Goal: Communication & Community: Answer question/provide support

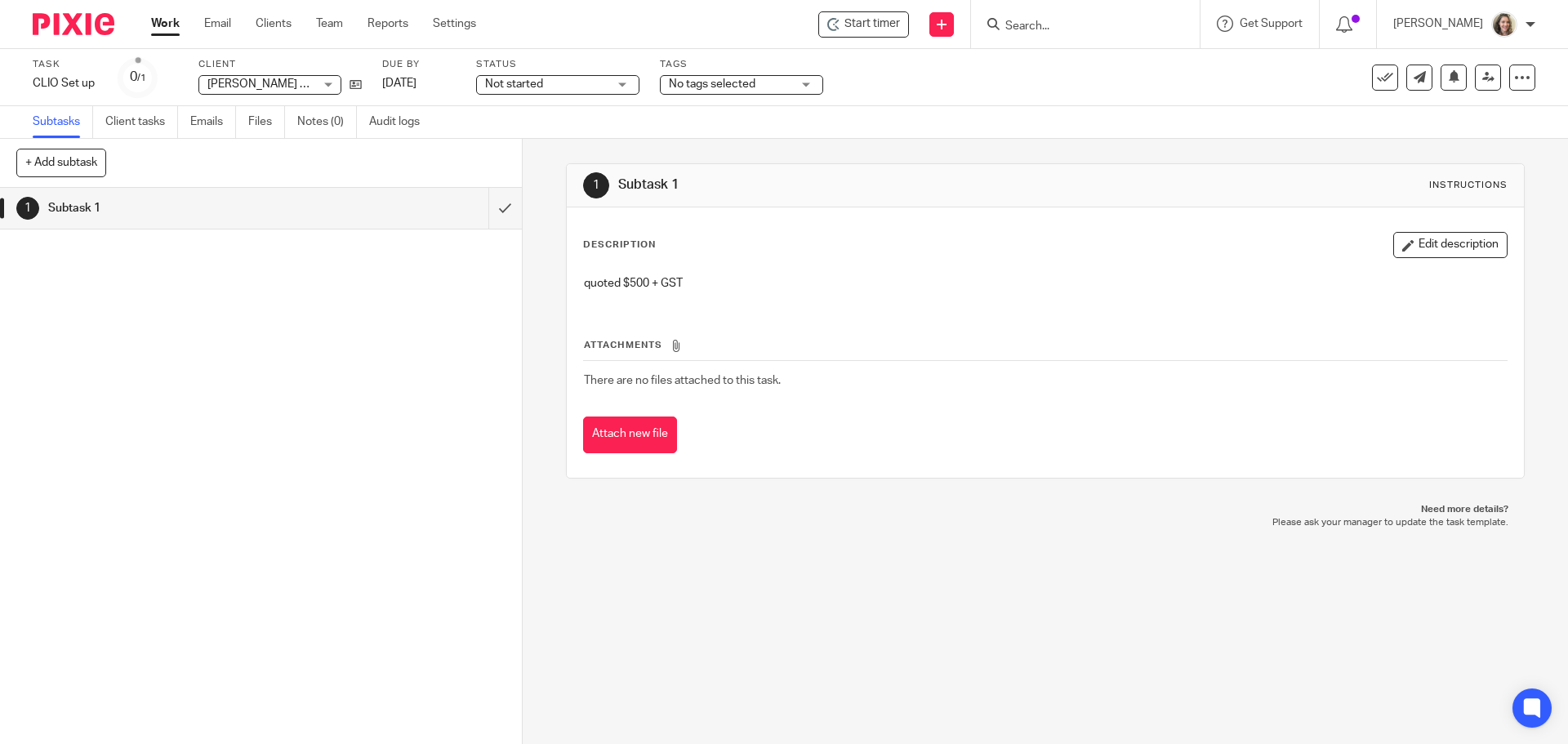
click at [1084, 29] on input "Search" at bounding box center [1077, 26] width 147 height 14
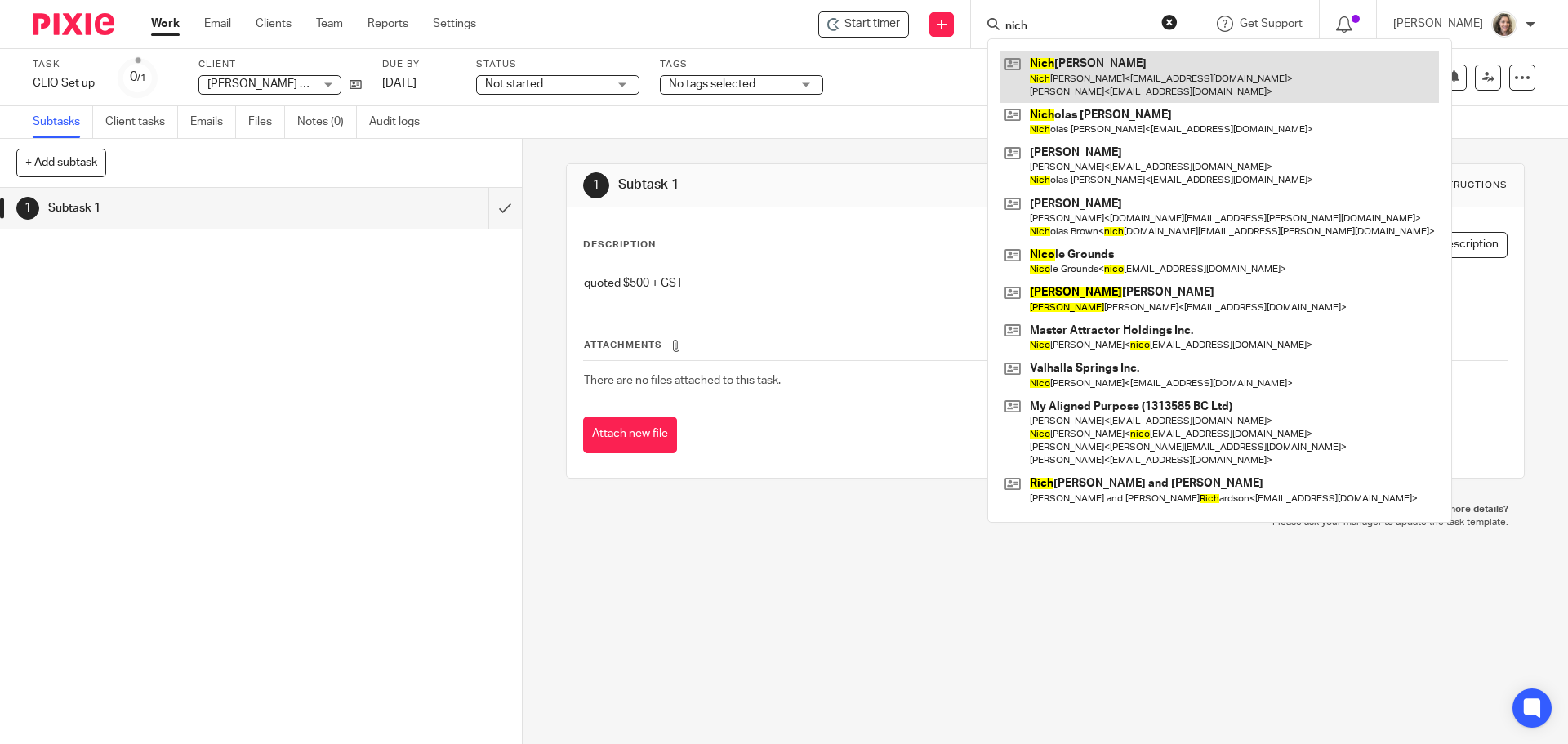
type input "nich"
click at [1108, 78] on link at bounding box center [1219, 76] width 438 height 51
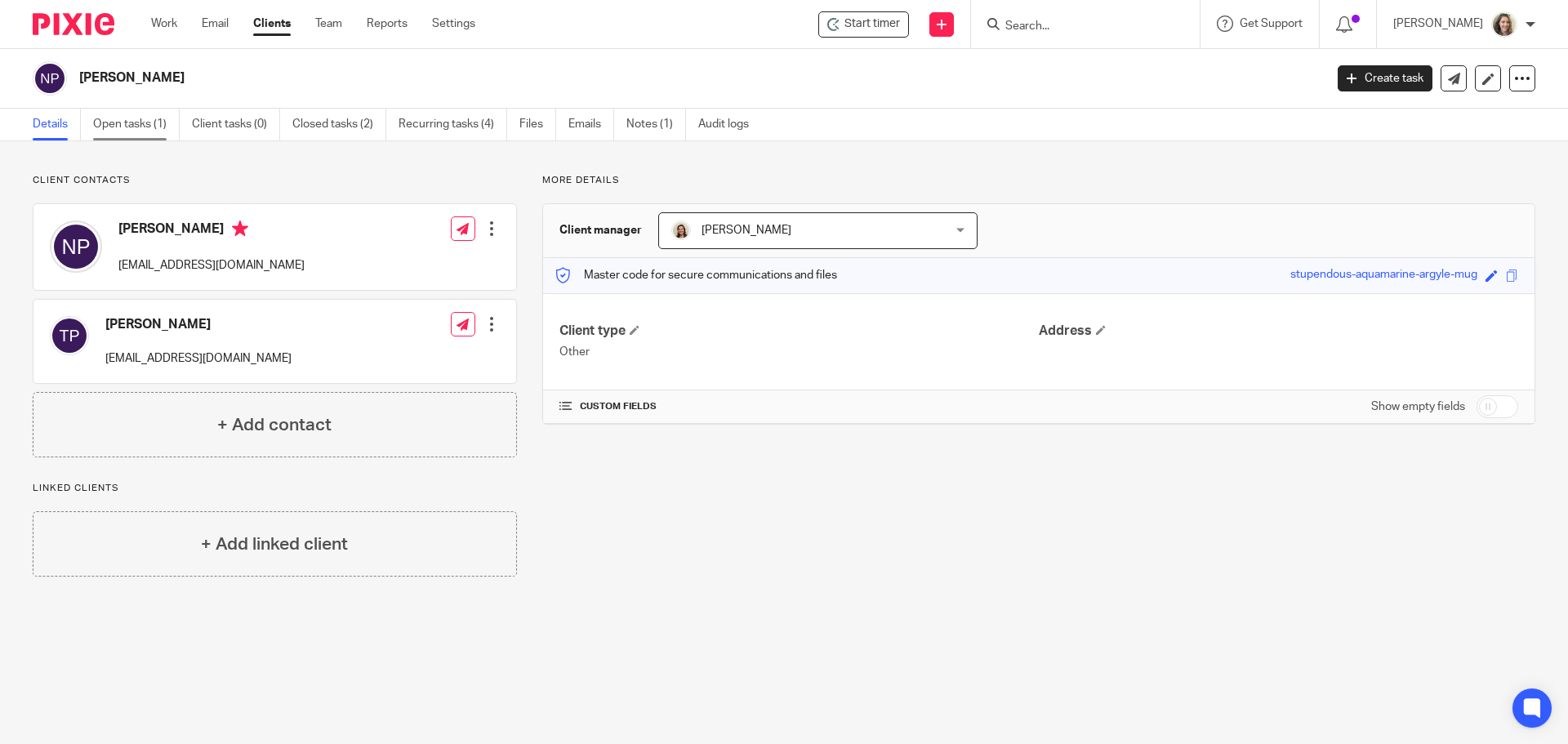
click at [132, 127] on link "Open tasks (1)" at bounding box center [137, 124] width 87 height 32
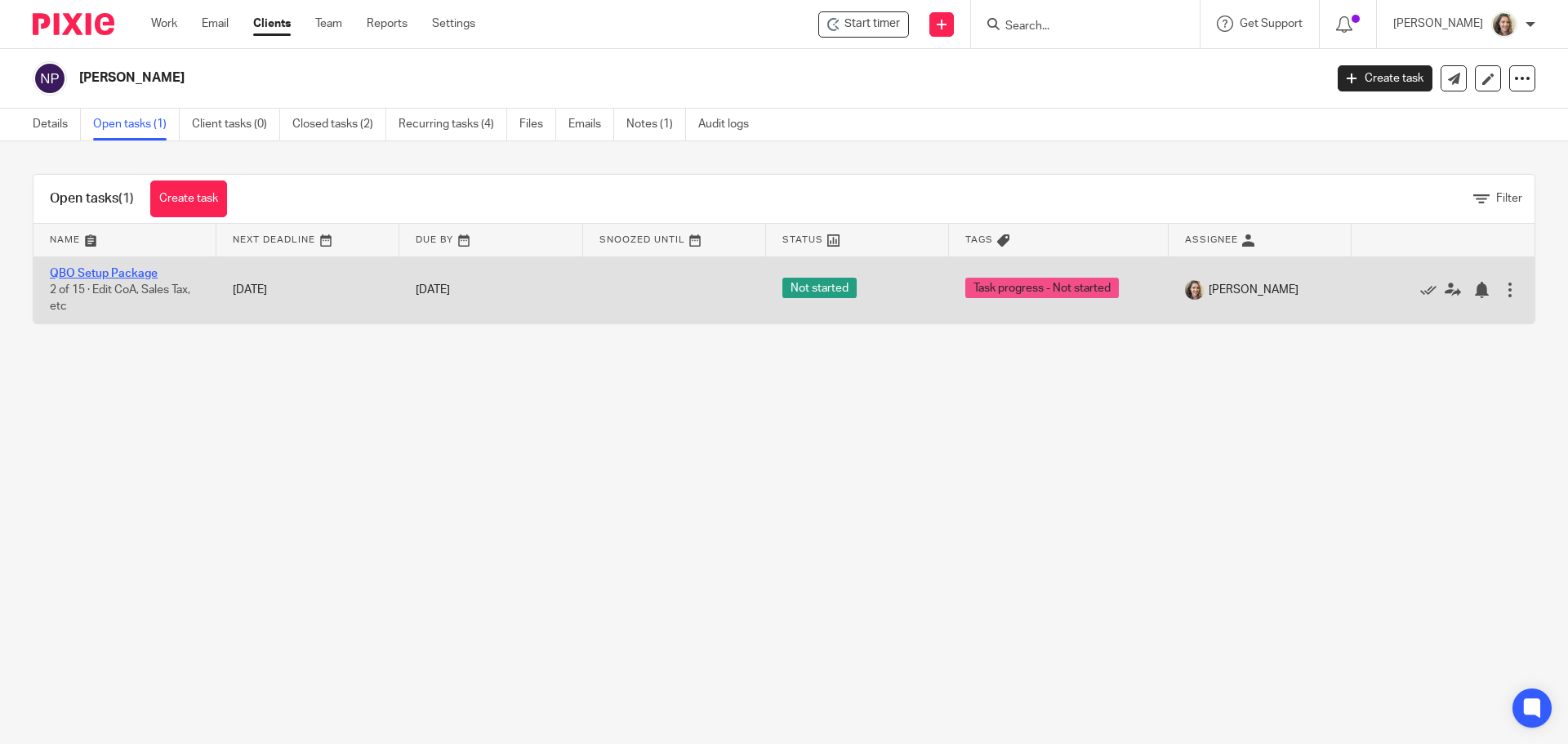
click at [100, 271] on link "QBO Setup Package" at bounding box center [104, 274] width 108 height 12
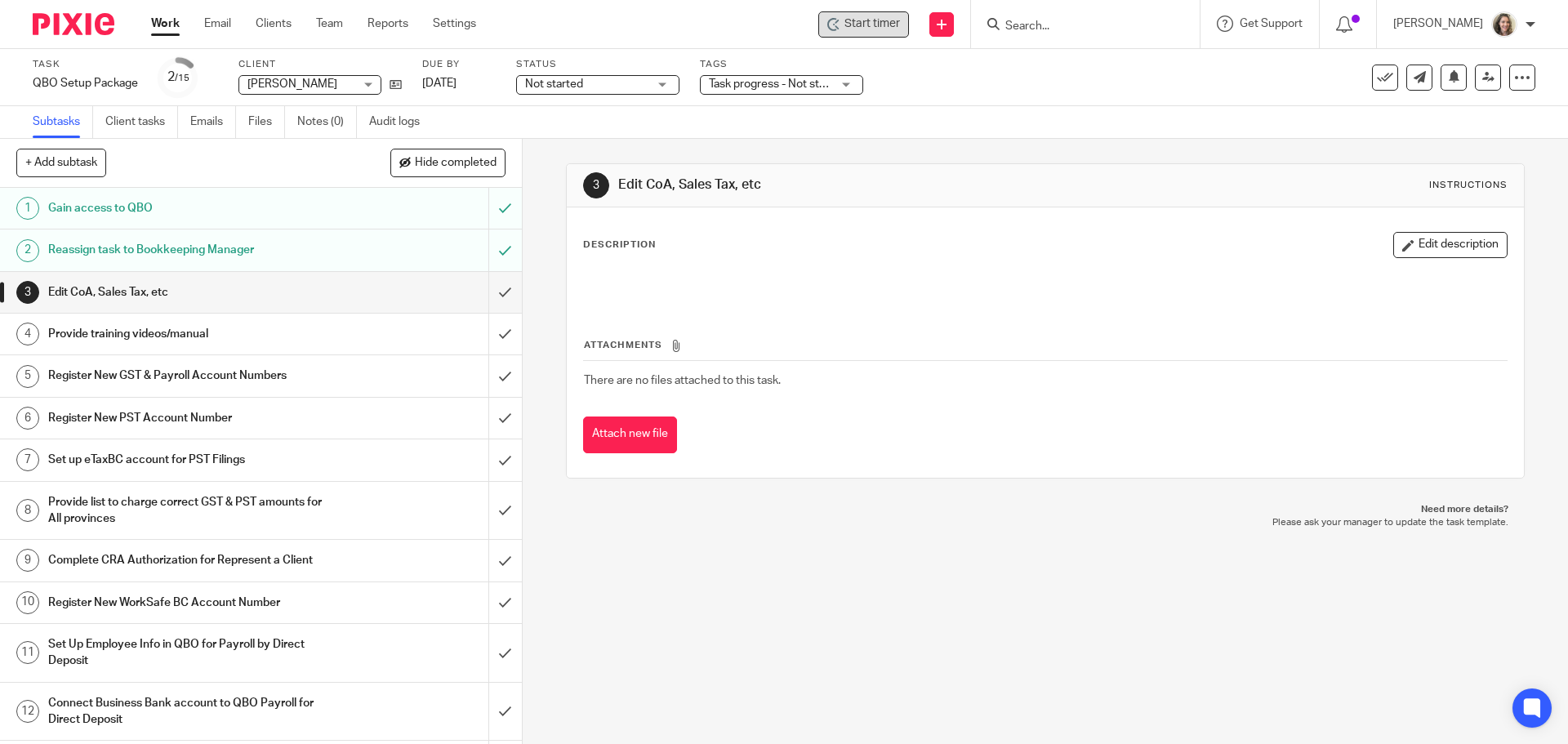
click at [880, 31] on span "Start timer" at bounding box center [873, 24] width 56 height 17
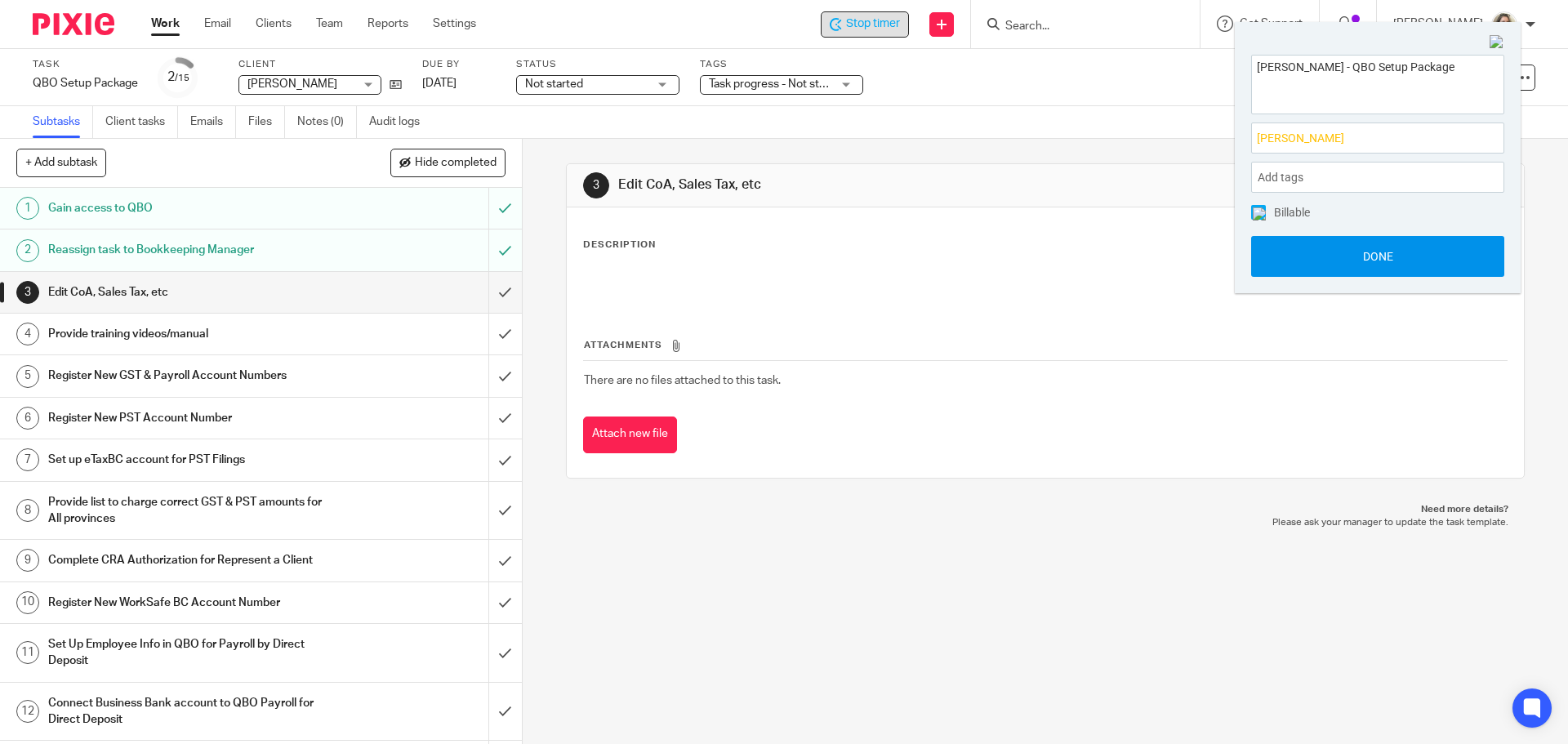
click at [1392, 252] on button "Done" at bounding box center [1377, 256] width 253 height 40
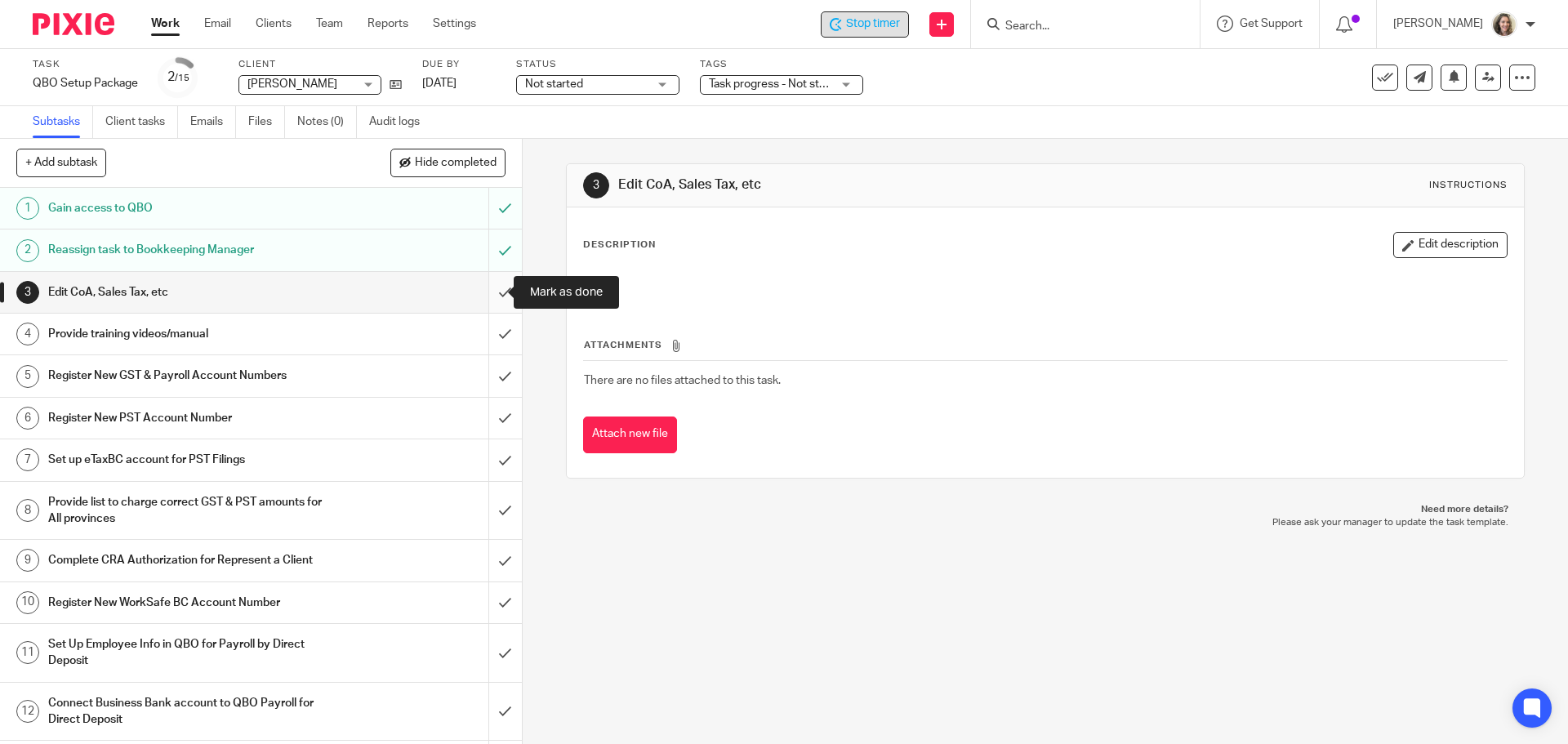
click at [495, 290] on input "submit" at bounding box center [261, 292] width 522 height 40
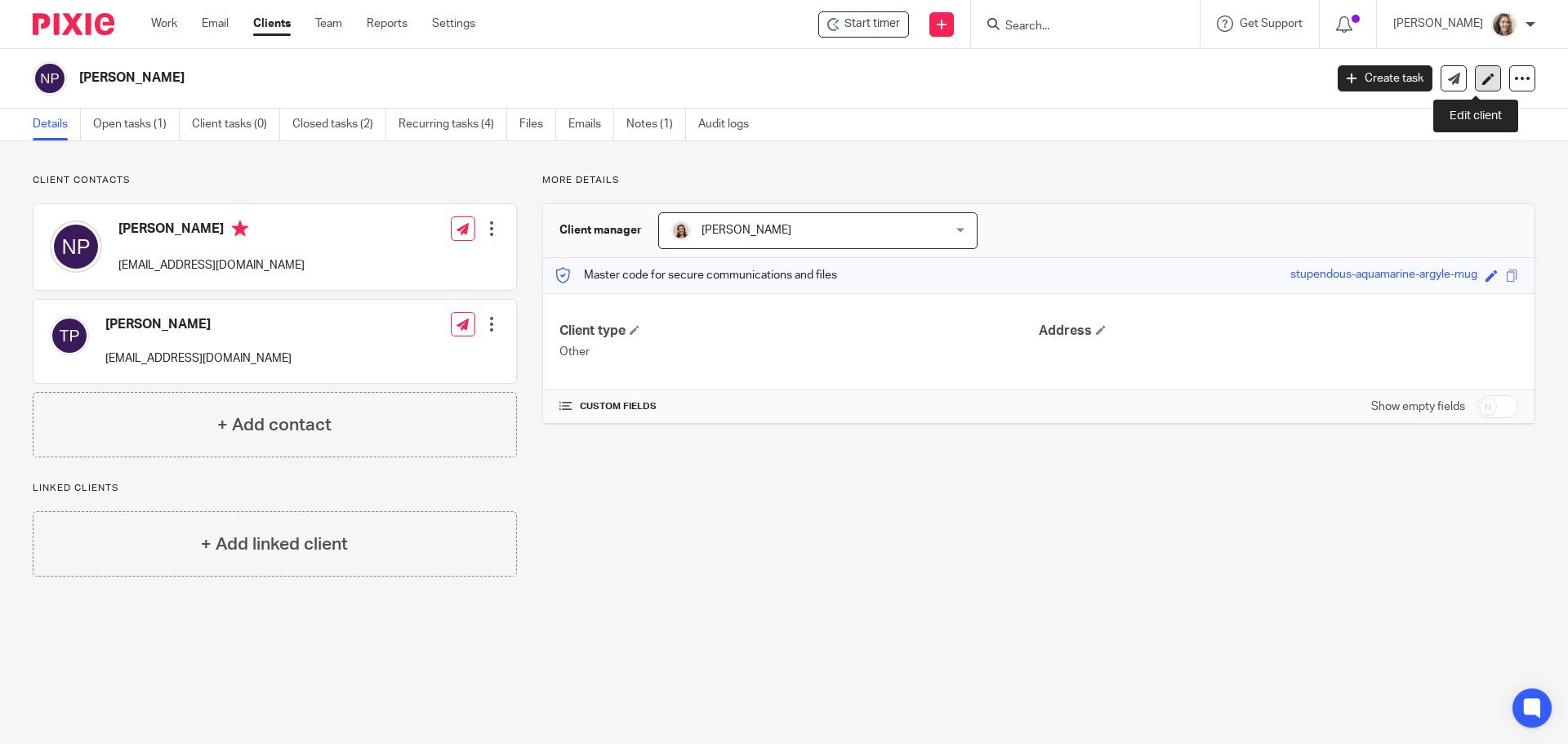
click at [1482, 78] on icon at bounding box center [1488, 78] width 13 height 13
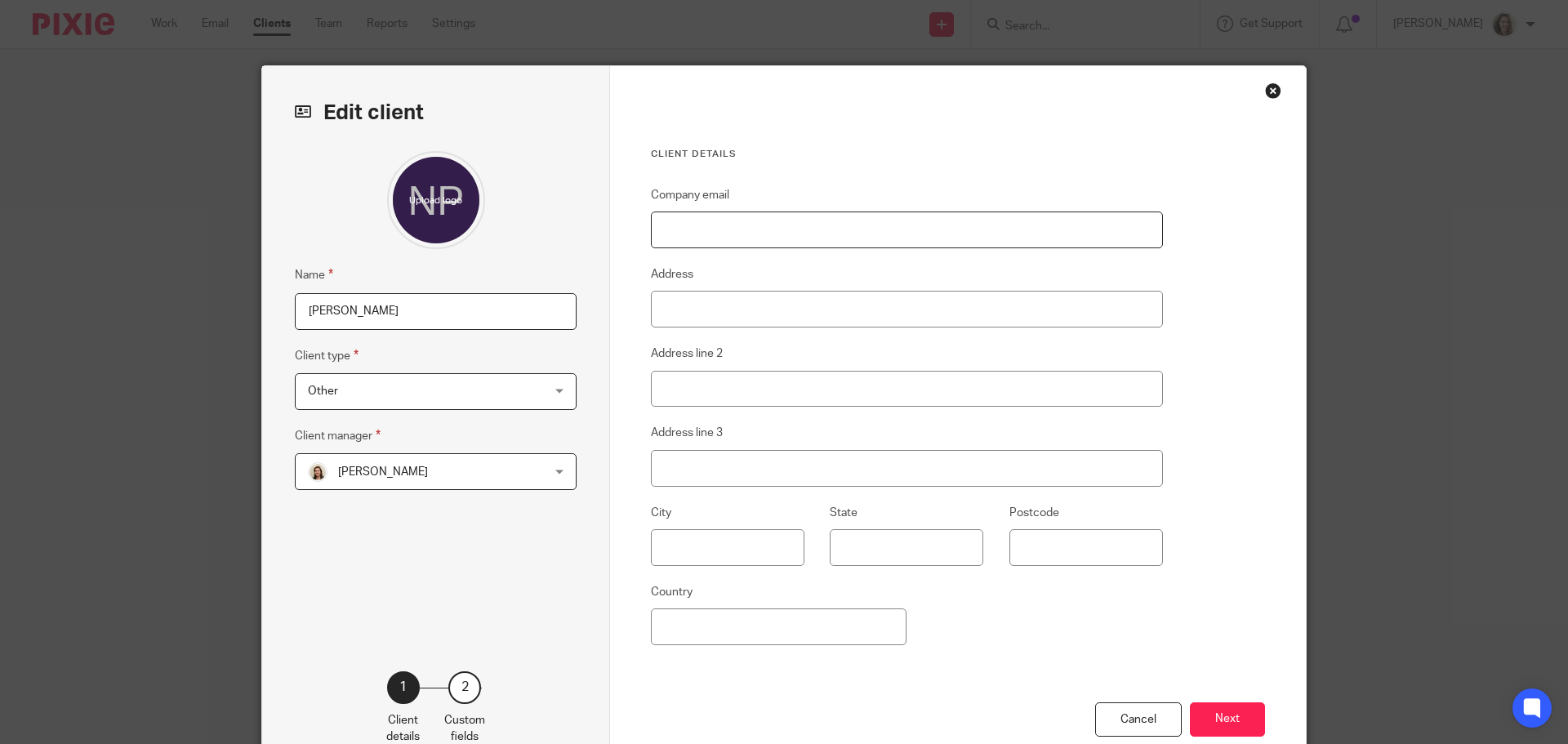
click at [732, 239] on input "Company email" at bounding box center [907, 230] width 512 height 37
paste input "[EMAIL_ADDRESS][DOMAIN_NAME]"
type input "connect@nicholepereira.ca"
click at [1238, 730] on button "Next" at bounding box center [1227, 720] width 75 height 35
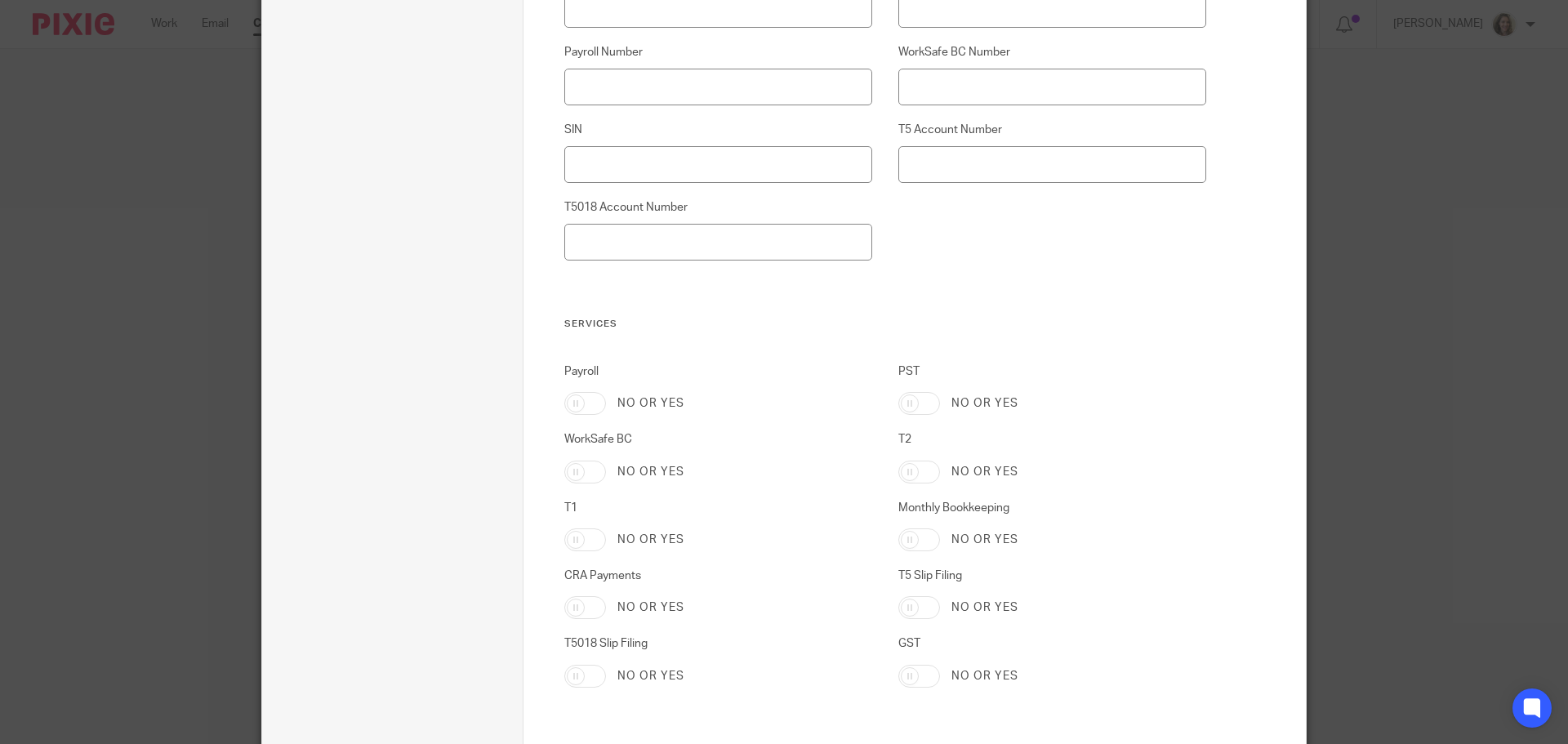
scroll to position [1471, 0]
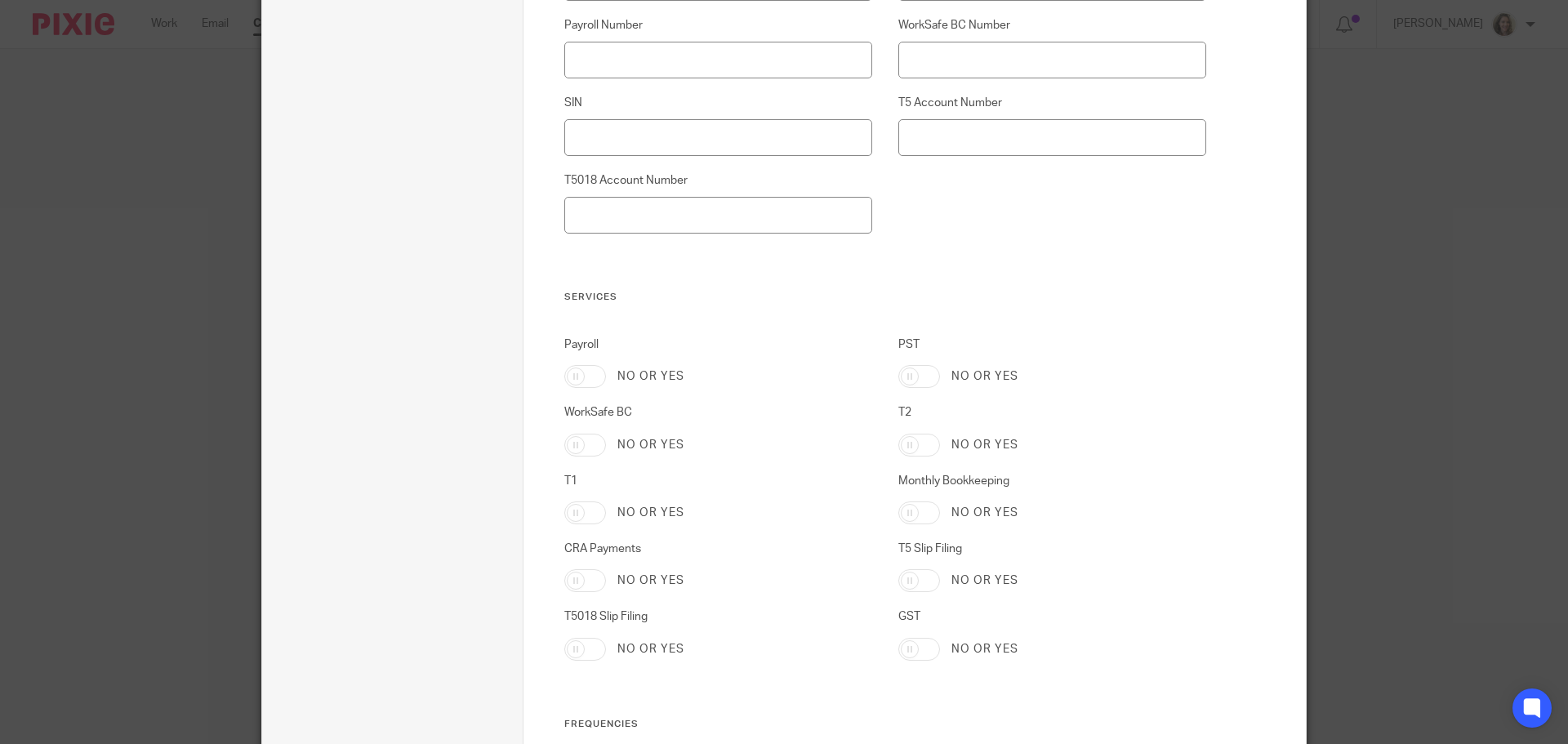
click at [911, 454] on input "T2" at bounding box center [919, 445] width 41 height 23
checkbox input "true"
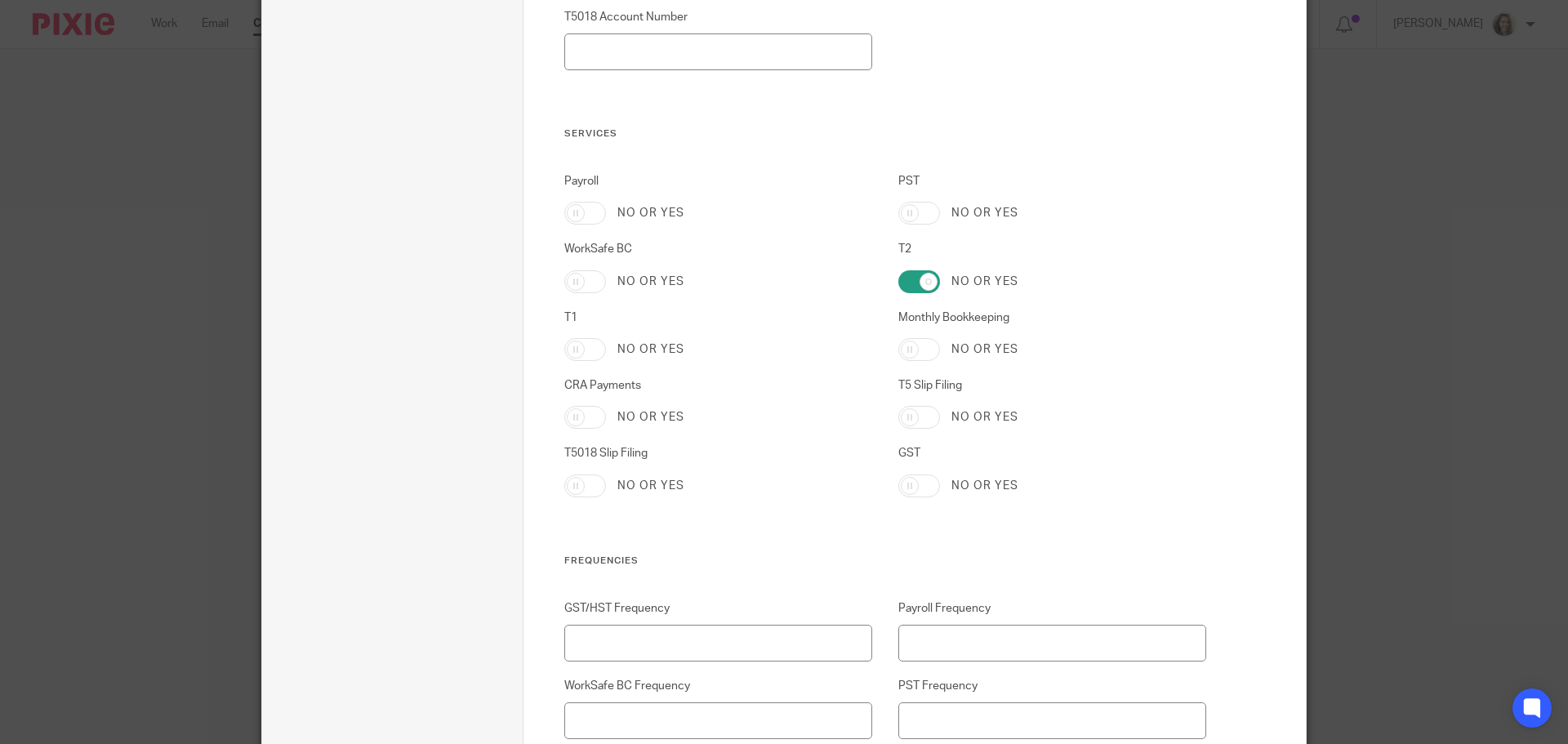
click at [915, 420] on input "T5 Slip Filing" at bounding box center [919, 417] width 41 height 23
checkbox input "true"
click at [914, 484] on input "GST" at bounding box center [919, 487] width 41 height 23
checkbox input "true"
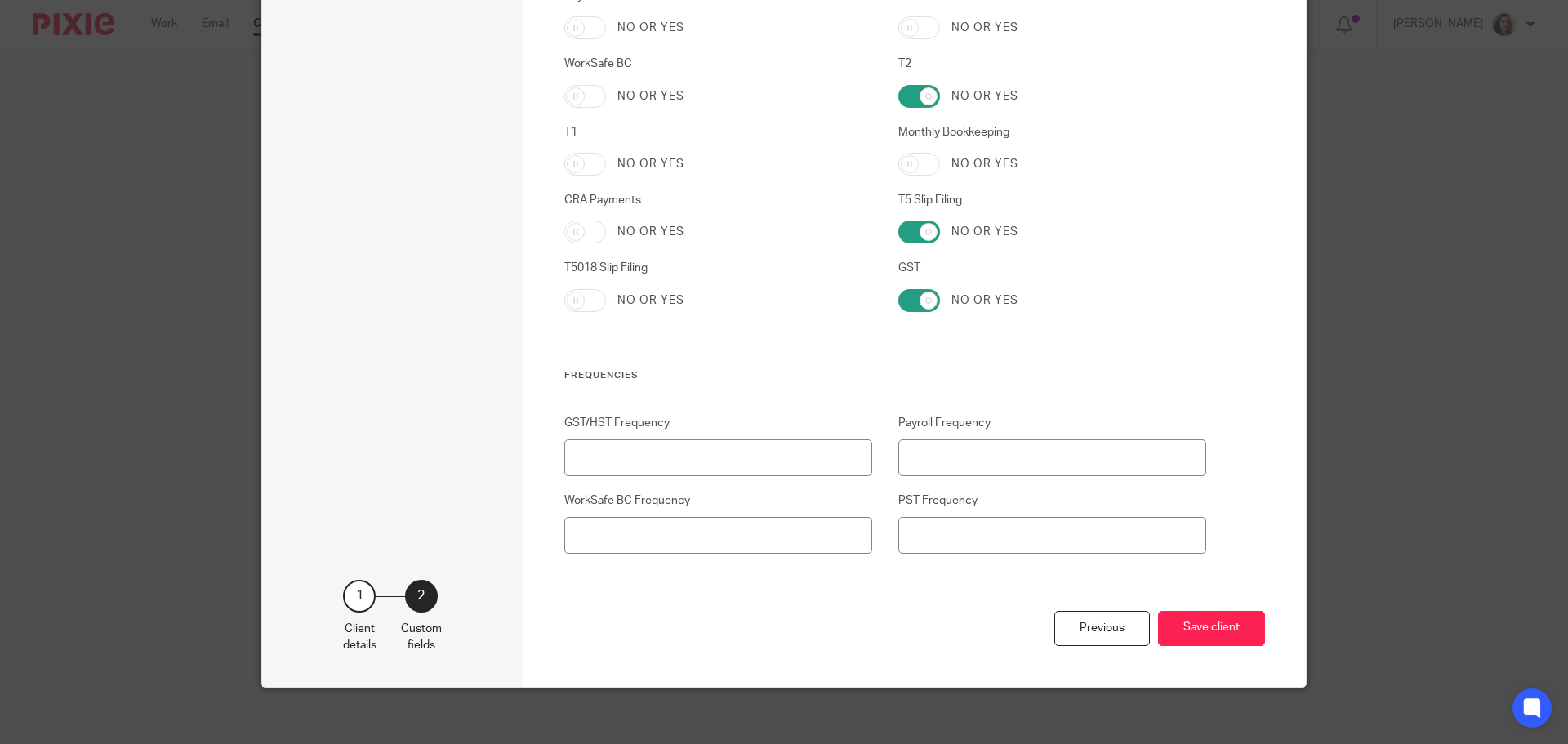
scroll to position [1828, 0]
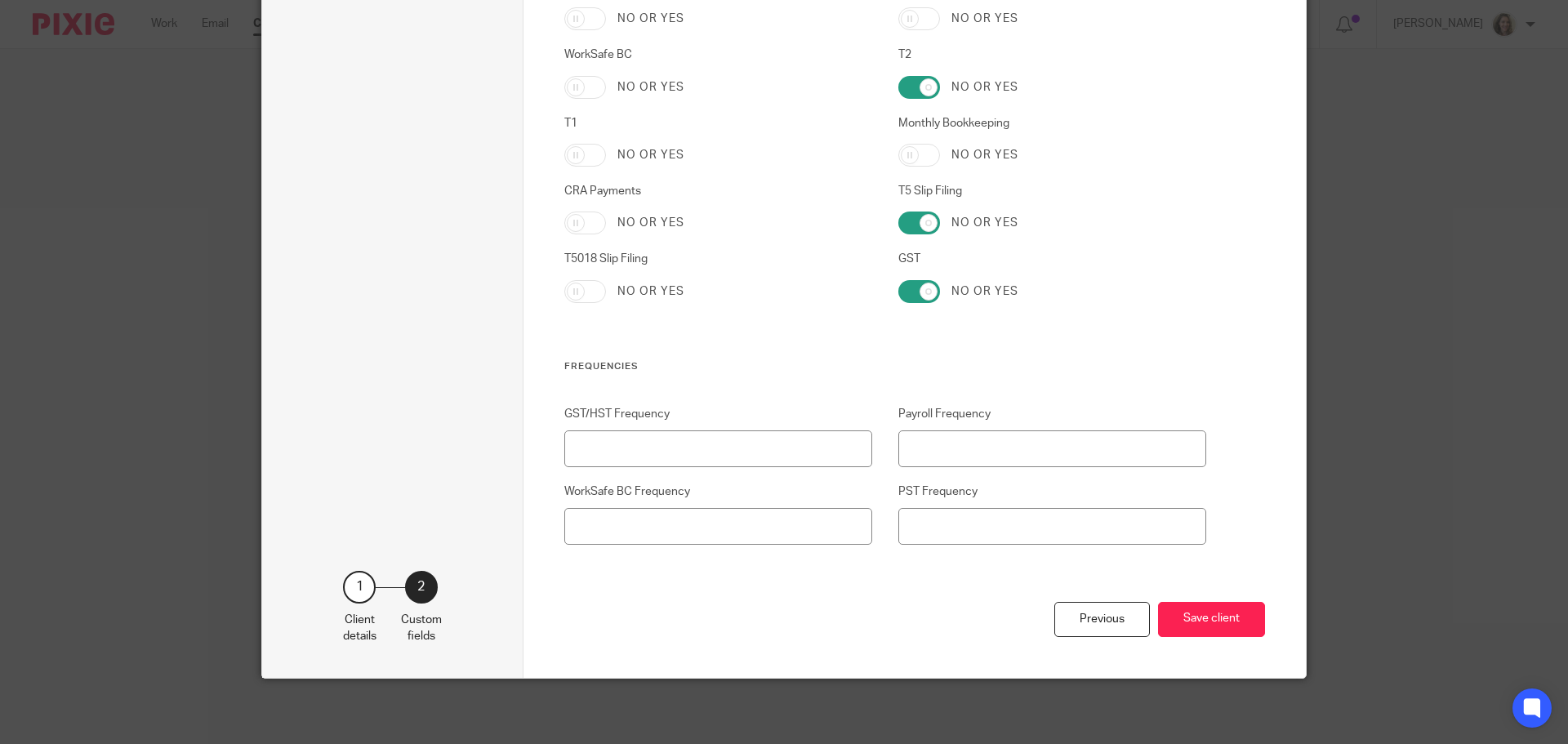
click at [566, 83] on input "WorkSafe BC" at bounding box center [585, 88] width 41 height 23
checkbox input "true"
click at [1195, 626] on button "Save client" at bounding box center [1211, 620] width 107 height 35
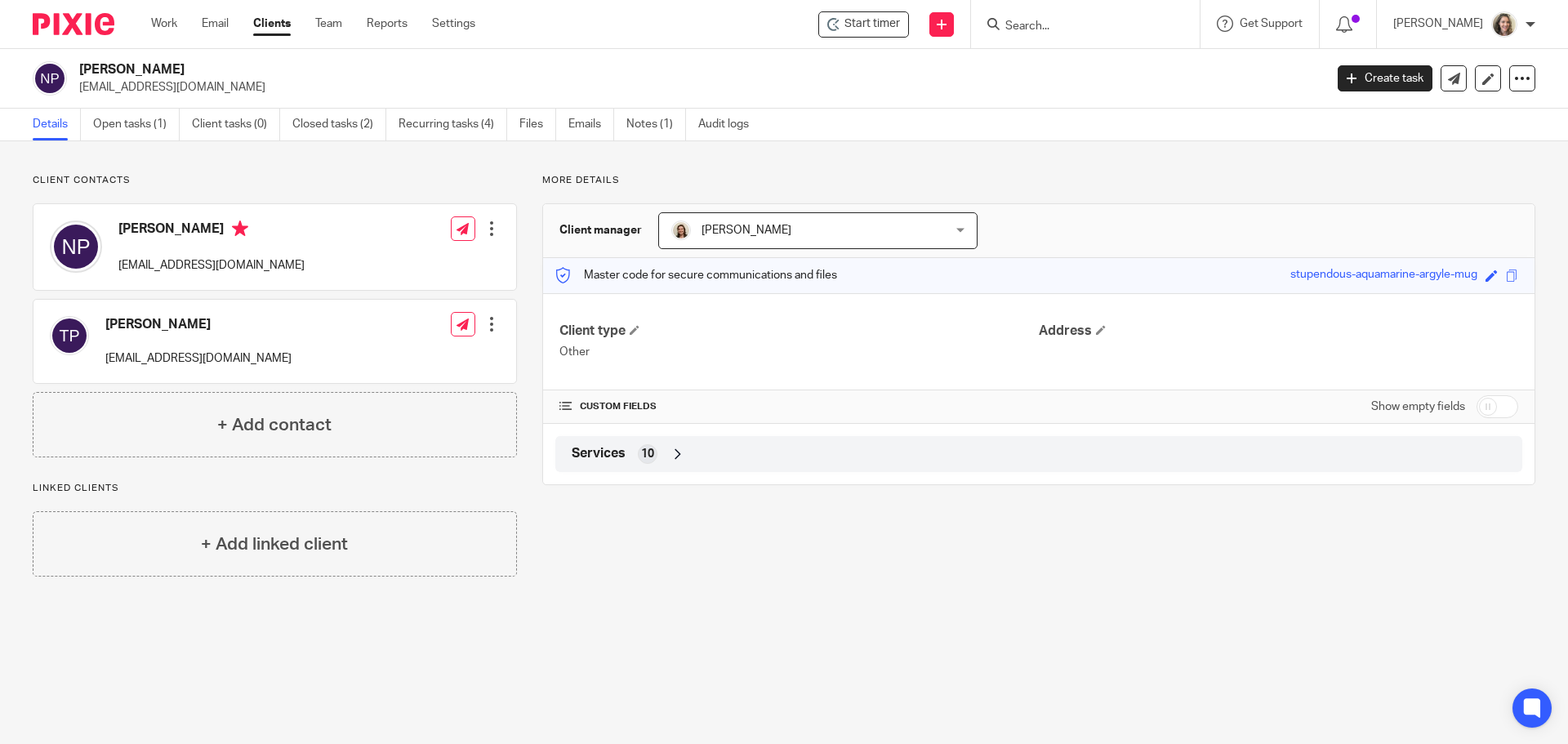
click at [488, 229] on div at bounding box center [491, 228] width 16 height 16
click at [394, 263] on link "Edit contact" at bounding box center [414, 265] width 156 height 24
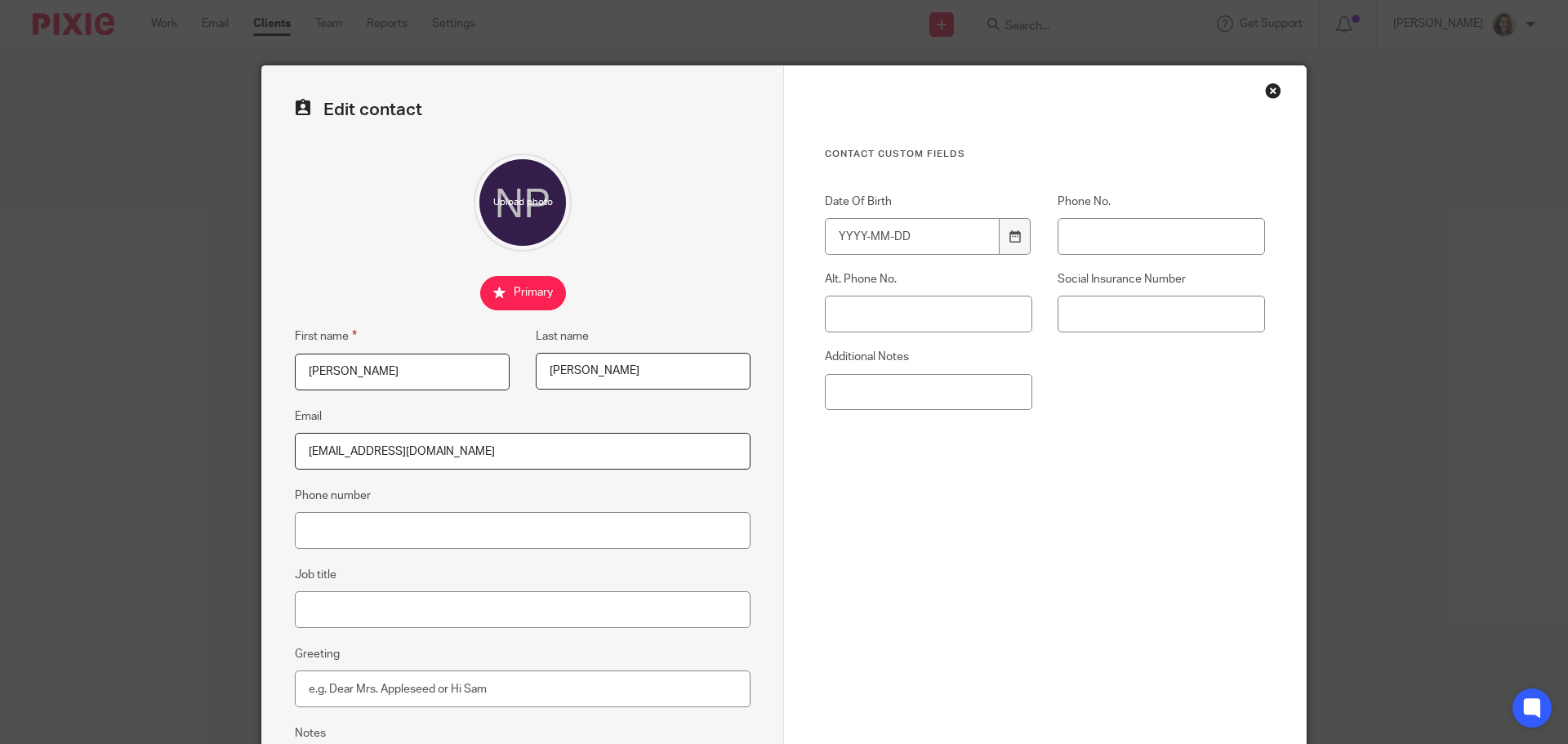
drag, startPoint x: 464, startPoint y: 457, endPoint x: 268, endPoint y: 448, distance: 196.2
click at [268, 448] on div "Edit contact First name Nichole Last name Pereira Email nmarks@ualberta.ca Phon…" at bounding box center [523, 463] width 522 height 793
paste input "connect@nicholepereir"
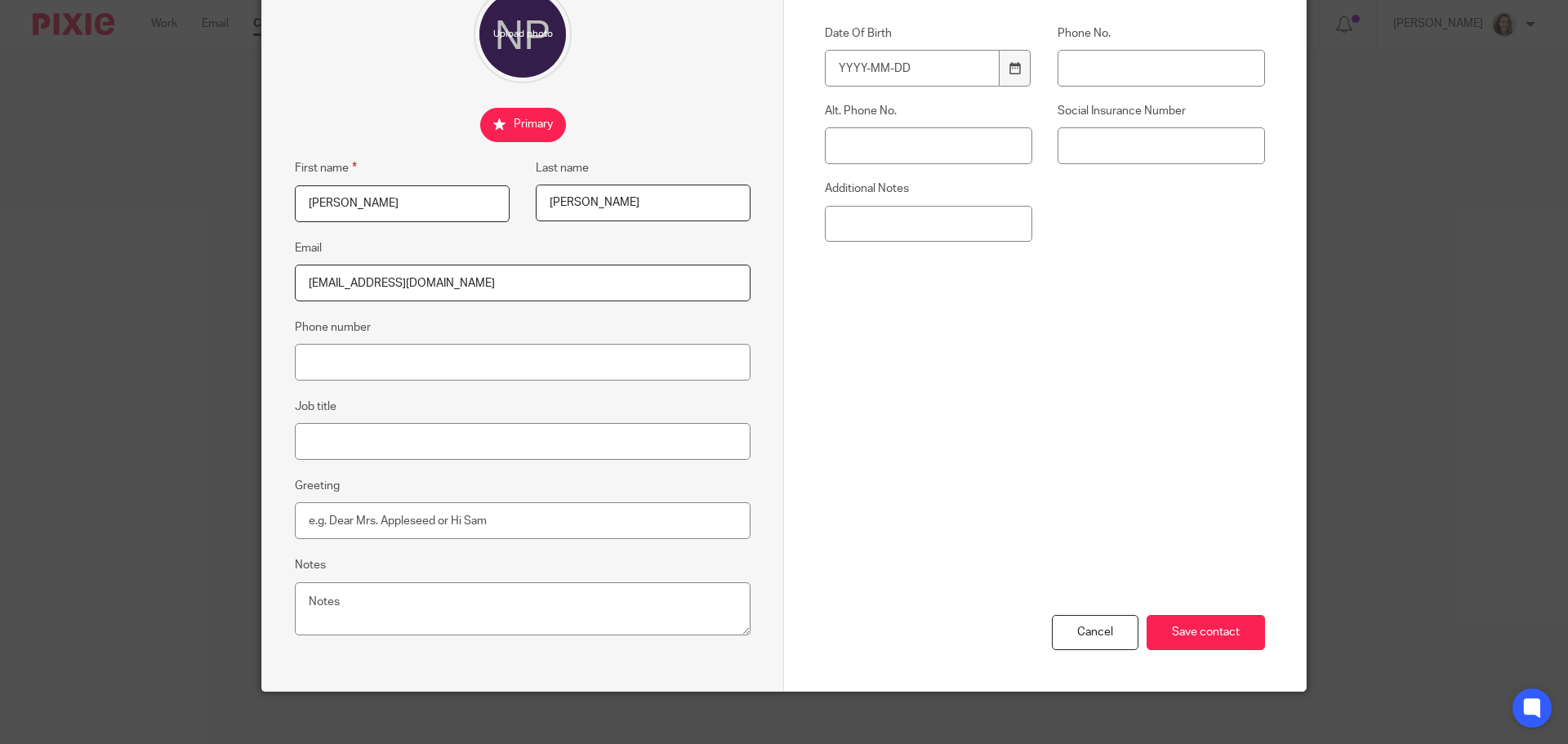
scroll to position [181, 0]
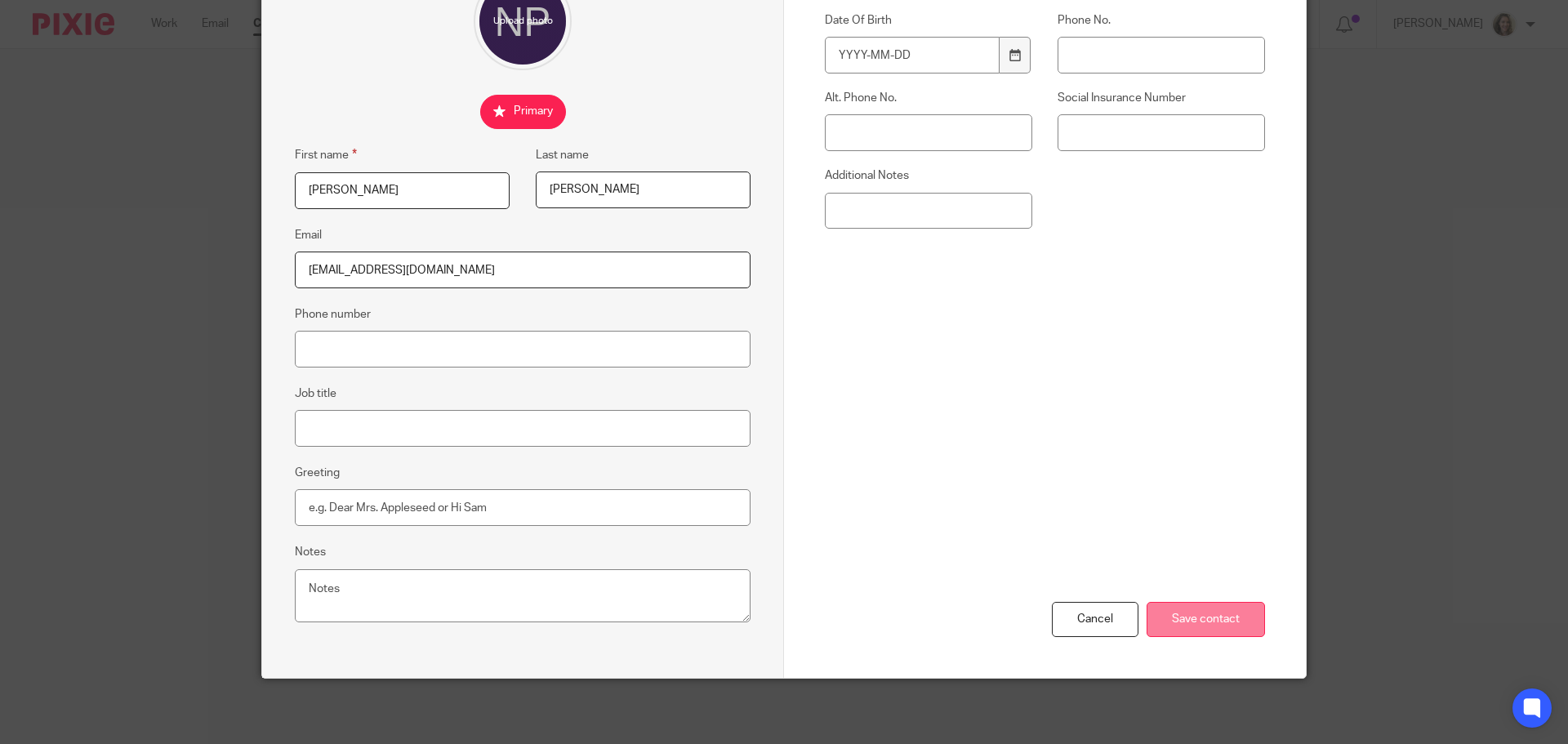
type input "[EMAIL_ADDRESS][DOMAIN_NAME]"
click at [1213, 624] on input "Save contact" at bounding box center [1205, 620] width 118 height 35
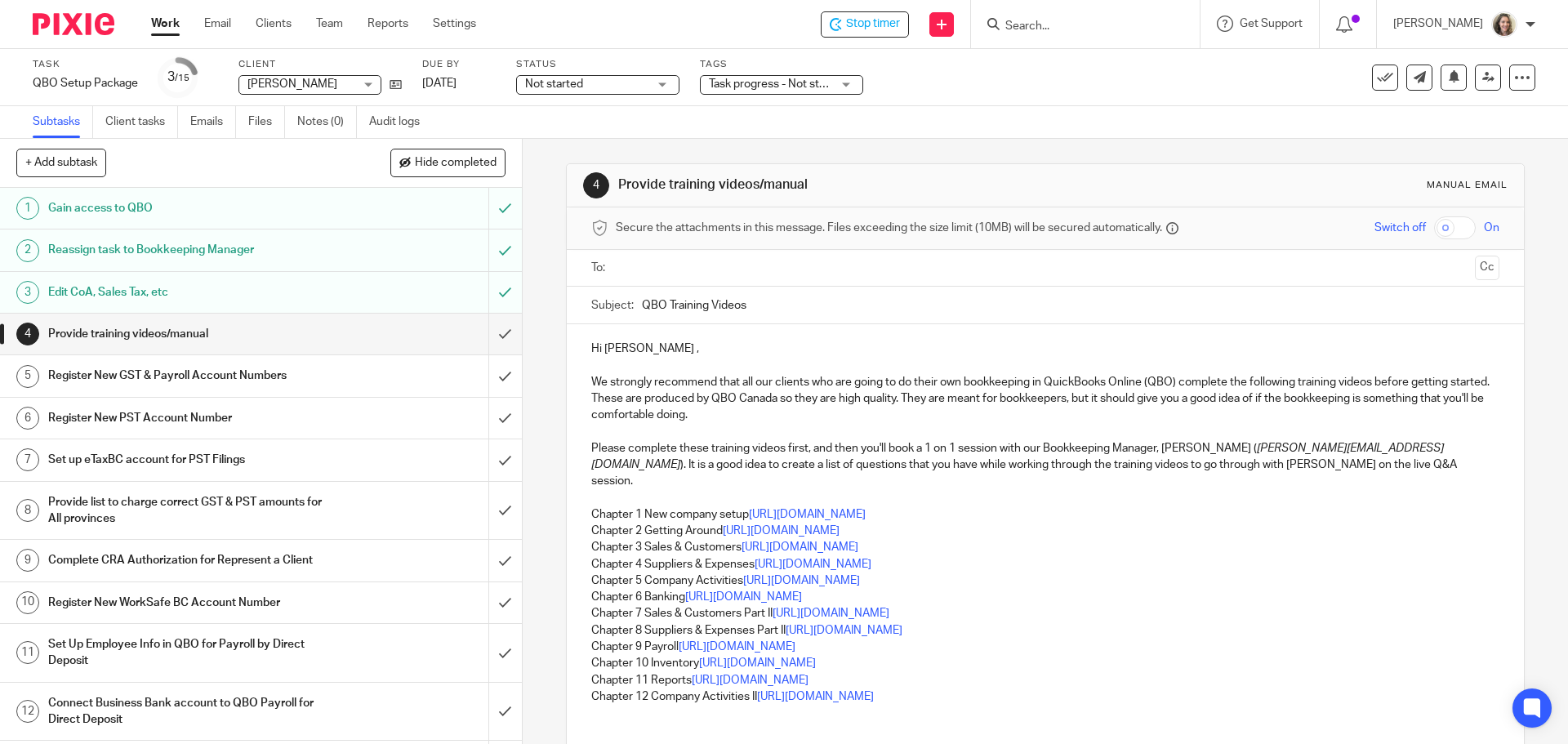
click at [300, 377] on h1 "Register New GST & Payroll Account Numbers" at bounding box center [189, 375] width 282 height 24
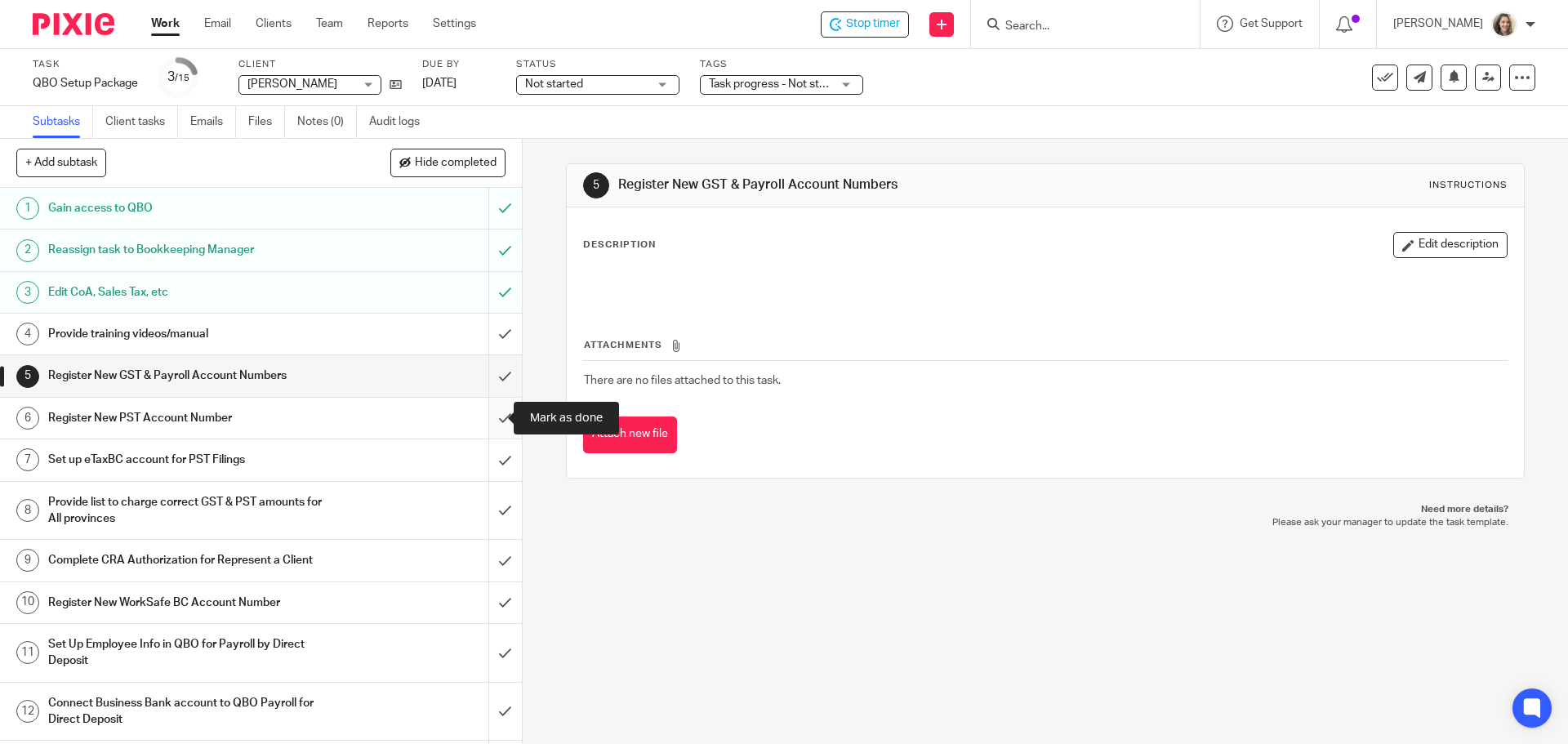
click at [491, 417] on input "submit" at bounding box center [261, 418] width 522 height 40
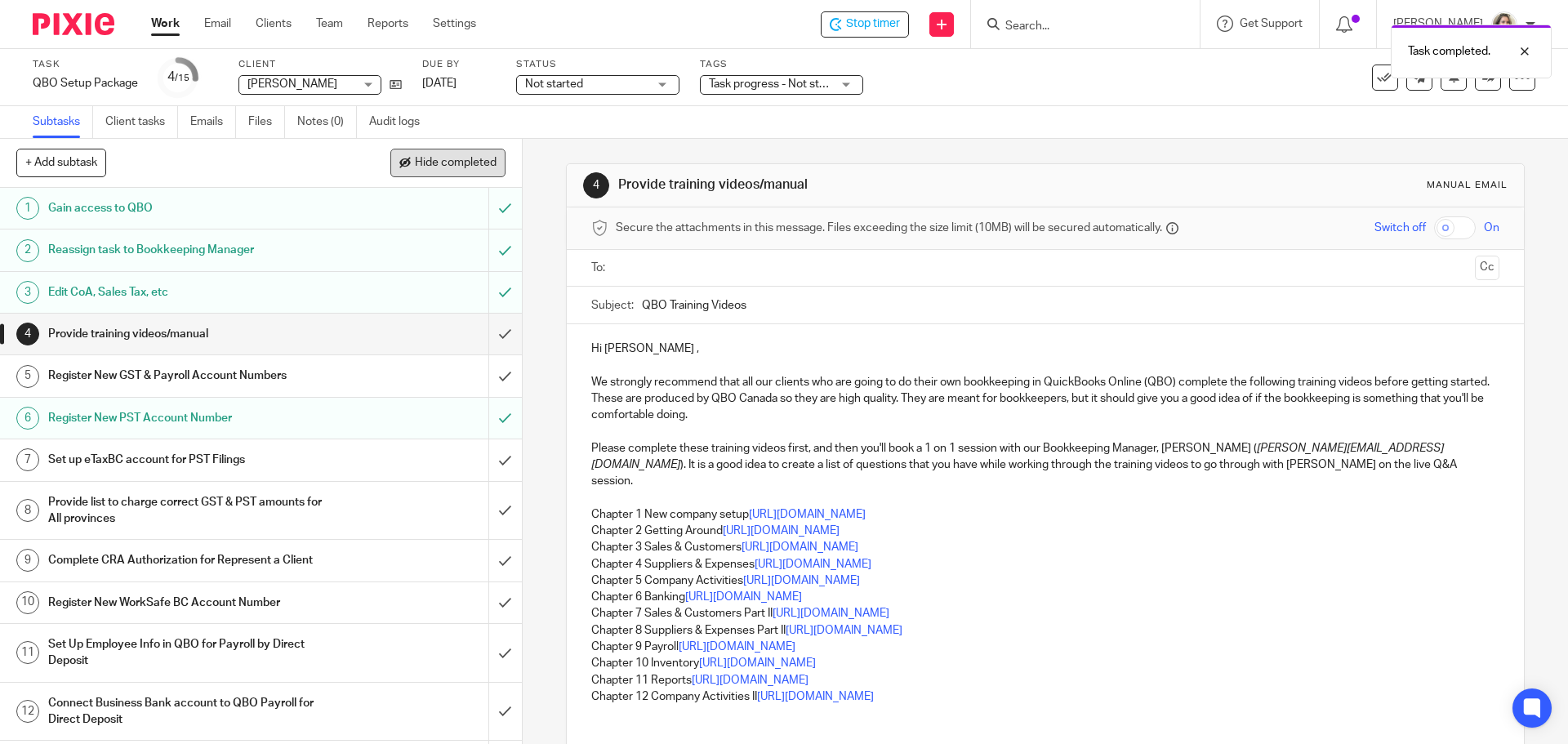
click at [450, 154] on button "Hide completed" at bounding box center [448, 162] width 116 height 28
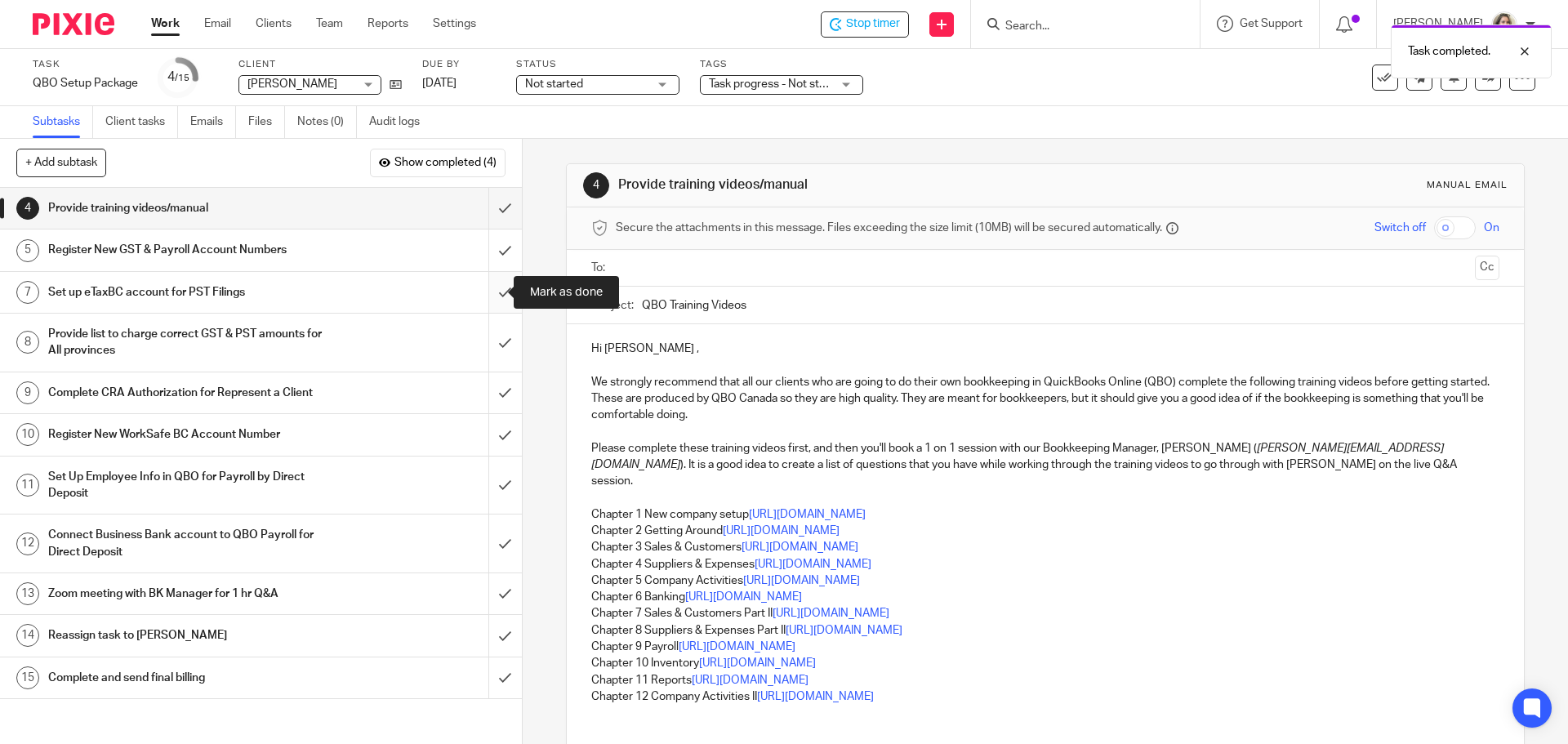
click at [485, 294] on input "submit" at bounding box center [261, 292] width 522 height 40
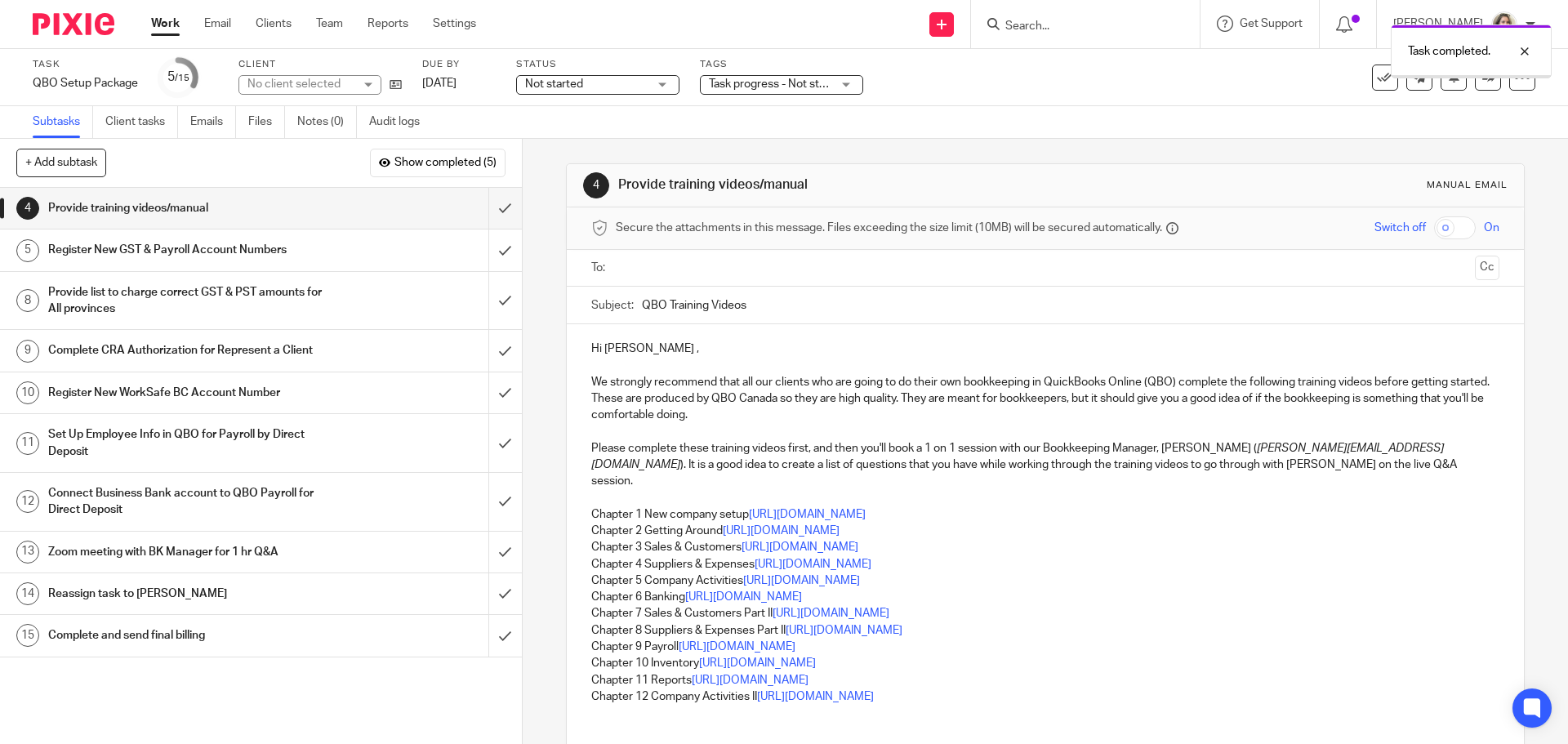
click at [353, 294] on div "Provide list to charge correct GST & PST amounts for All provinces" at bounding box center [260, 301] width 424 height 41
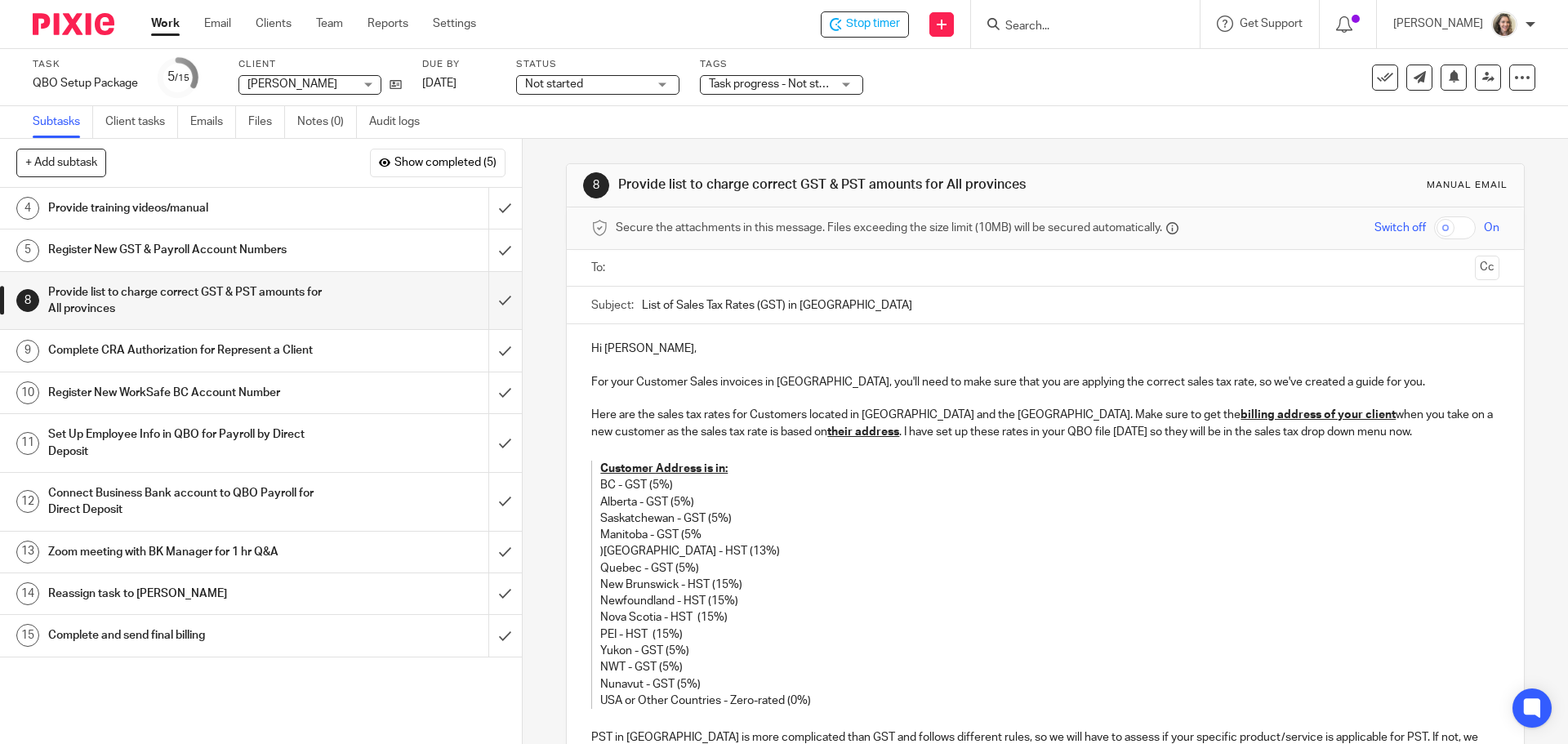
click at [719, 267] on input "text" at bounding box center [1044, 268] width 846 height 18
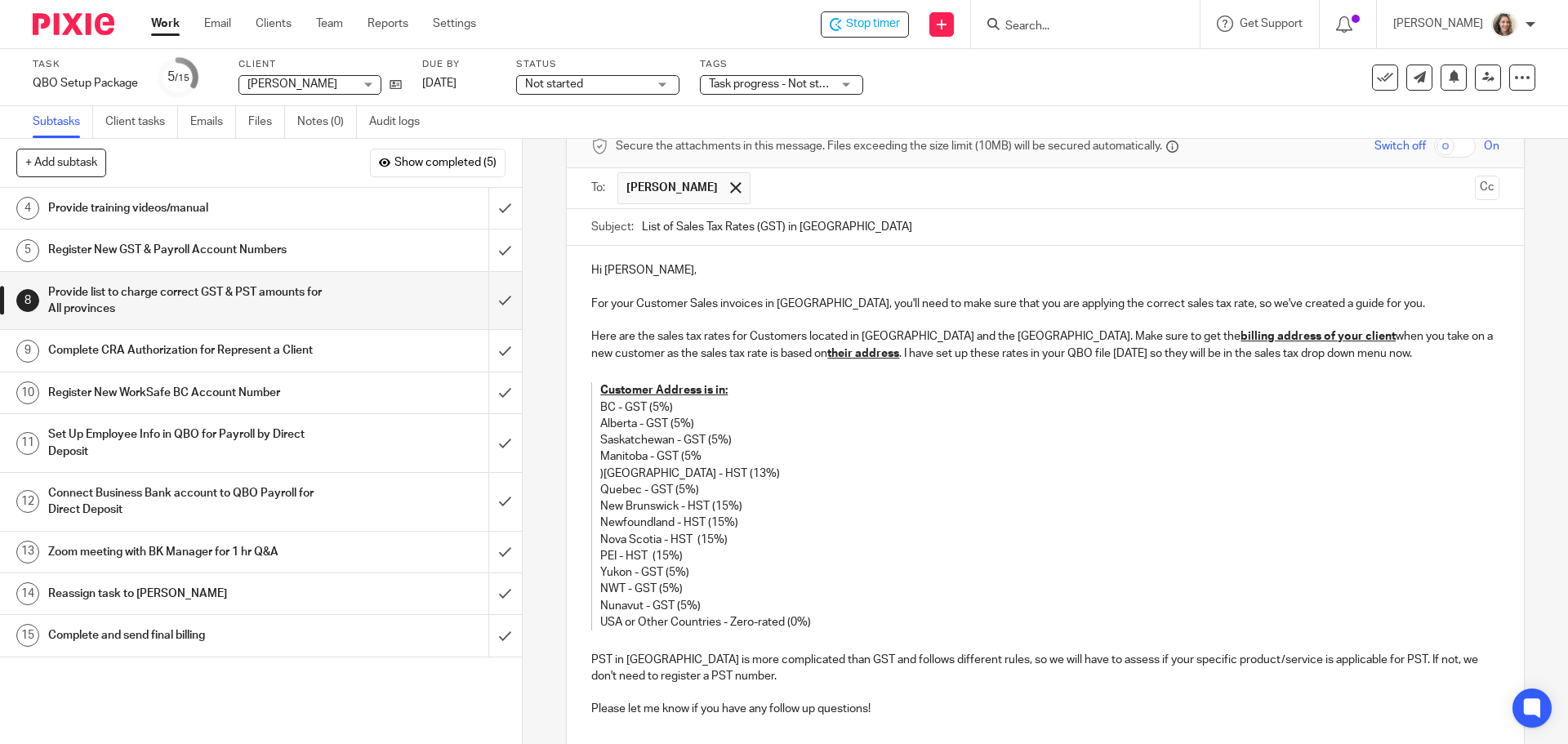
click at [778, 228] on input "List of Sales Tax Rates (GST) in Canada" at bounding box center [1069, 227] width 856 height 37
type input "List of Sales Tax Rates (GST/HST) in Canada"
click at [818, 623] on p "USA or Other Countries - Zero-rated (0%)" at bounding box center [1032, 623] width 866 height 16
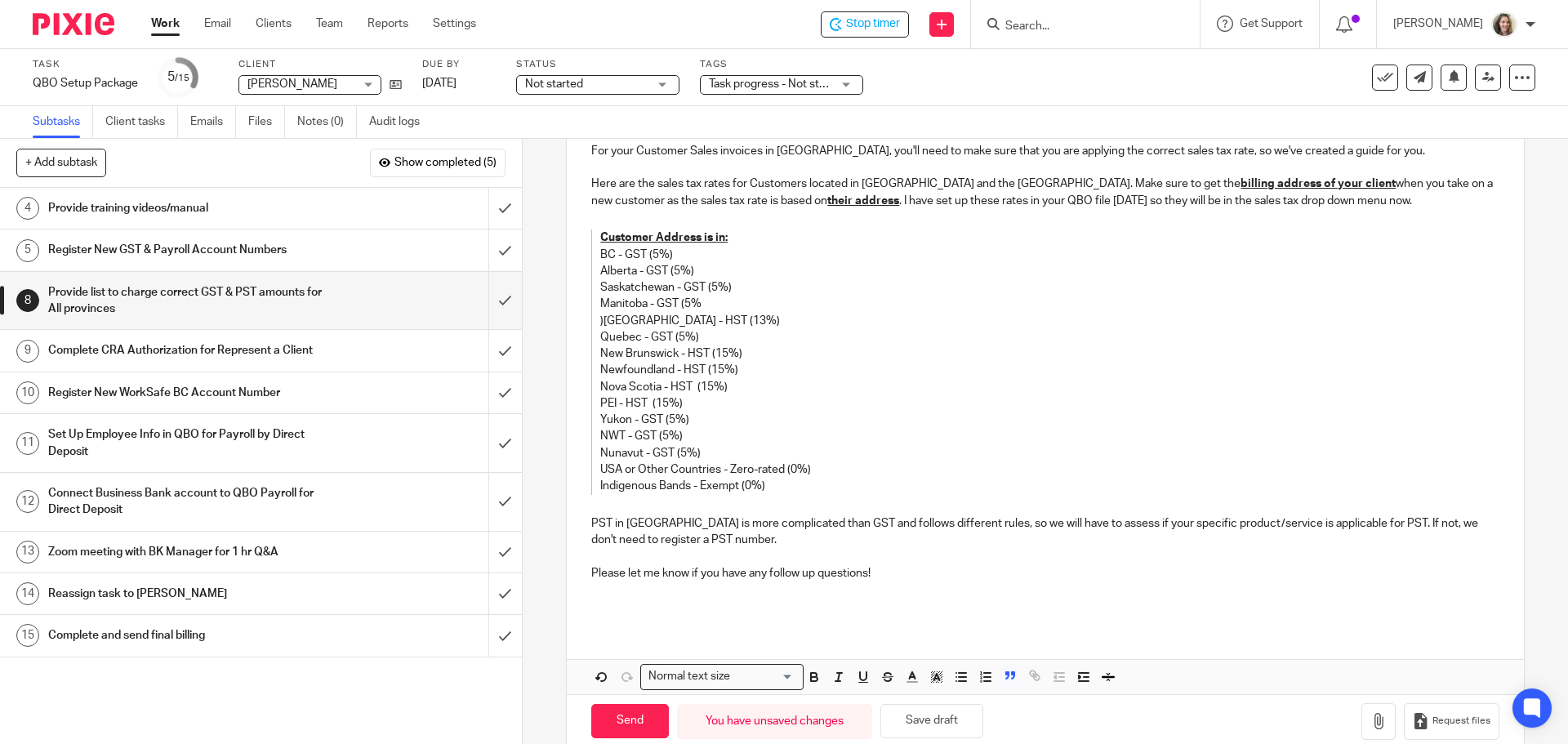
scroll to position [264, 0]
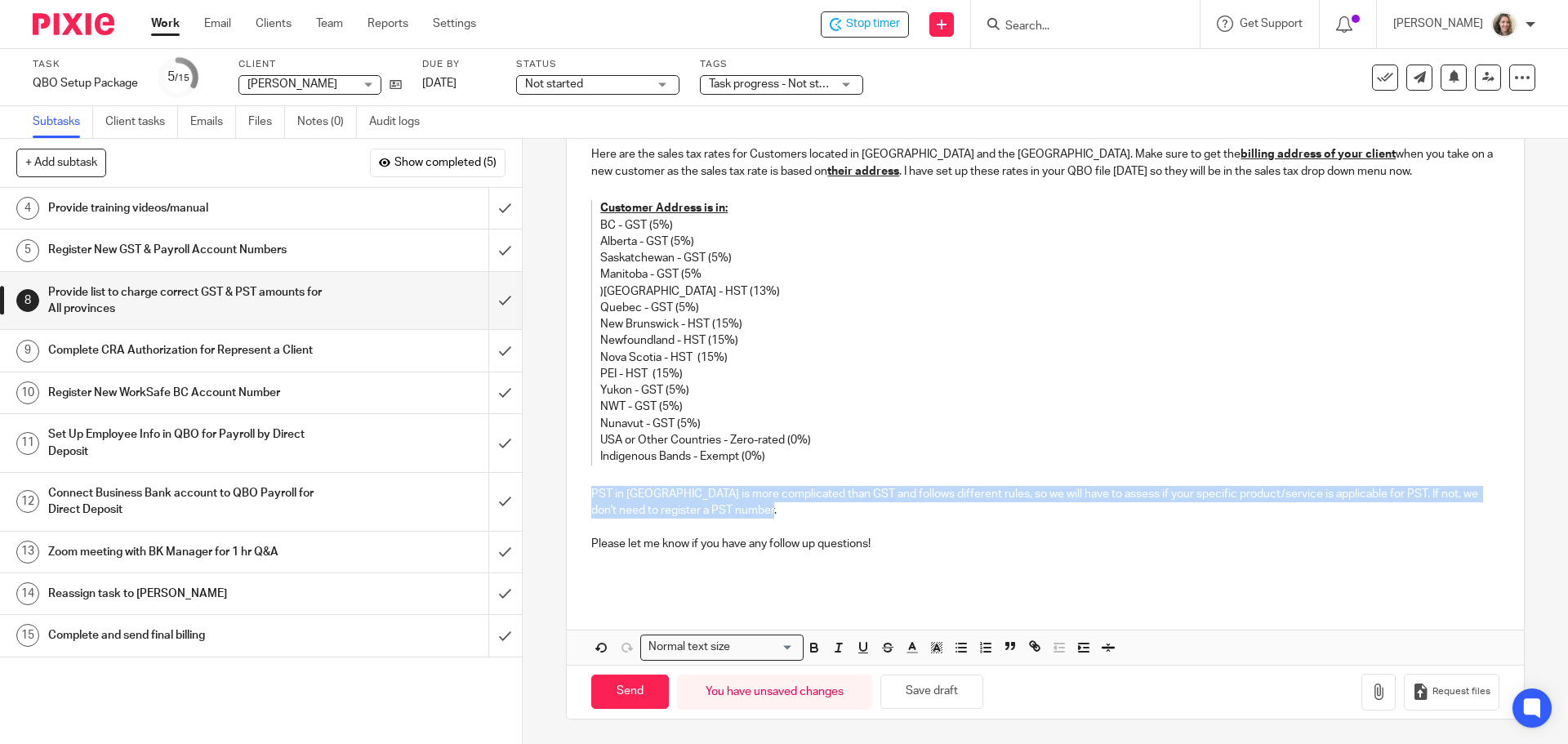
drag, startPoint x: 821, startPoint y: 512, endPoint x: 578, endPoint y: 492, distance: 243.8
click at [578, 492] on div "Hi Nichole, For your Customer Sales invoices in QBO, you'll need to make sure t…" at bounding box center [1044, 331] width 956 height 534
drag, startPoint x: 810, startPoint y: 515, endPoint x: 579, endPoint y: 498, distance: 231.6
click at [579, 498] on div "Hi Nichole, For your Customer Sales invoices in QBO, you'll need to make sure t…" at bounding box center [1044, 331] width 956 height 534
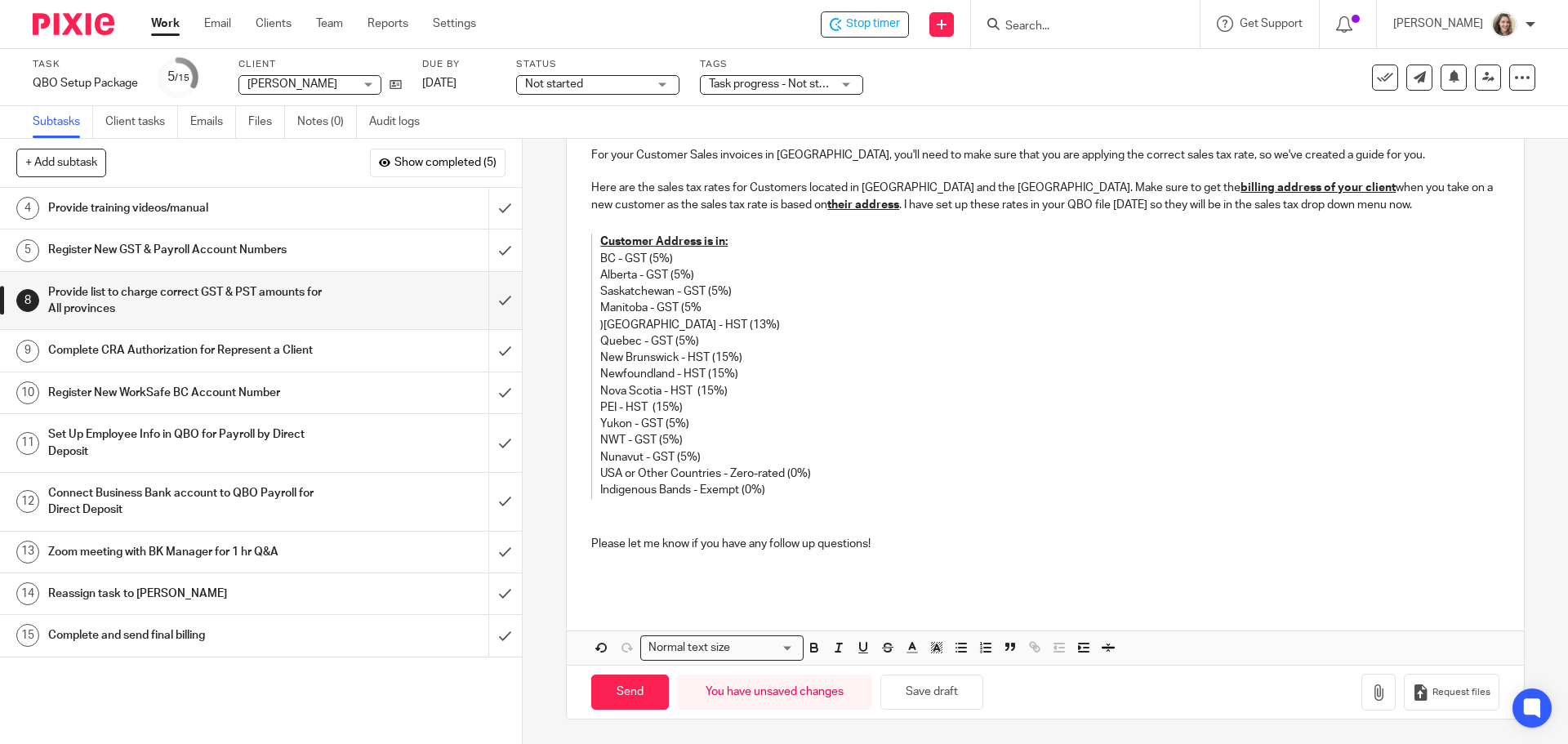
scroll to position [88, 0]
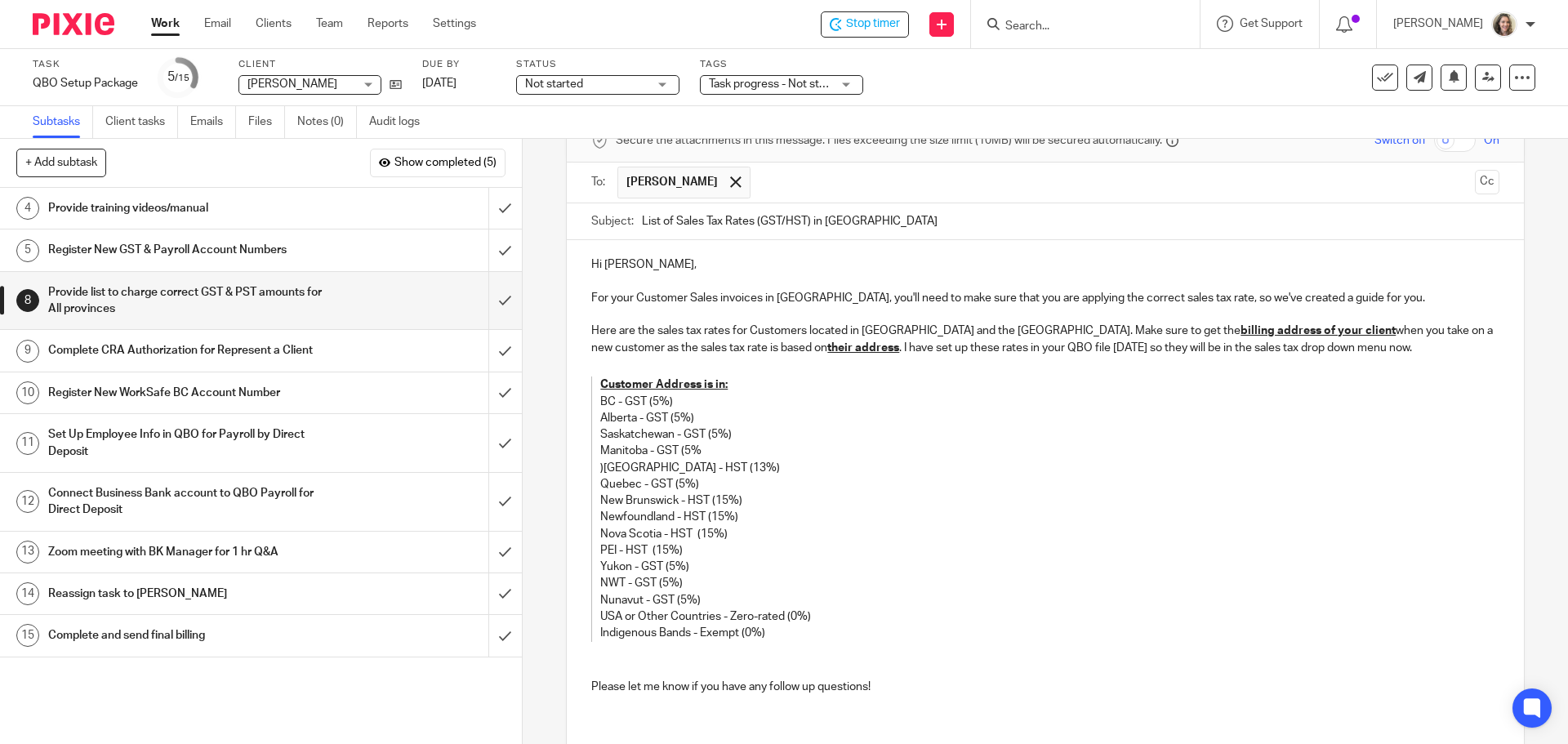
click at [1199, 295] on p "For your Customer Sales invoices in QBO, you'll need to make sure that you are …" at bounding box center [1045, 298] width 907 height 16
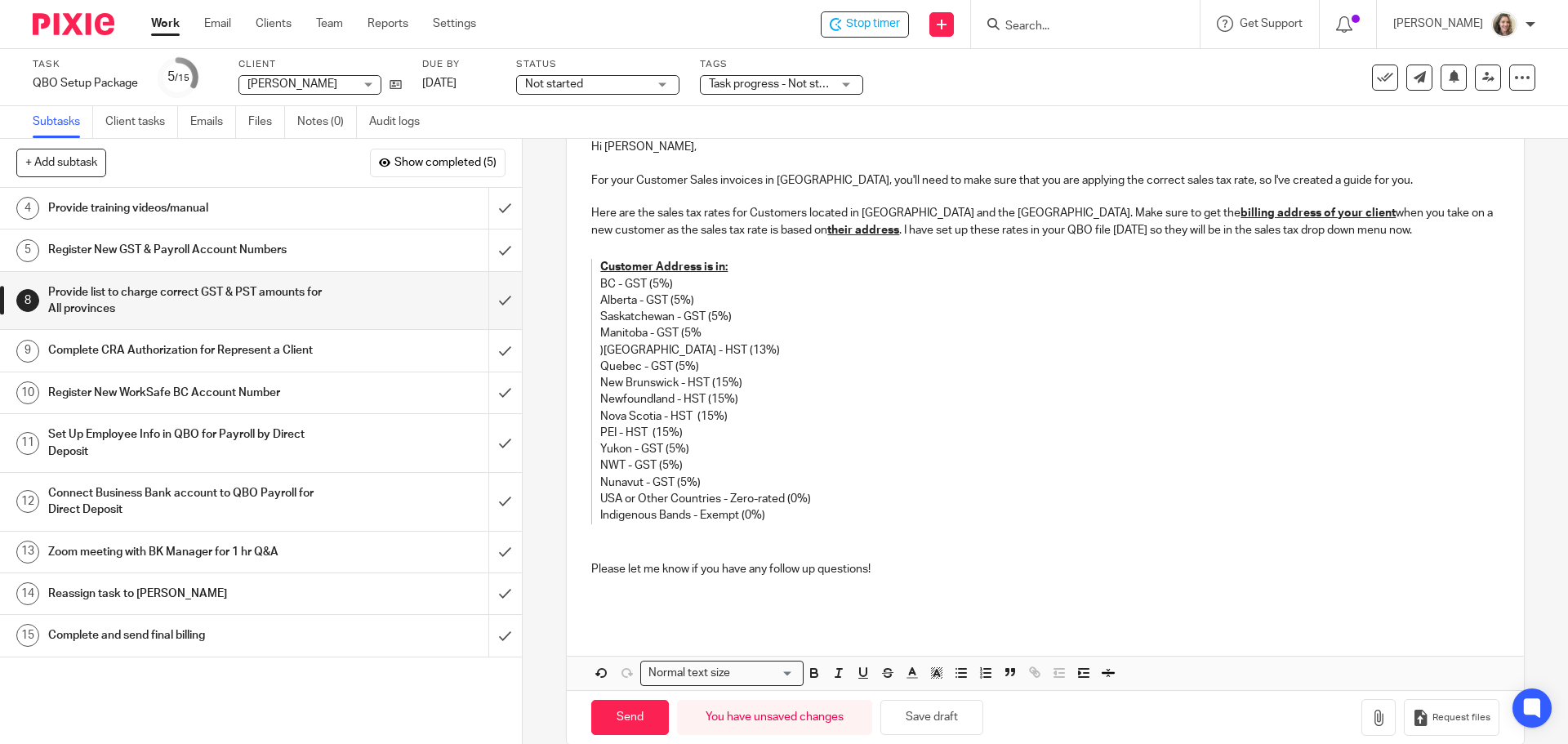
scroll to position [230, 0]
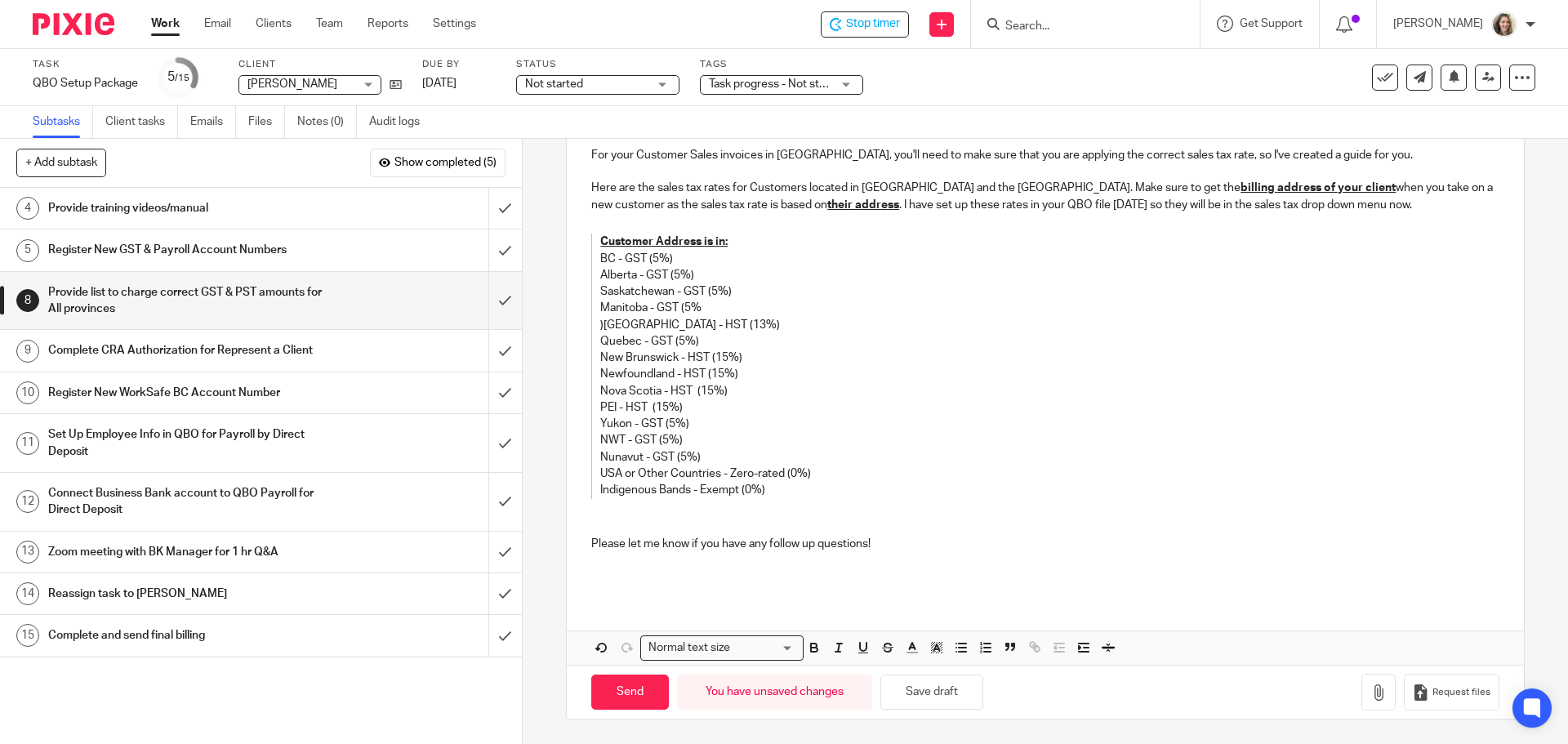
click at [873, 513] on p at bounding box center [1045, 511] width 907 height 16
click at [923, 541] on p "Please let me know if you have any follow up questions!" at bounding box center [1045, 544] width 907 height 16
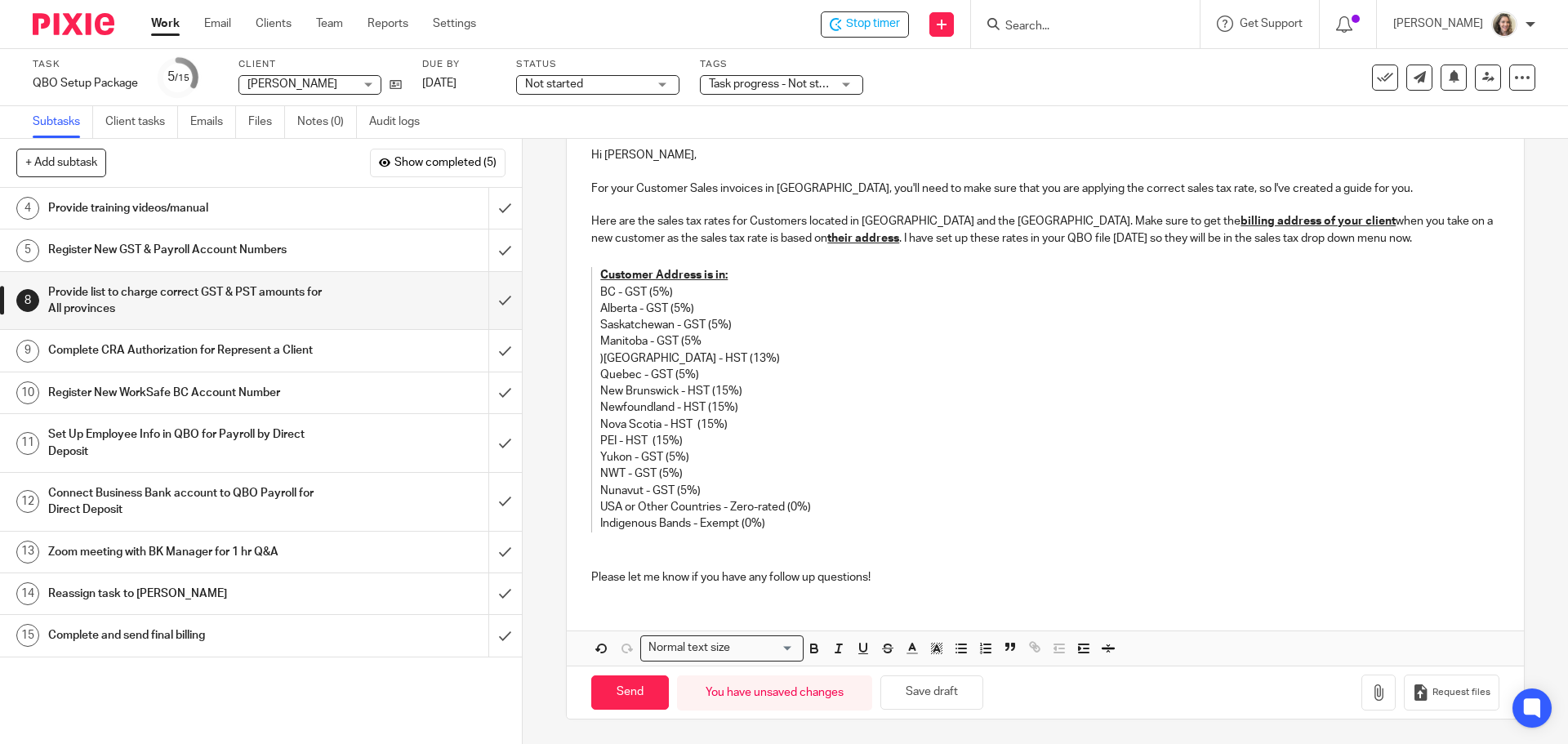
scroll to position [197, 0]
click at [868, 554] on p at bounding box center [1045, 561] width 907 height 16
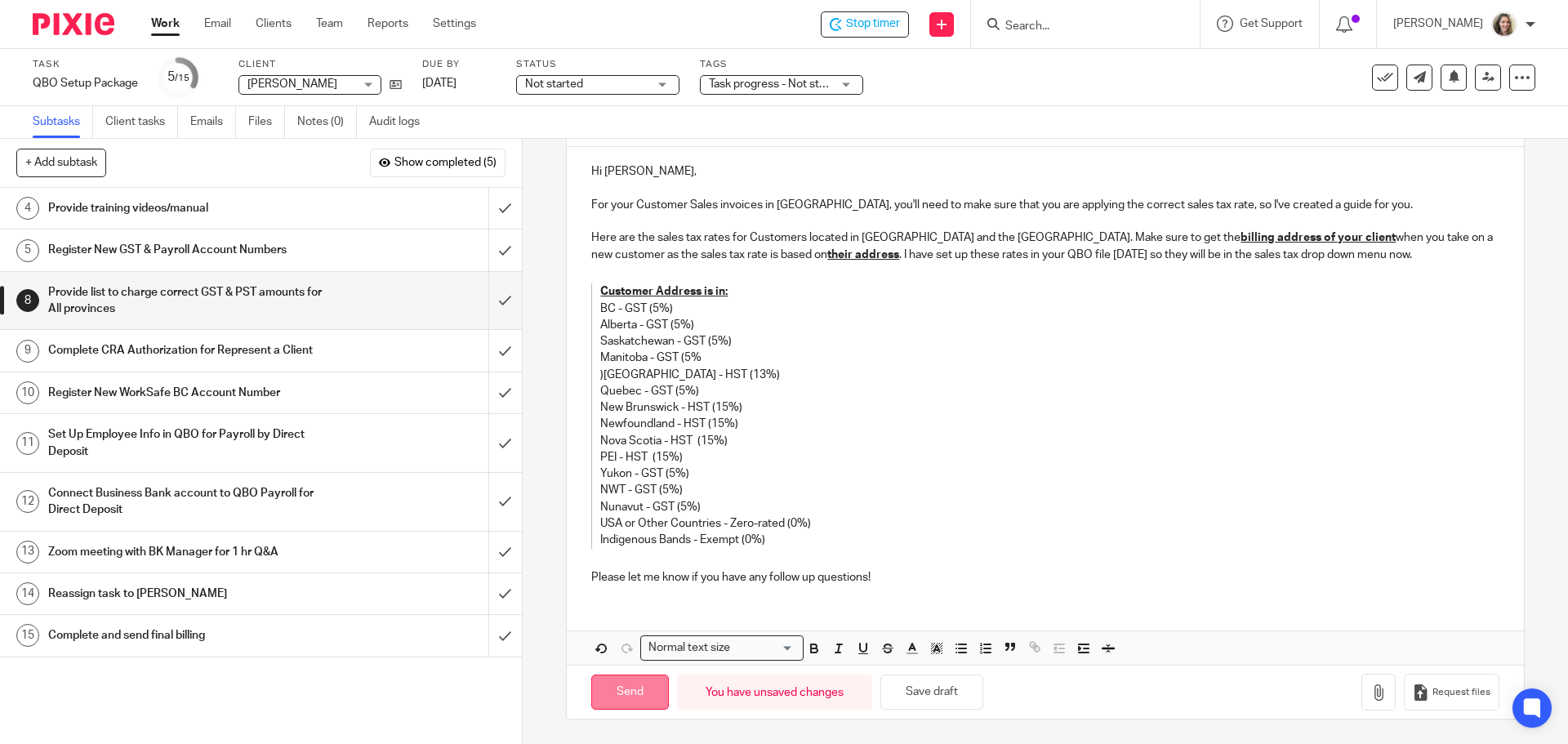
click at [639, 684] on input "Send" at bounding box center [630, 692] width 78 height 35
type input "Sent"
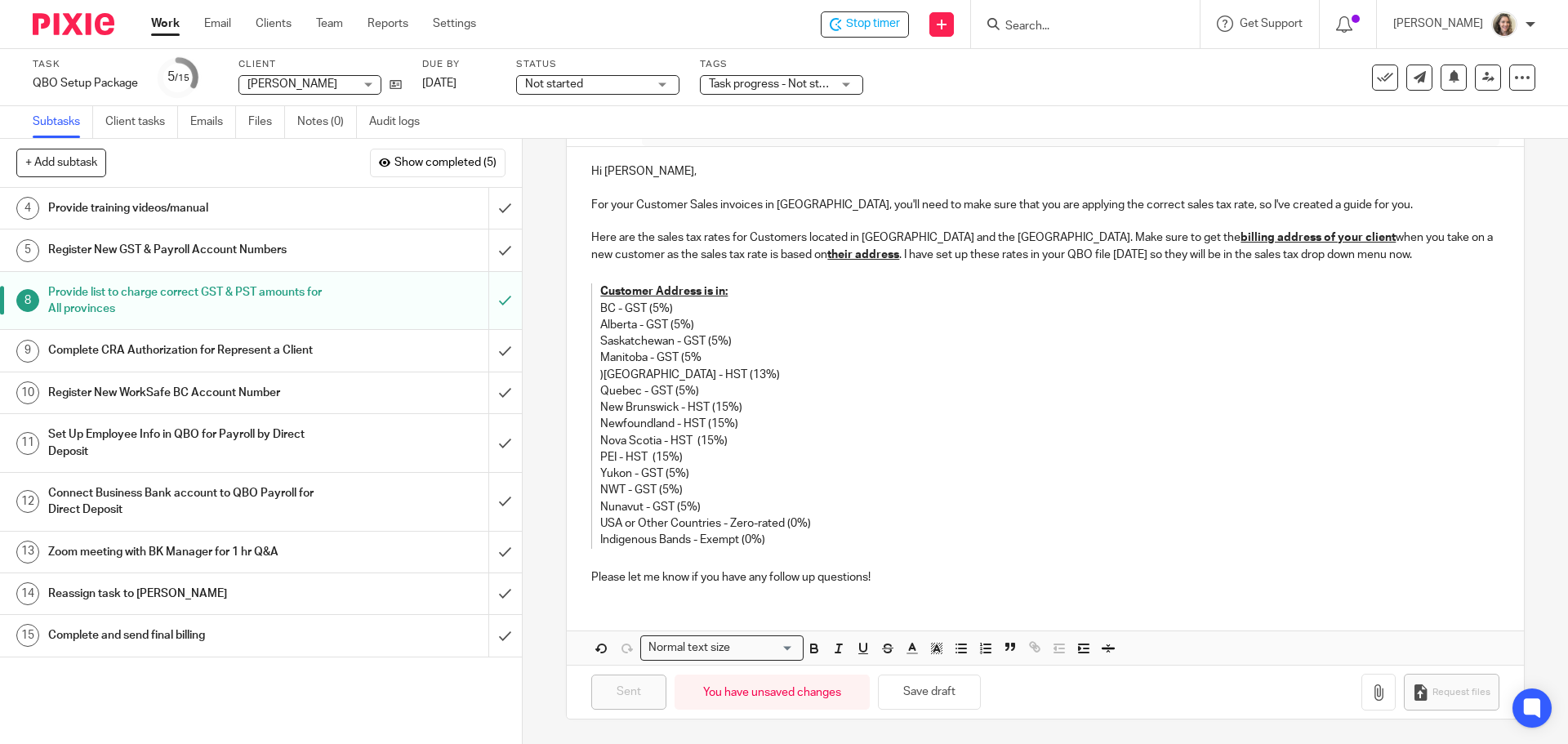
click at [246, 353] on h1 "Complete CRA Authorization for Represent a Client" at bounding box center [189, 350] width 282 height 24
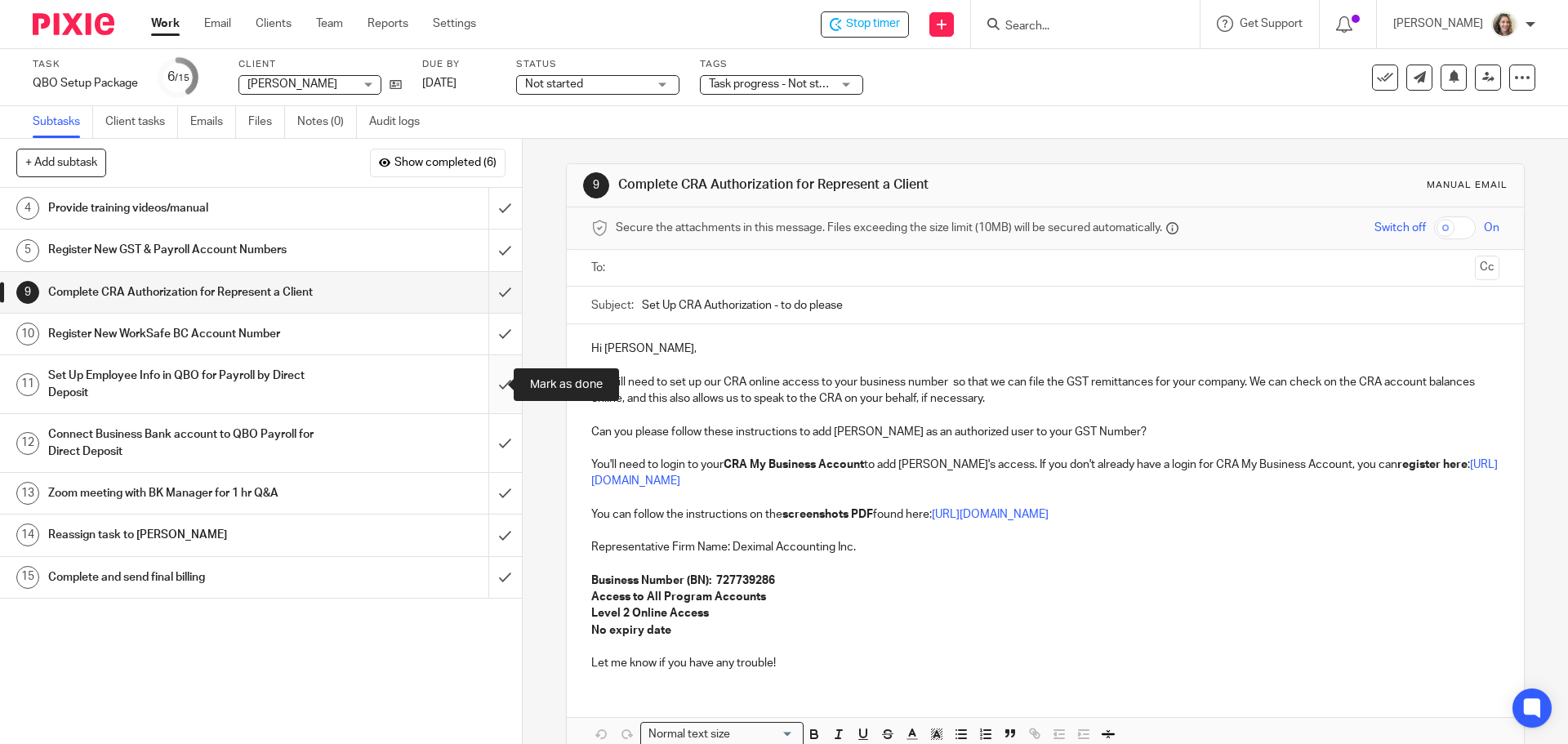
click at [487, 385] on input "submit" at bounding box center [261, 385] width 522 height 58
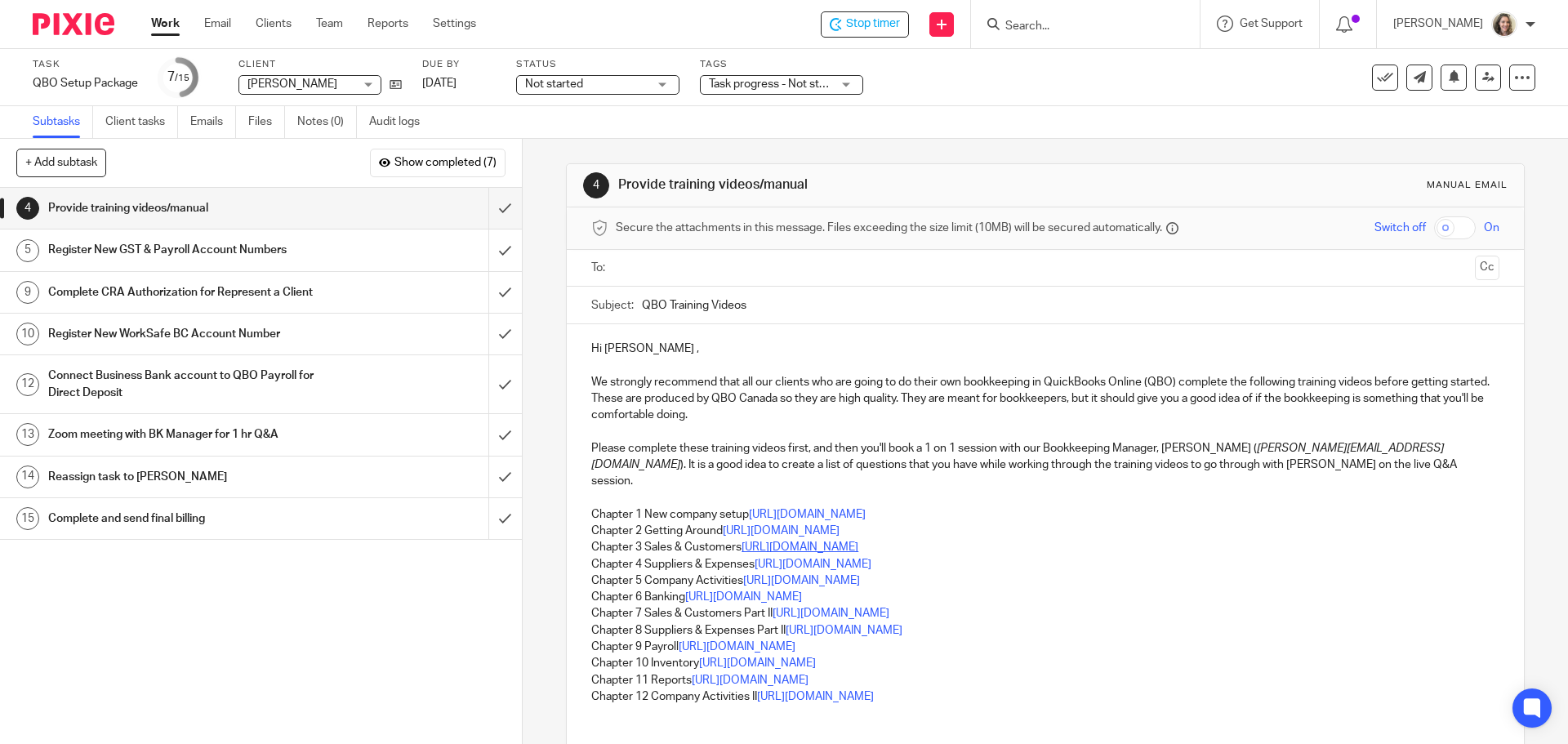
click at [858, 542] on link "https://www.youtube.com/watch?v=HIQnjiazDTc" at bounding box center [799, 547] width 117 height 12
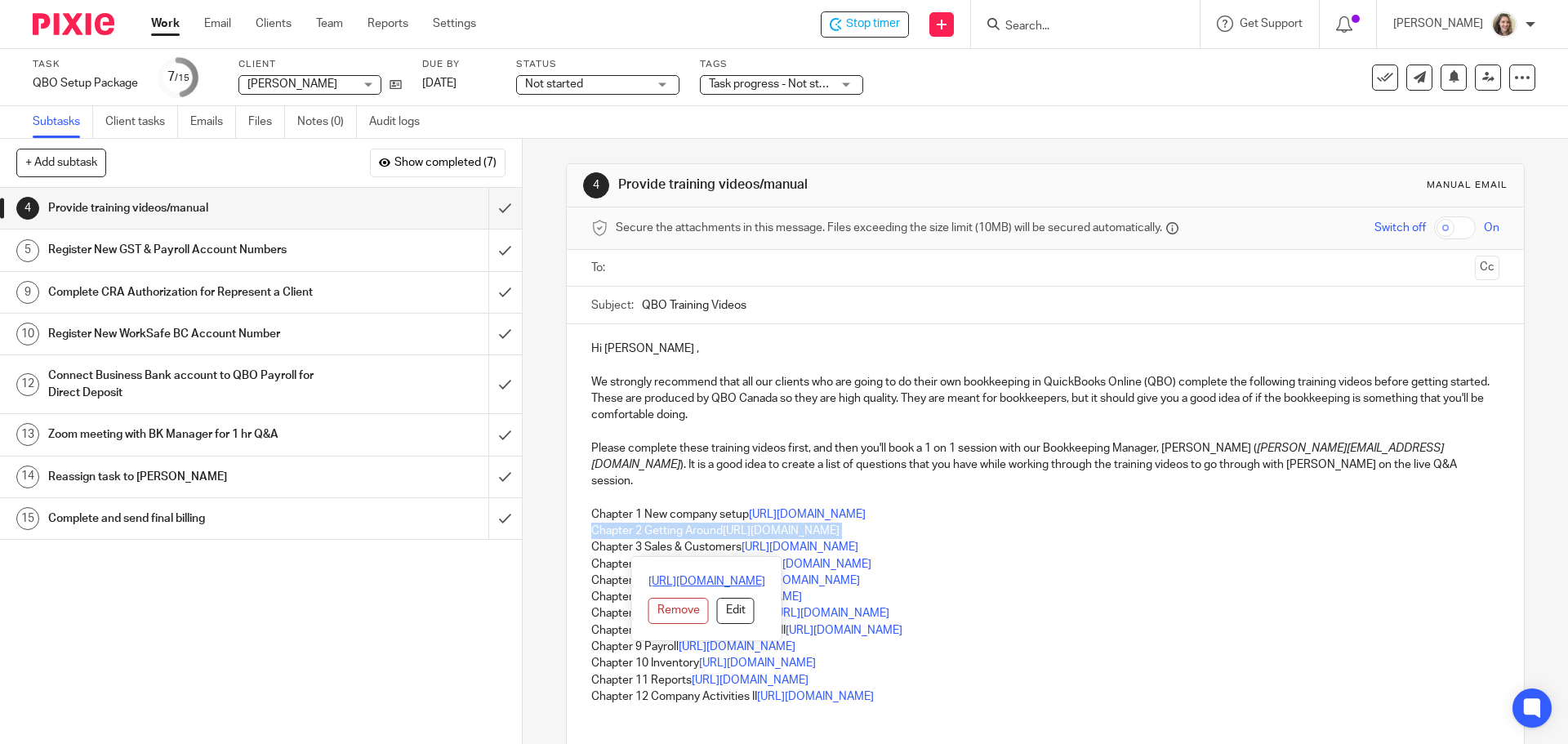
click at [648, 586] on link "https://www.youtube.com/watch?v=HIQnjiazDTc" at bounding box center [706, 581] width 117 height 16
click at [1518, 82] on div at bounding box center [1522, 77] width 26 height 26
click at [1477, 123] on span "See template in use" at bounding box center [1455, 119] width 101 height 12
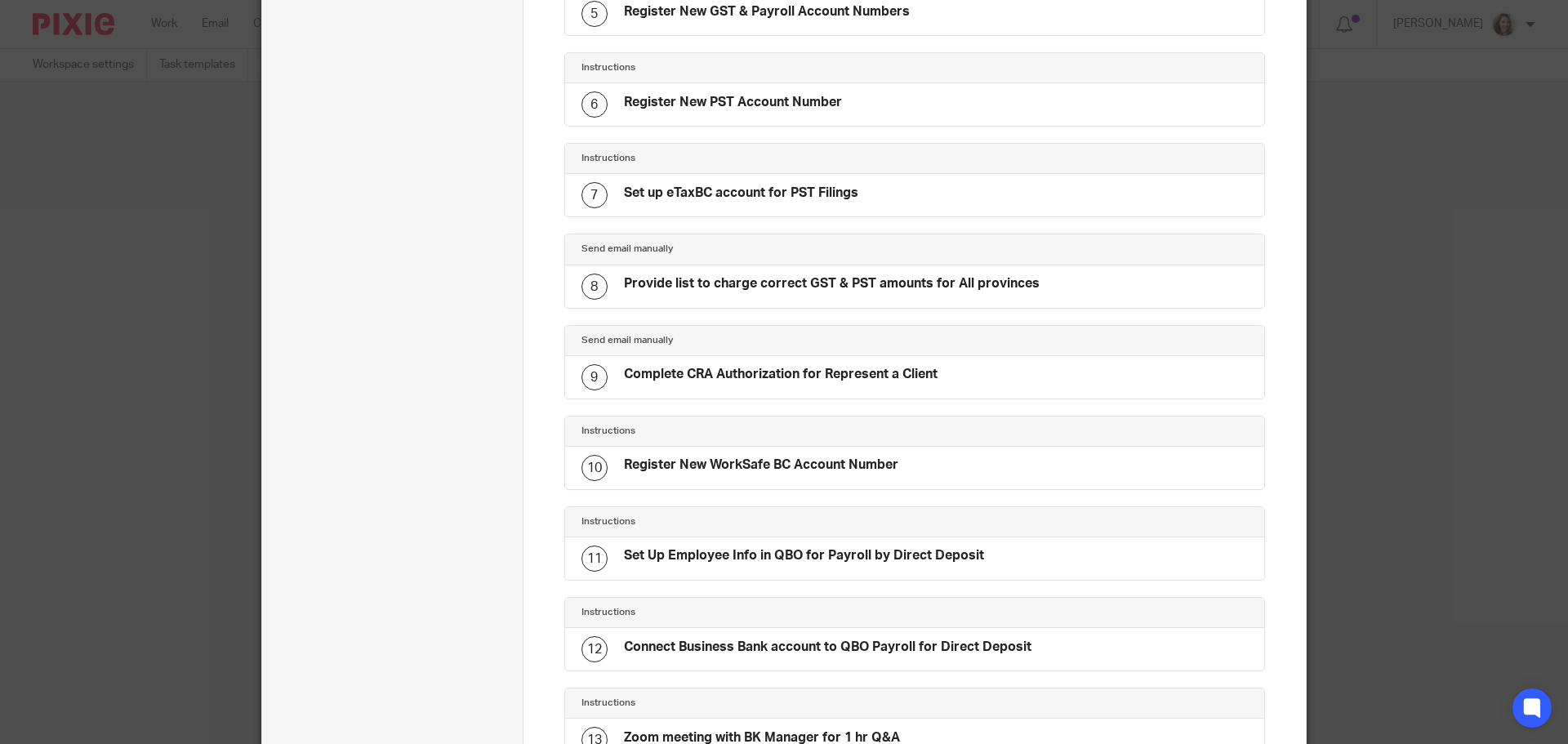
scroll to position [506, 0]
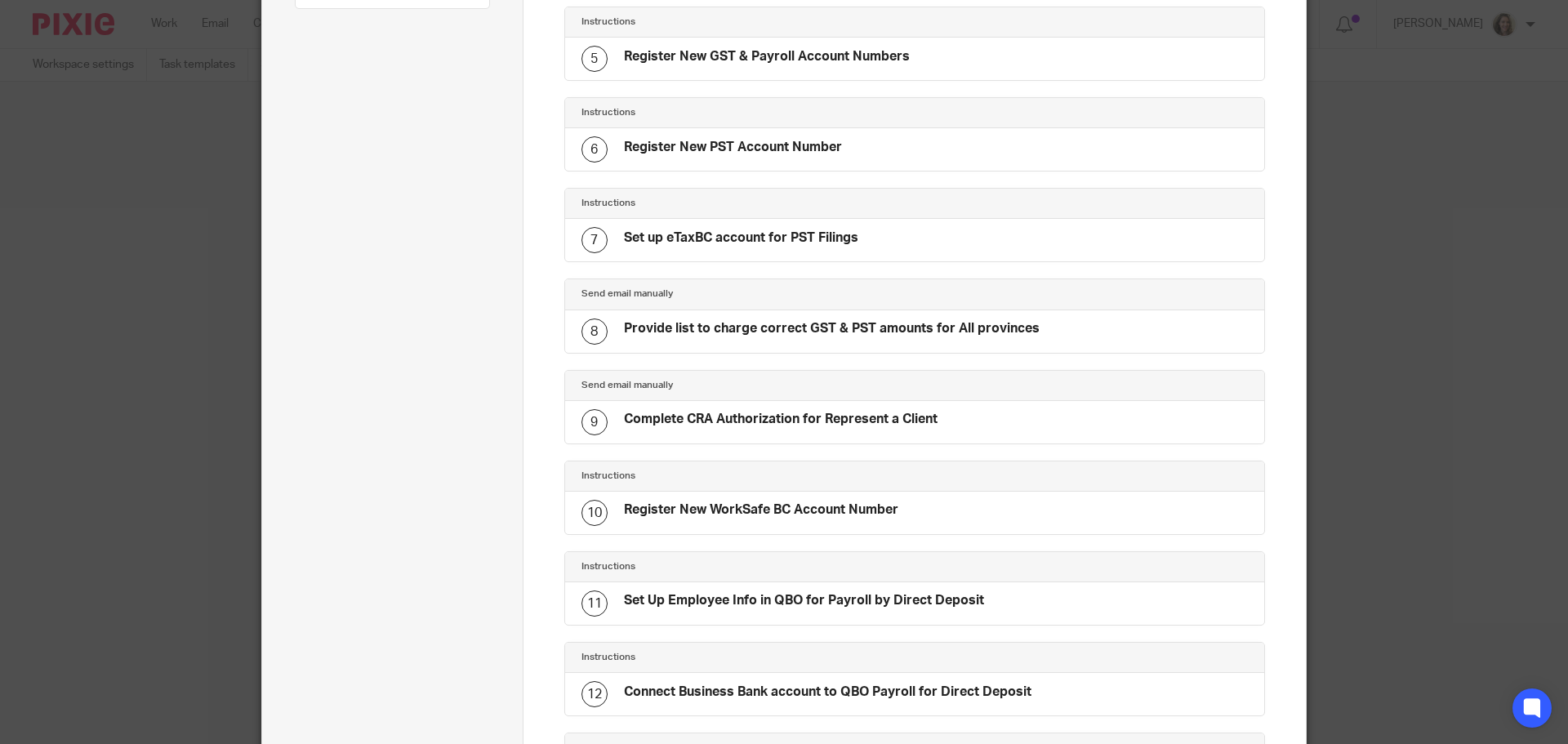
click at [624, 327] on h4 "Provide list to charge correct GST & PST amounts for All provinces" at bounding box center [832, 329] width 416 height 17
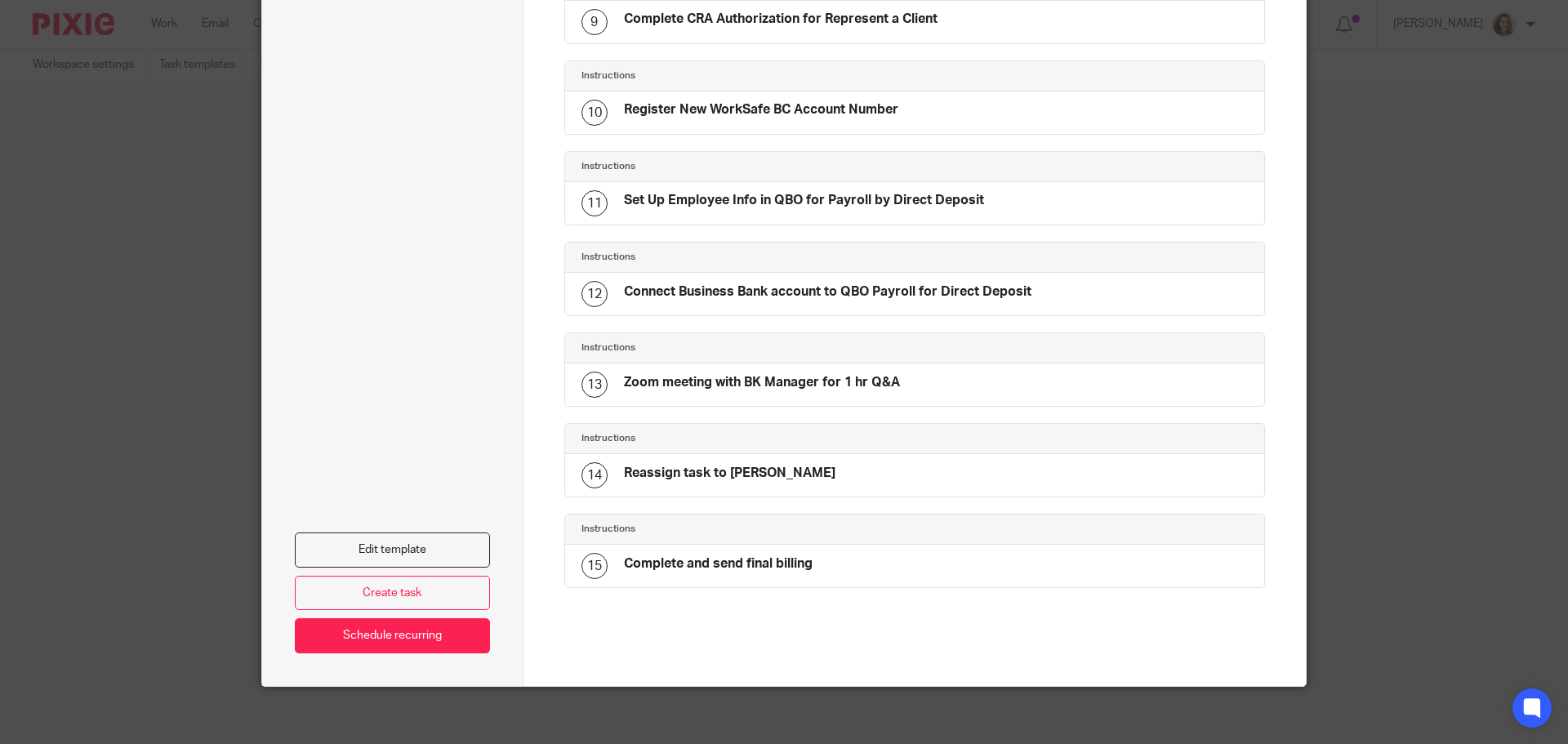
scroll to position [915, 0]
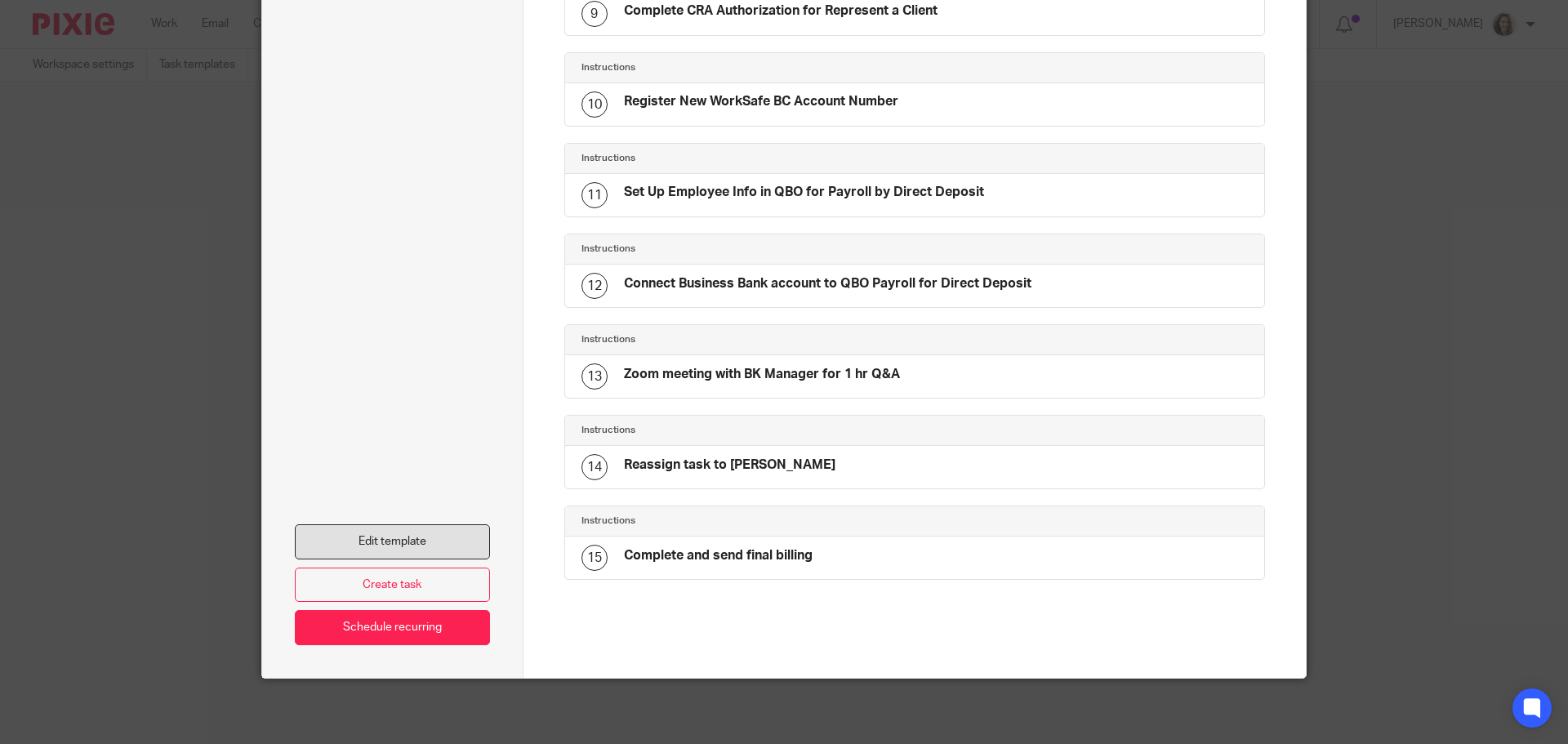
click at [380, 543] on link "Edit template" at bounding box center [392, 542] width 196 height 35
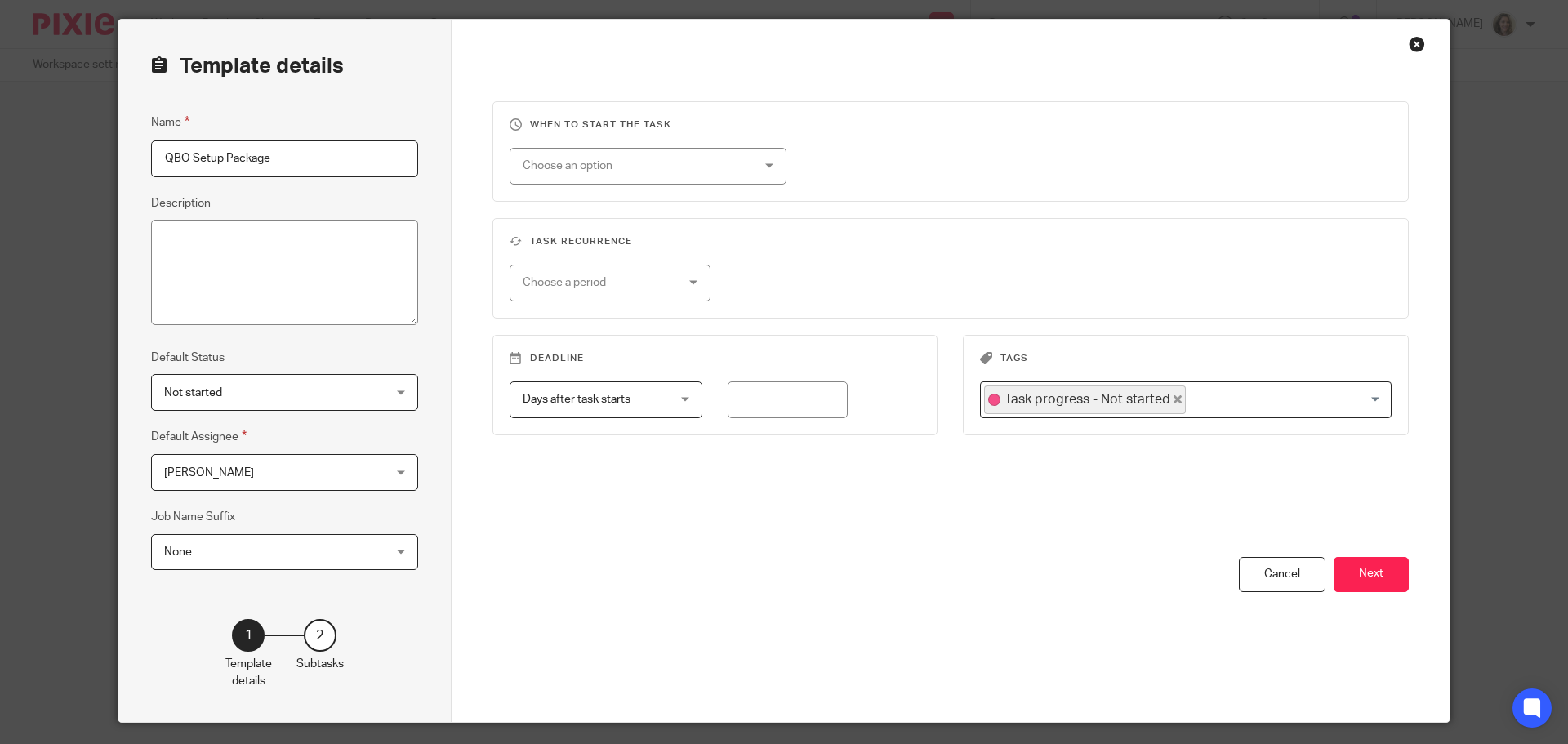
scroll to position [91, 0]
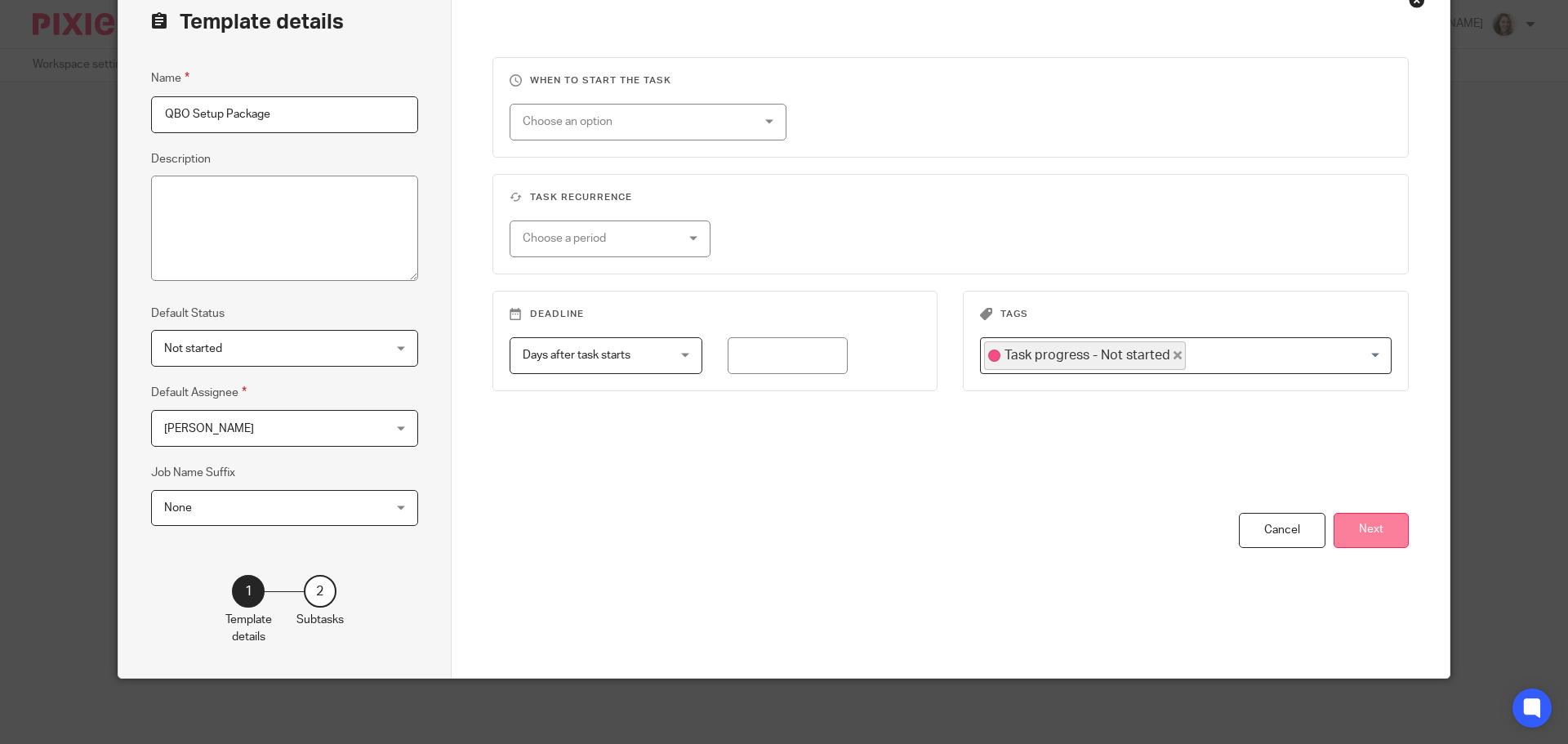
click at [1369, 535] on button "Next" at bounding box center [1371, 530] width 75 height 35
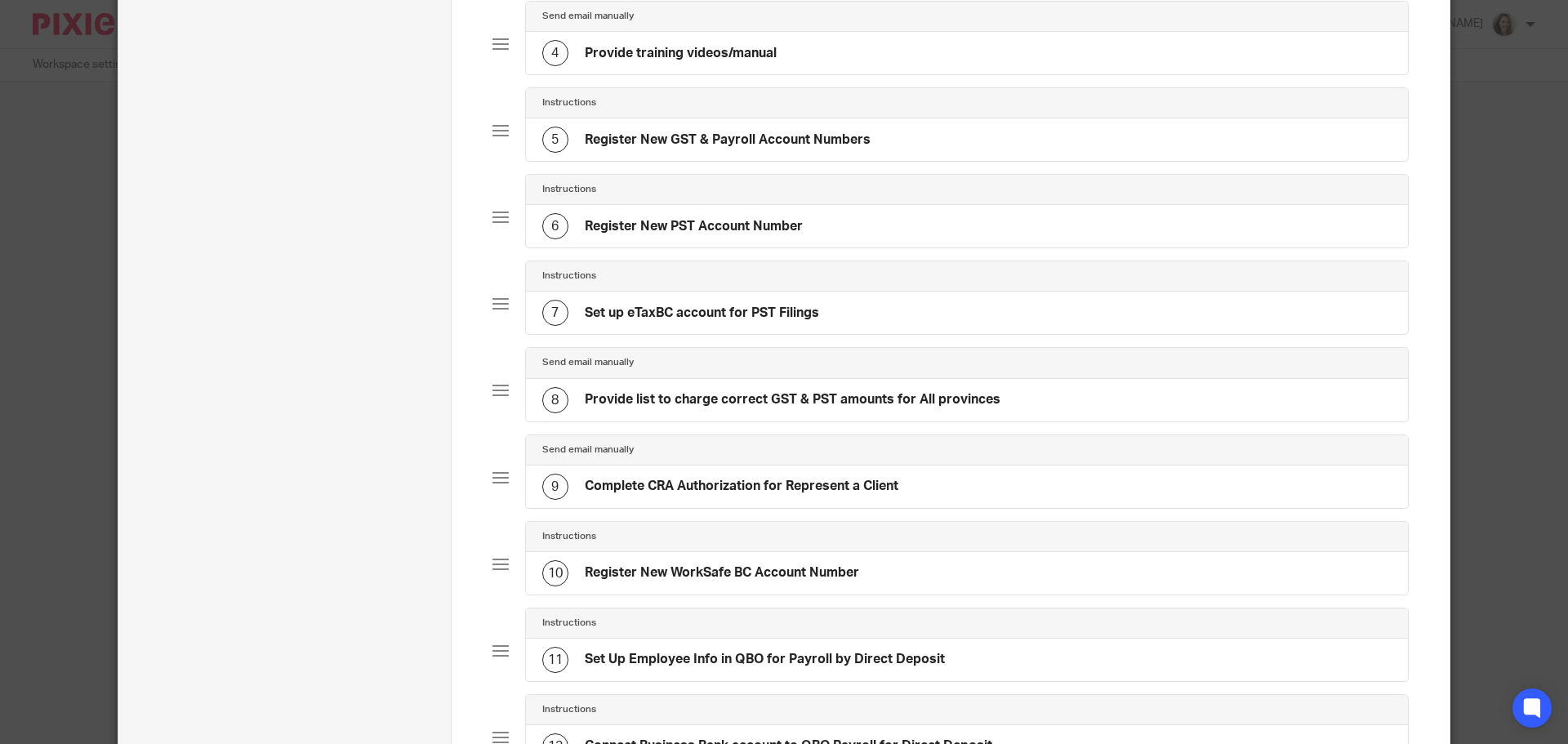
scroll to position [417, 0]
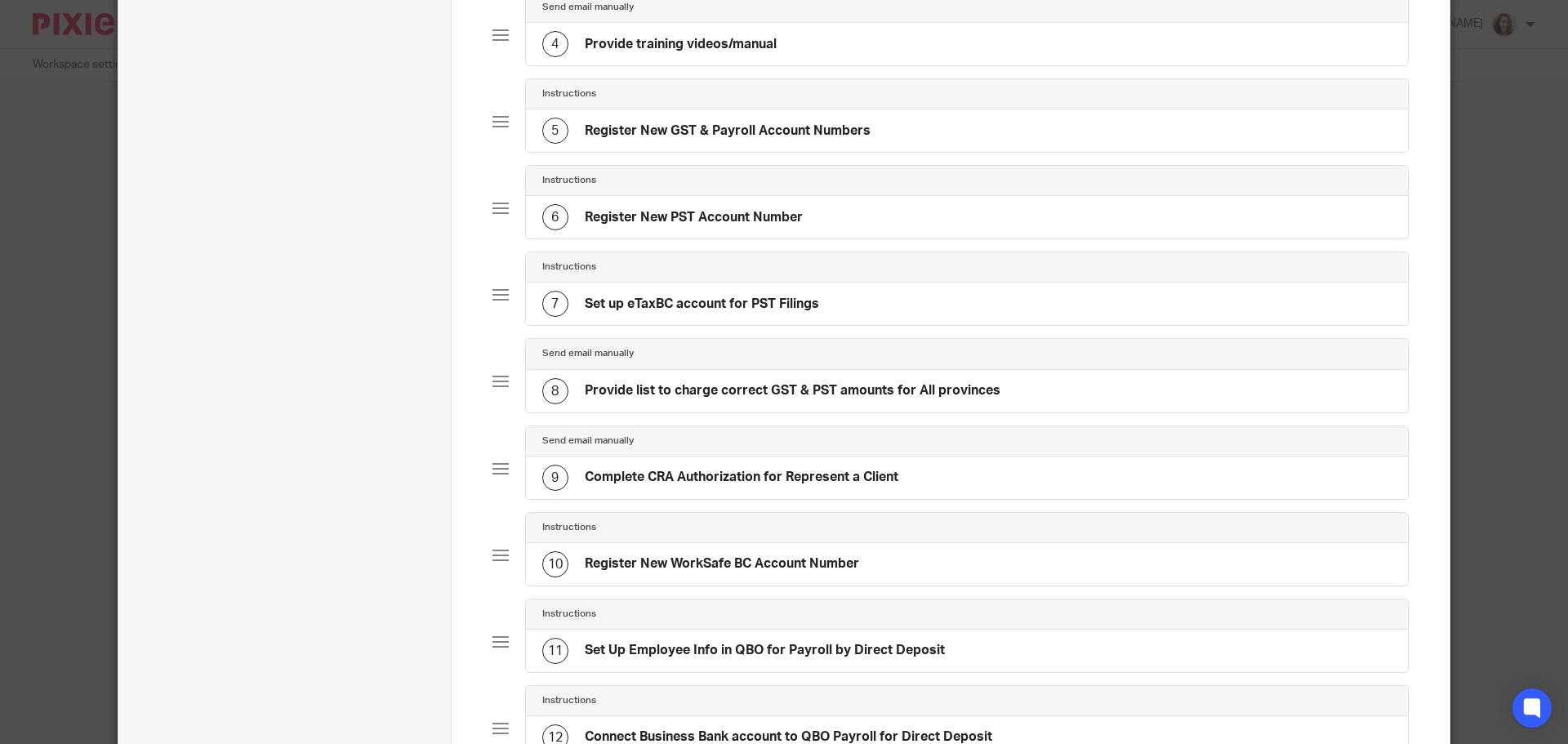
click at [661, 40] on h4 "Provide training videos/manual" at bounding box center [680, 44] width 192 height 17
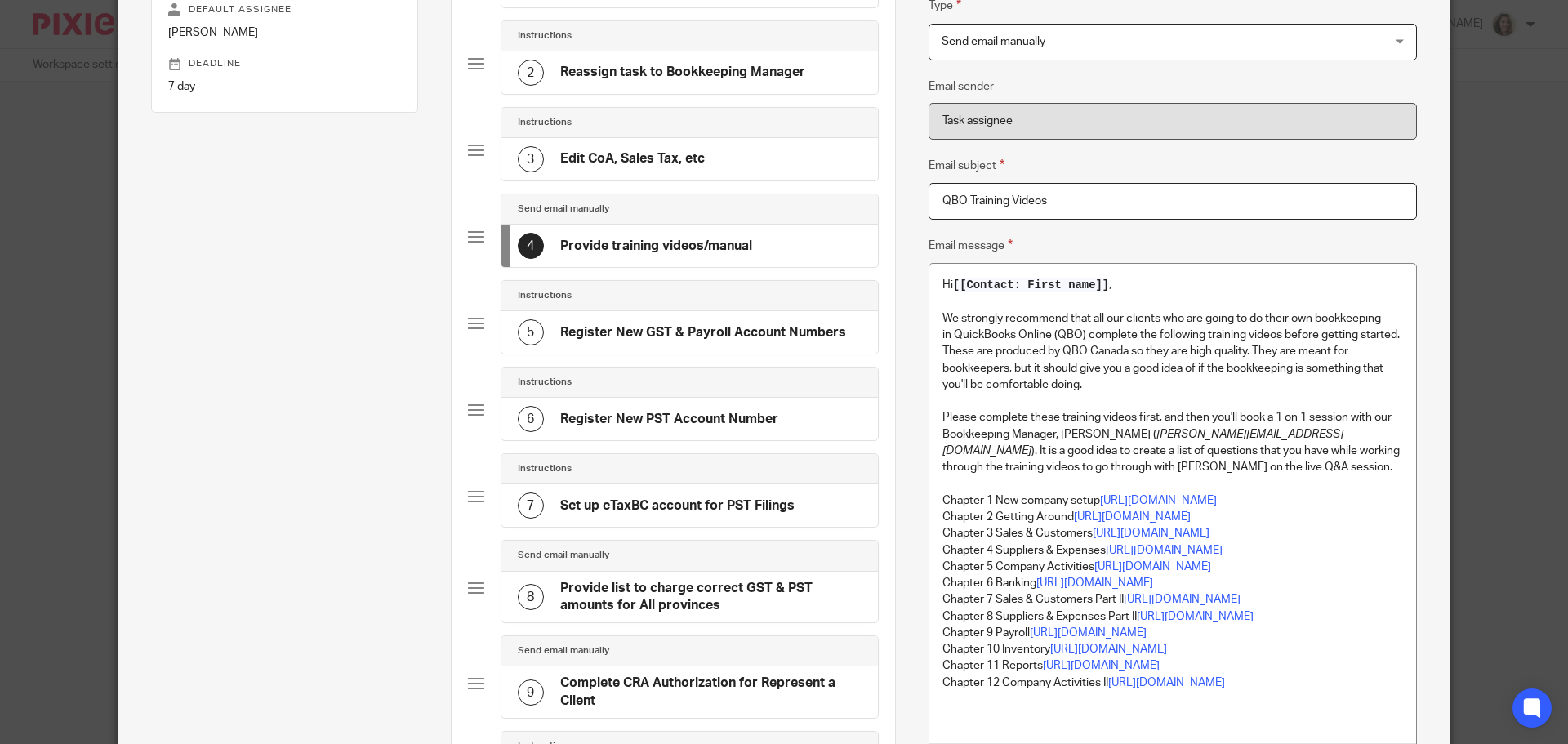
scroll to position [245, 0]
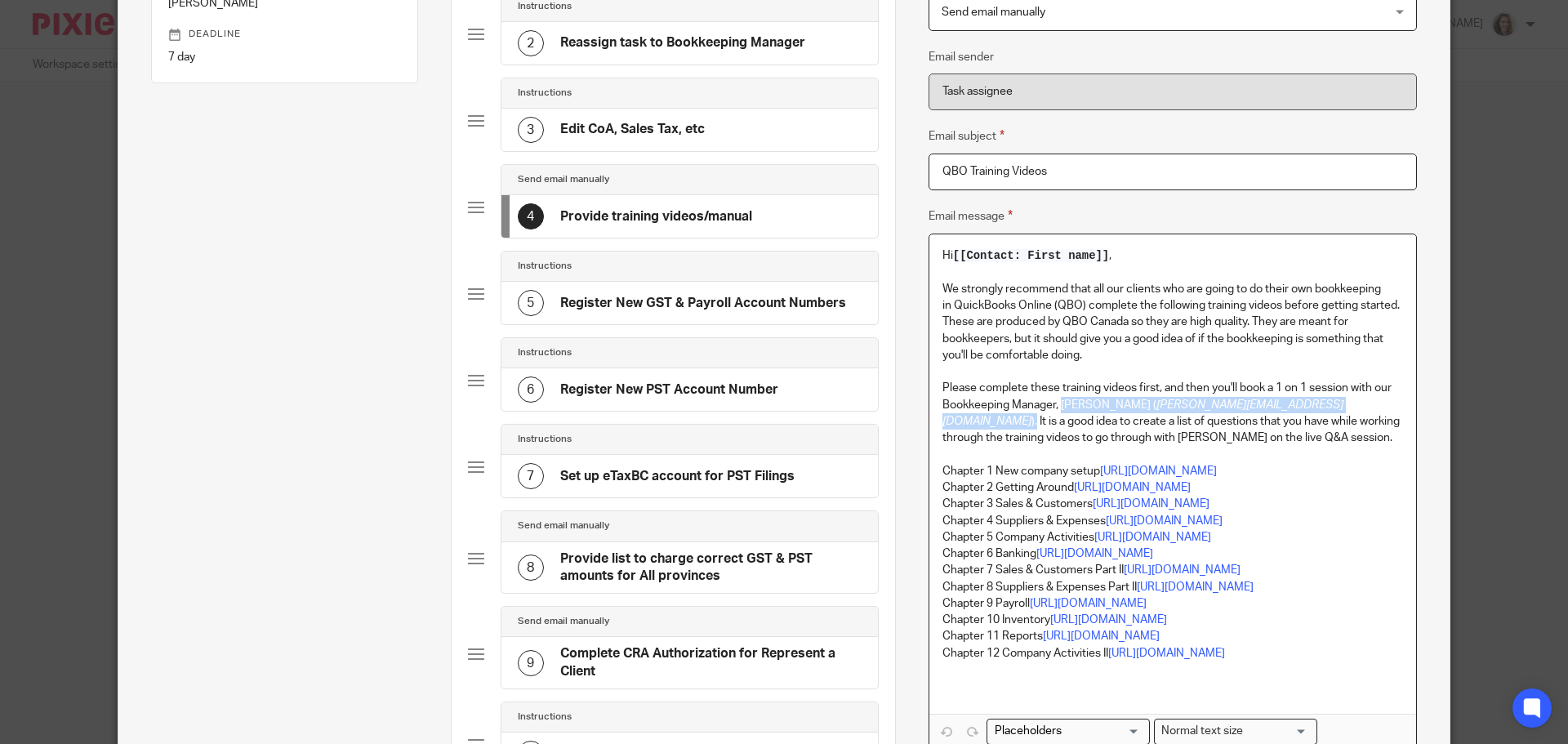
drag, startPoint x: 1055, startPoint y: 401, endPoint x: 1222, endPoint y: 409, distance: 167.2
click at [1222, 409] on p "Please complete these training videos first, and then you'll book a 1 on 1 sess…" at bounding box center [1172, 412] width 460 height 66
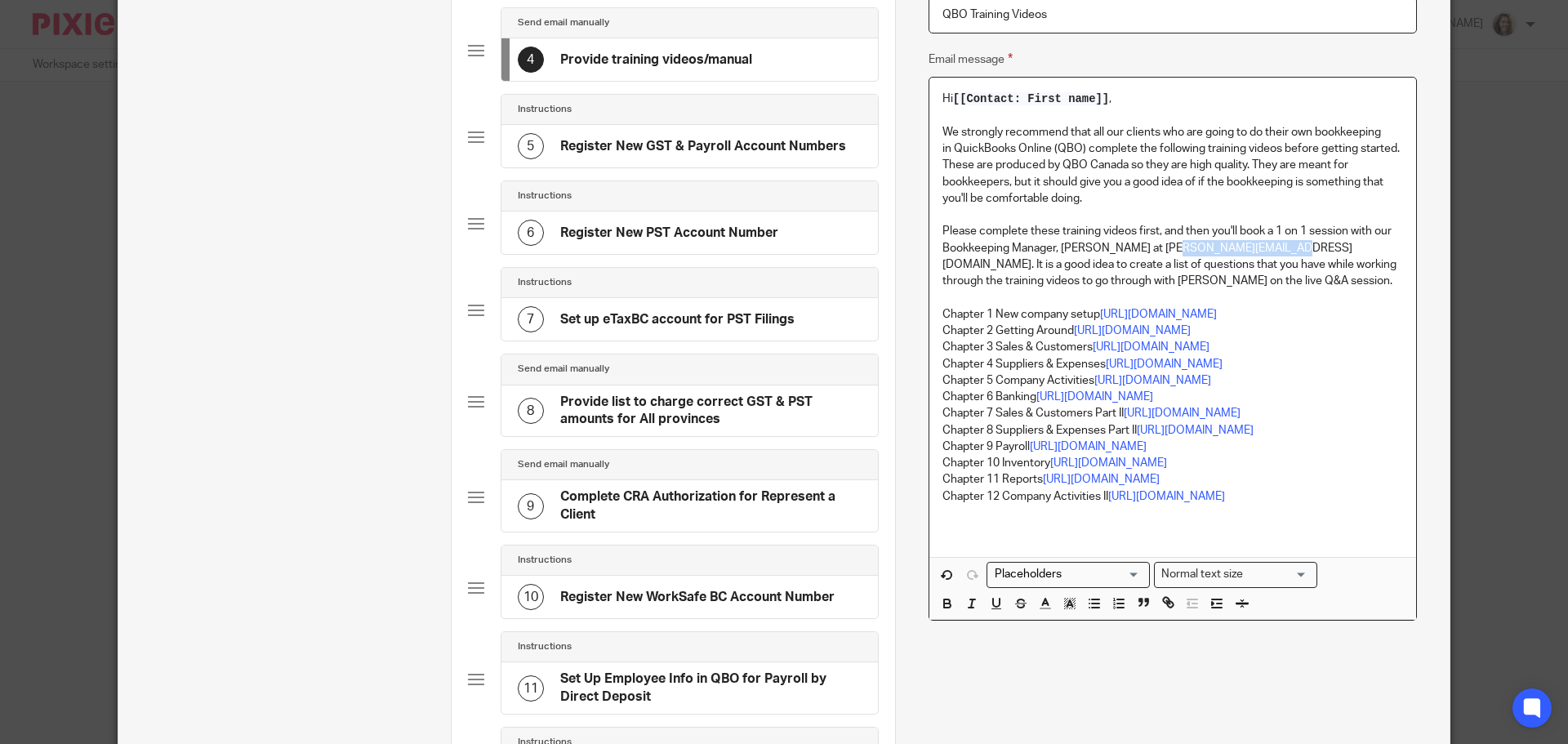
scroll to position [409, 0]
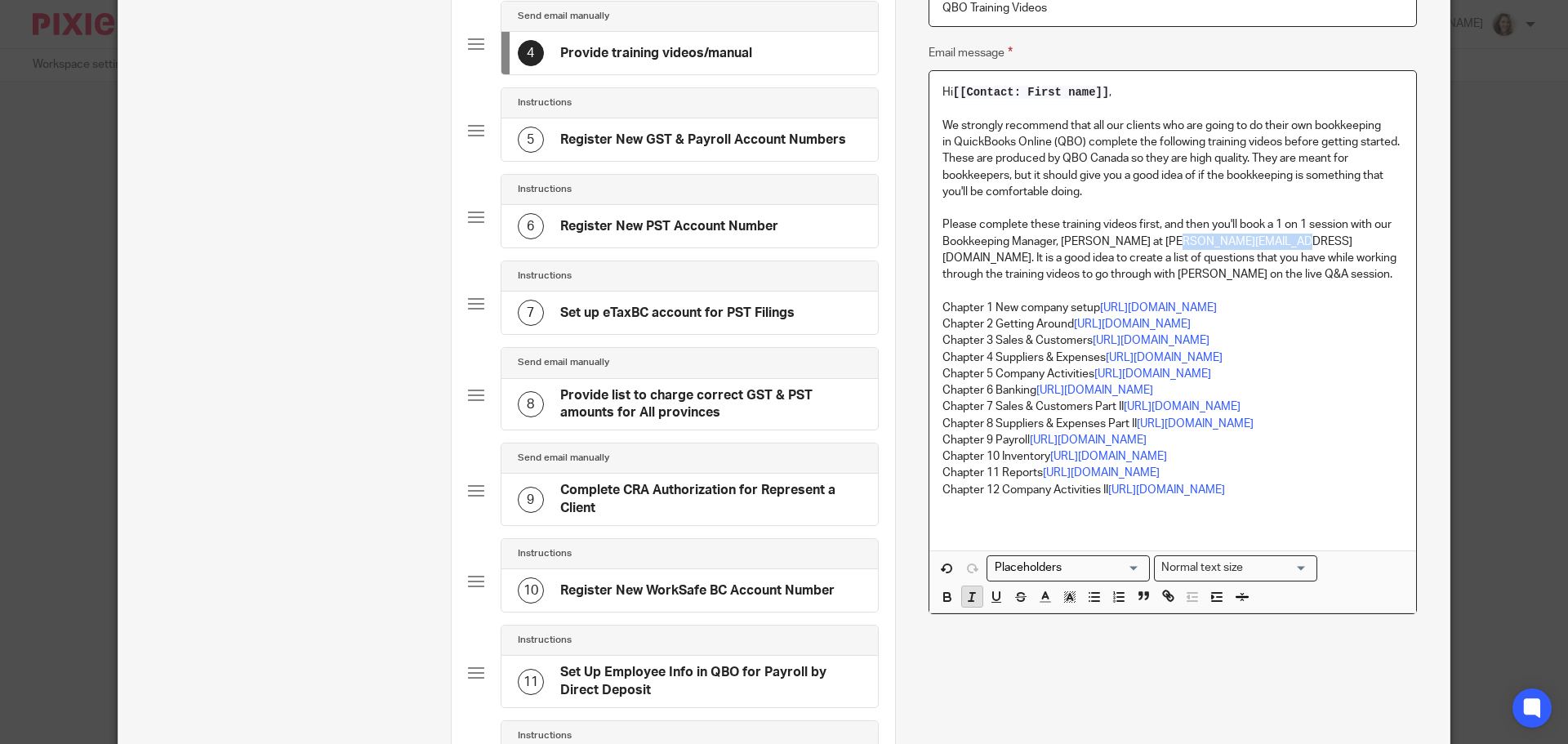
click at [964, 605] on button "button" at bounding box center [972, 597] width 20 height 20
click at [1180, 275] on p "Please complete these training videos first, and then you'll book a 1 on 1 sess…" at bounding box center [1172, 250] width 460 height 66
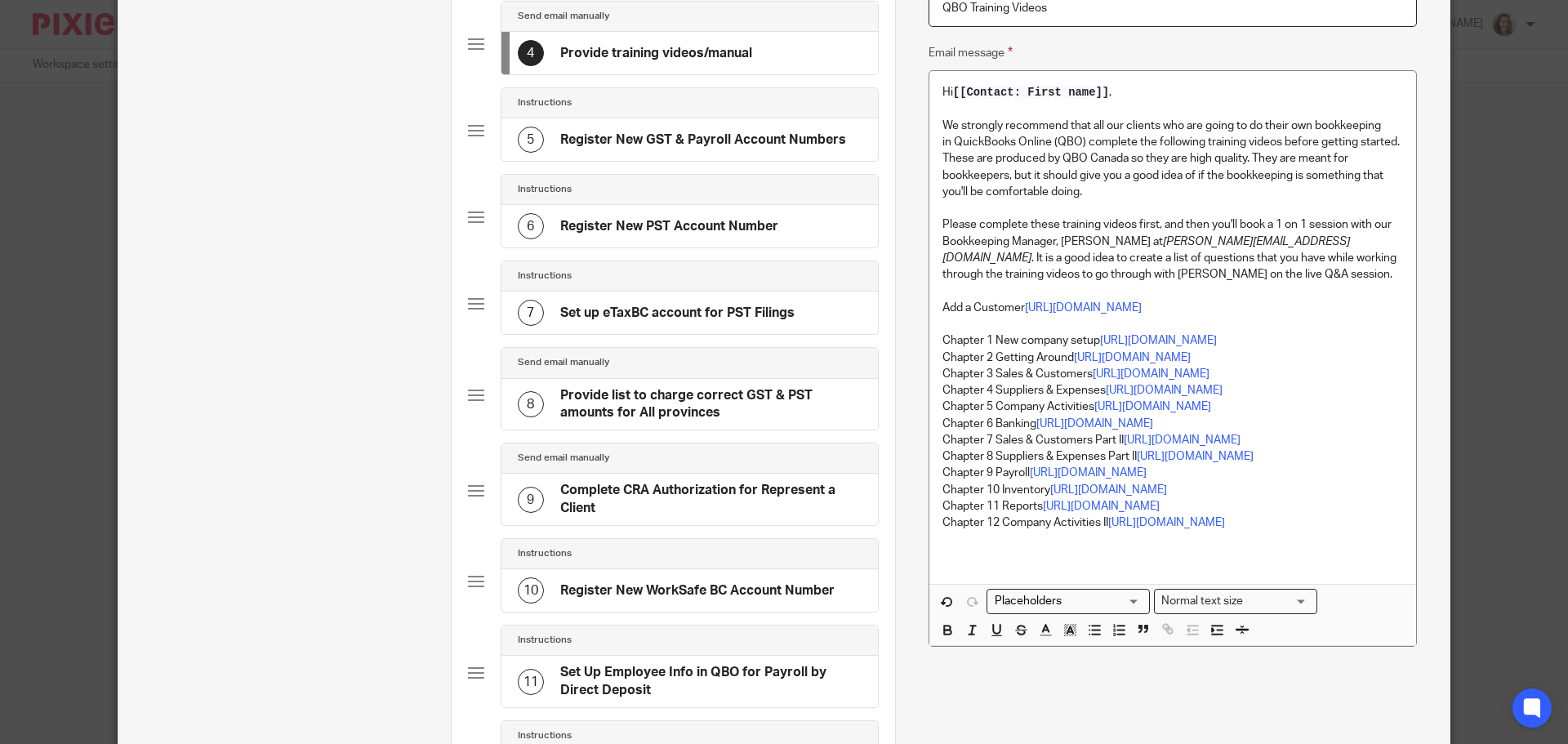
click at [1126, 278] on p "Please complete these training videos first, and then you'll book a 1 on 1 sess…" at bounding box center [1172, 250] width 460 height 66
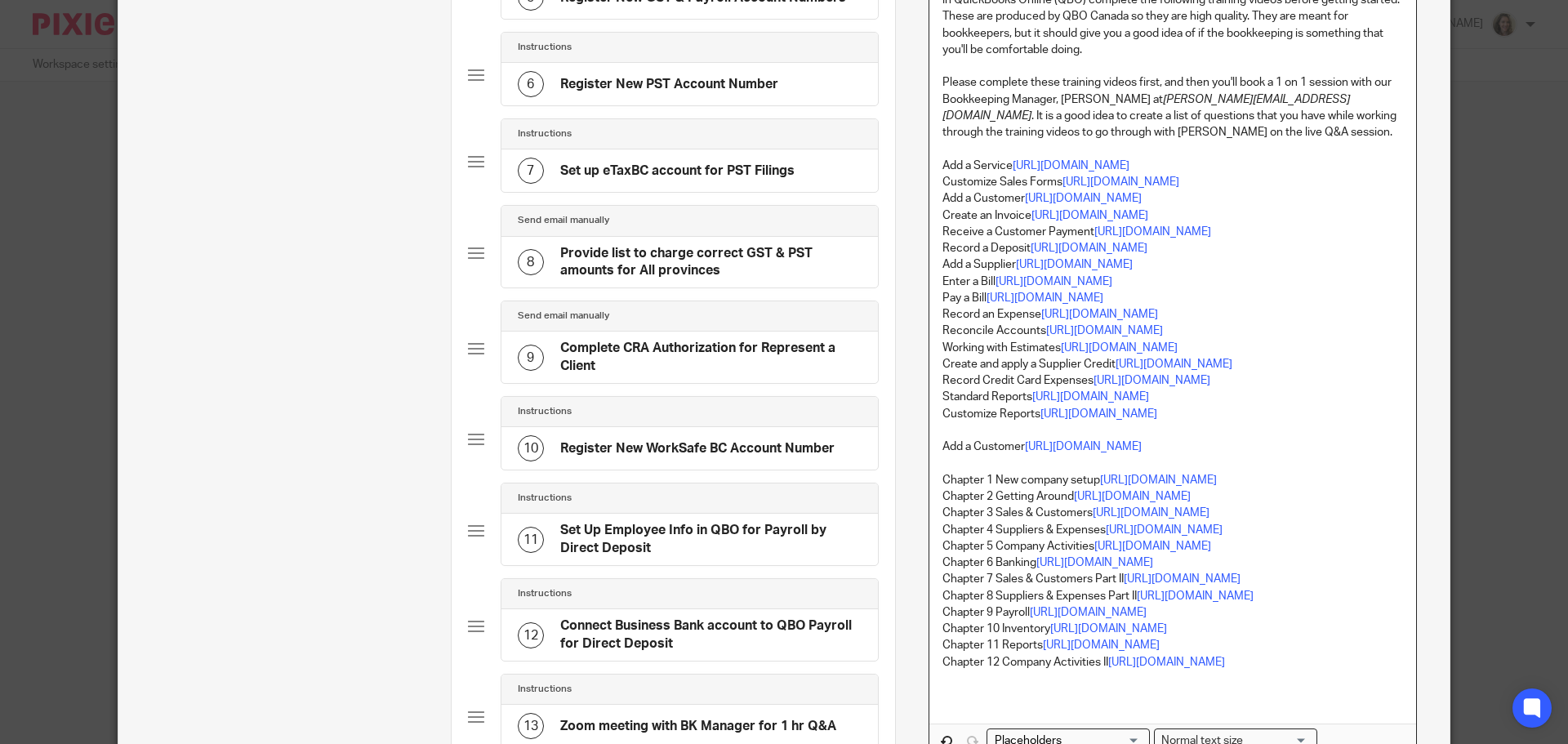
scroll to position [571, 0]
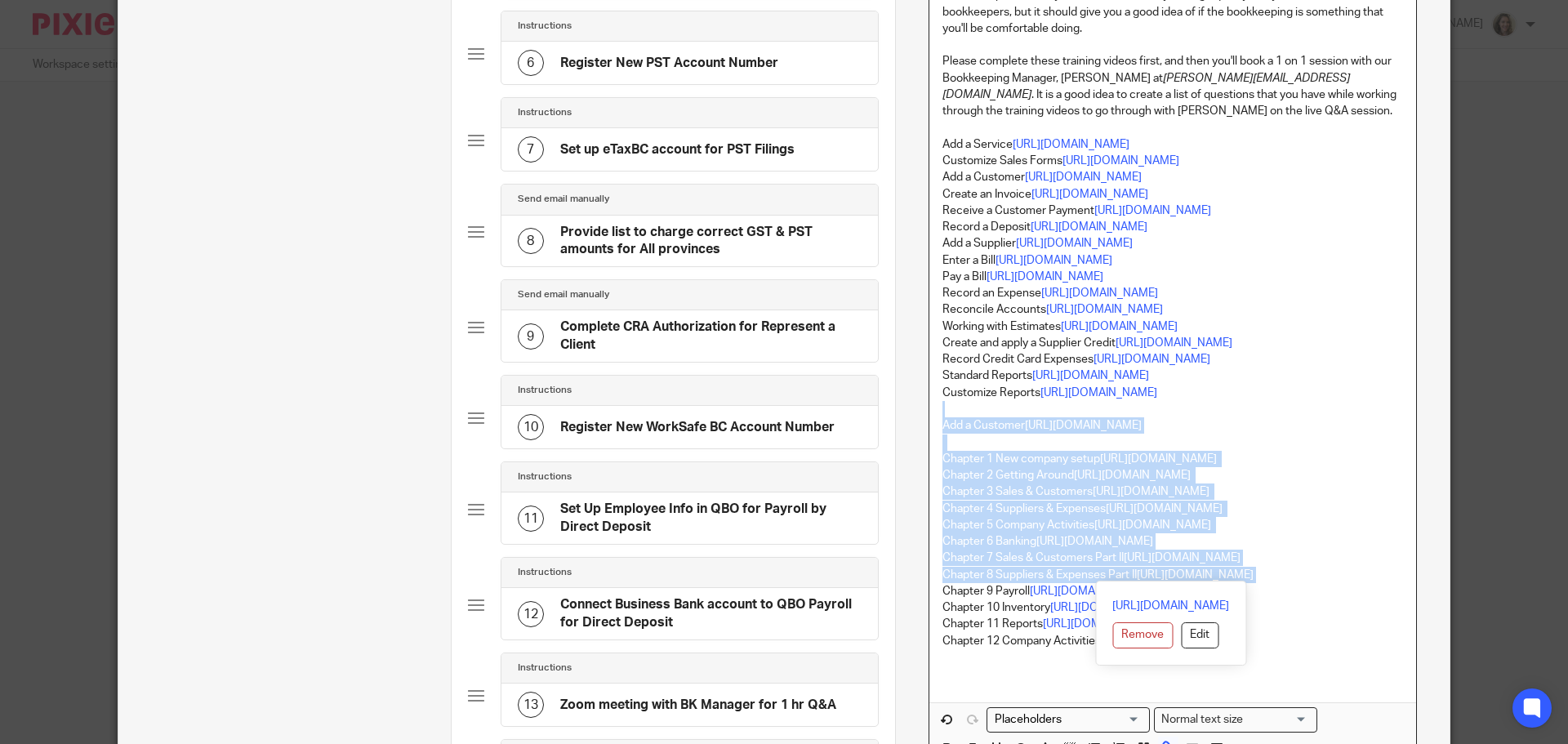
drag, startPoint x: 943, startPoint y: 407, endPoint x: 1400, endPoint y: 575, distance: 486.9
click at [1400, 575] on div "Hi [[Contact: First name]] , We strongly recommend that all our clients who are…" at bounding box center [1172, 305] width 486 height 794
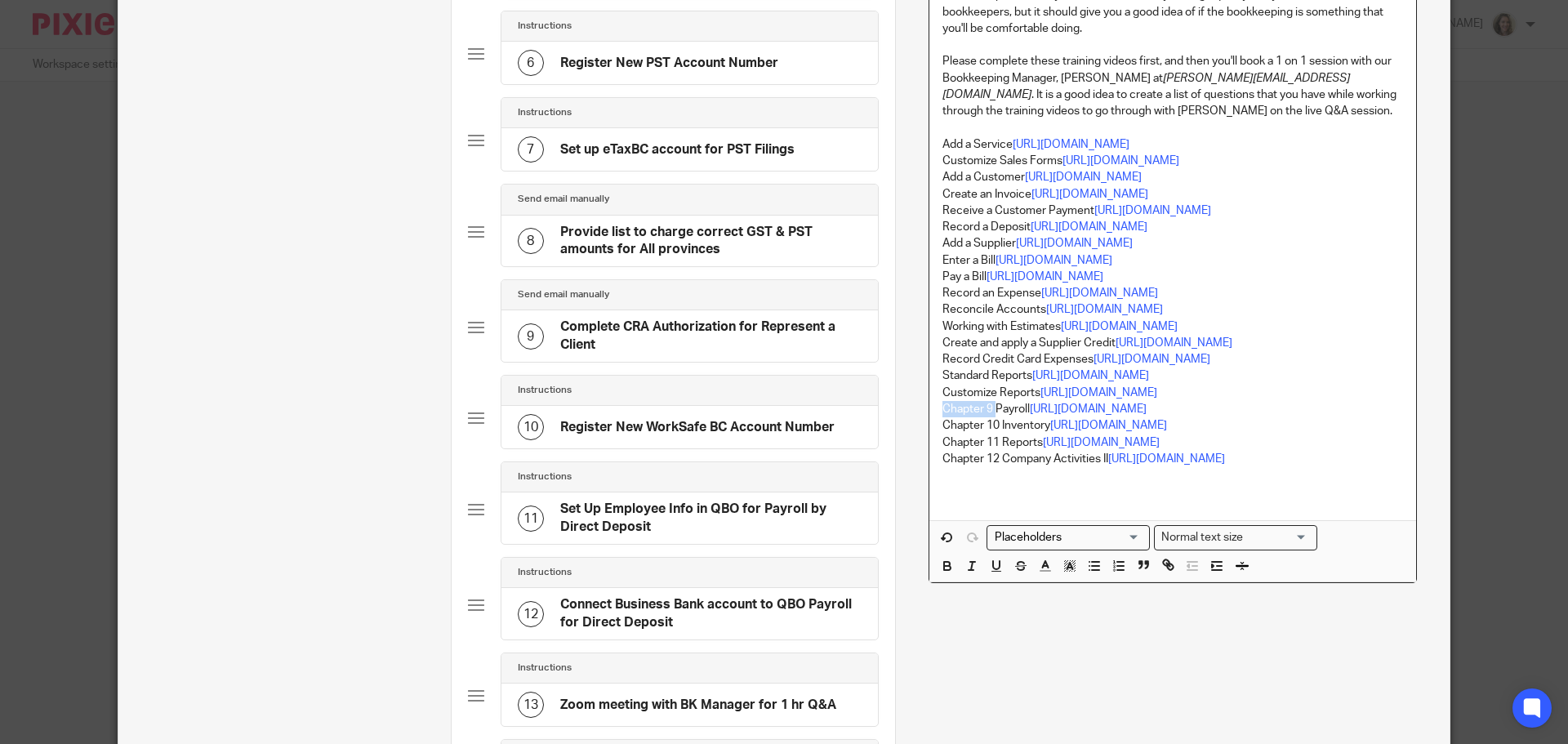
drag, startPoint x: 990, startPoint y: 404, endPoint x: 932, endPoint y: 407, distance: 58.1
click at [932, 407] on div "Hi [[Contact: First name]] , We strongly recommend that all our clients who are…" at bounding box center [1172, 213] width 486 height 612
drag, startPoint x: 996, startPoint y: 422, endPoint x: 929, endPoint y: 423, distance: 67.0
click at [929, 423] on div "Hi [[Contact: First name]] , We strongly recommend that all our clients who are…" at bounding box center [1172, 213] width 486 height 612
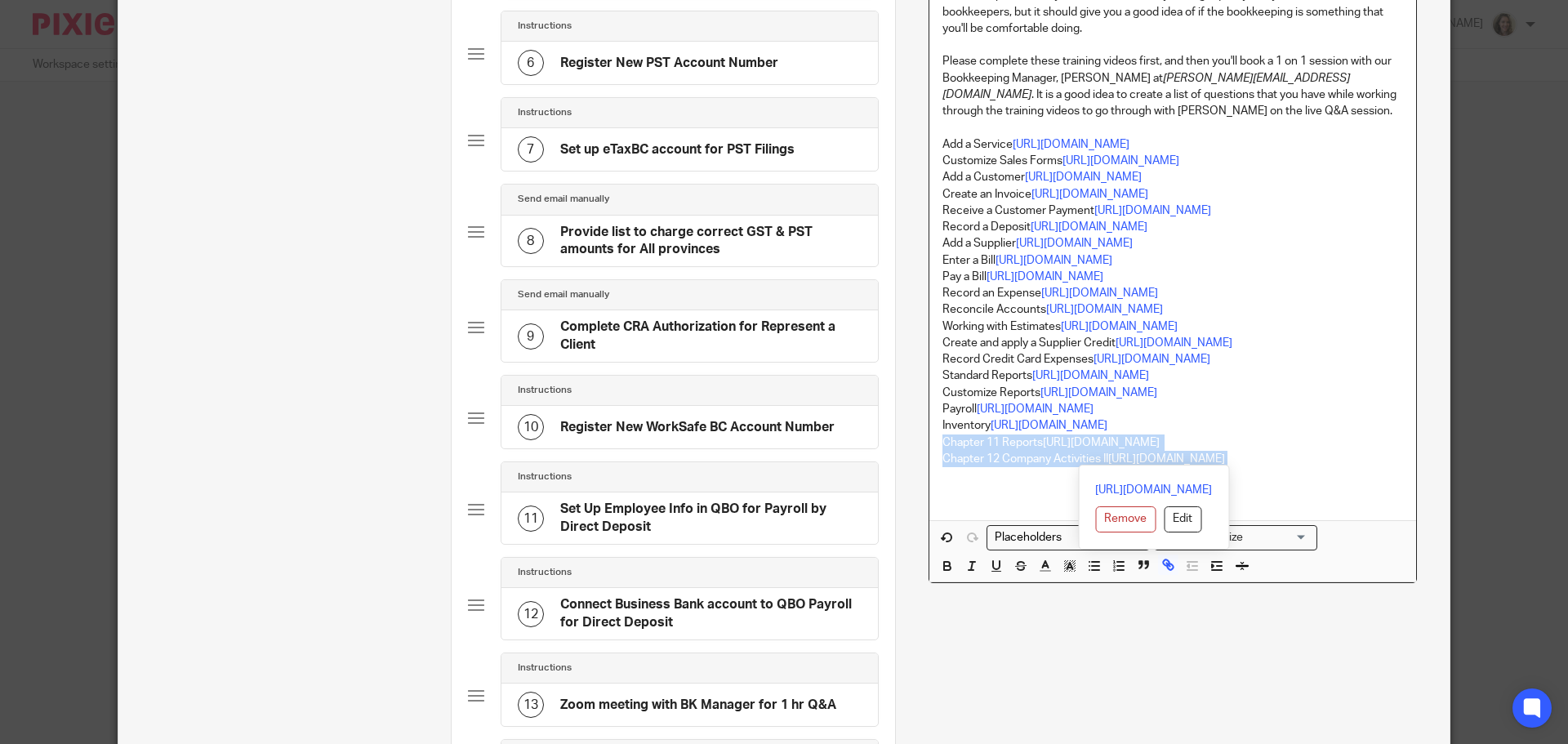
drag, startPoint x: 933, startPoint y: 442, endPoint x: 1371, endPoint y: 465, distance: 438.6
click at [1371, 465] on div "Hi [[Contact: First name]] , We strongly recommend that all our clients who are…" at bounding box center [1172, 213] width 486 height 612
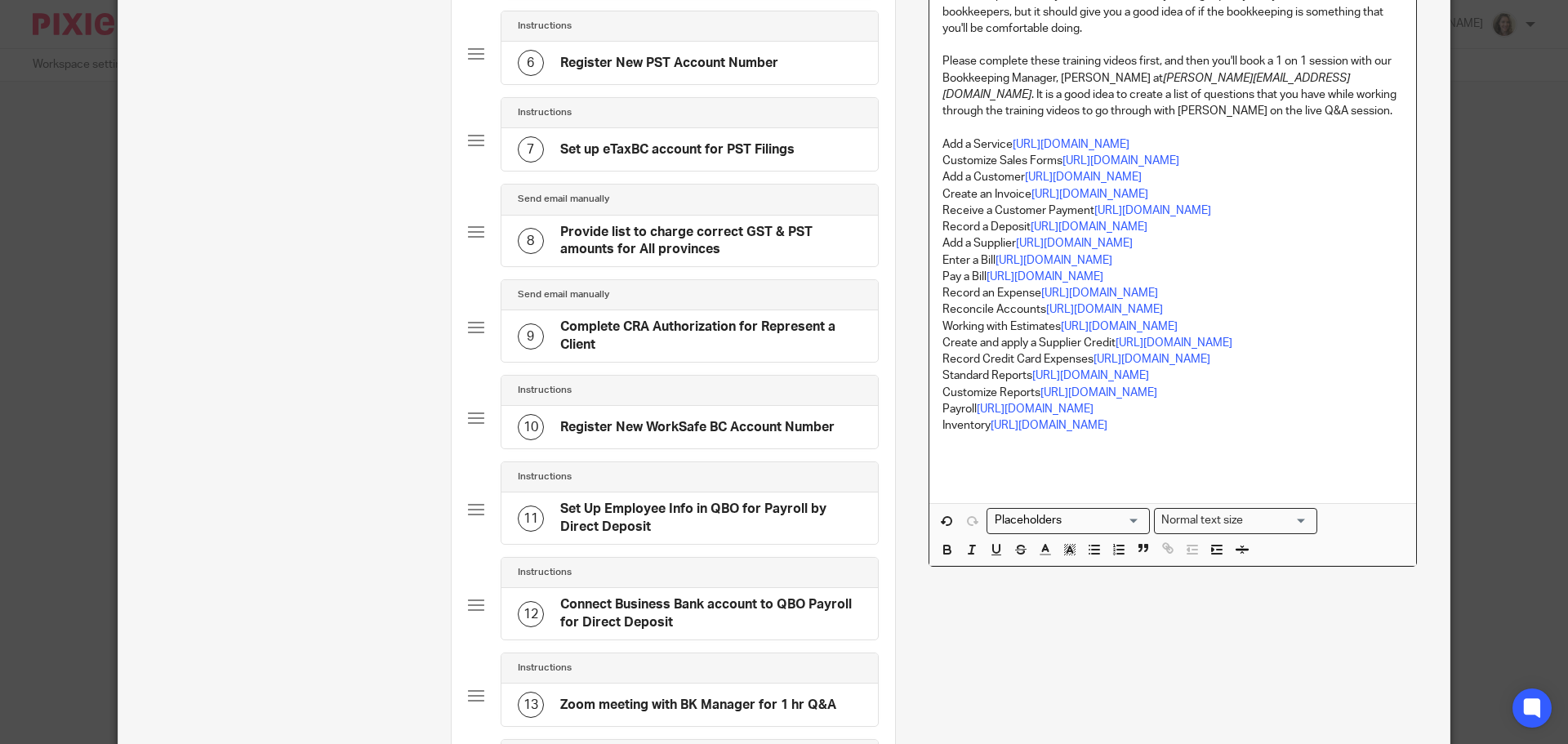
click at [976, 107] on p "Please complete these training videos first, and then you'll book a 1 on 1 sess…" at bounding box center [1172, 86] width 460 height 66
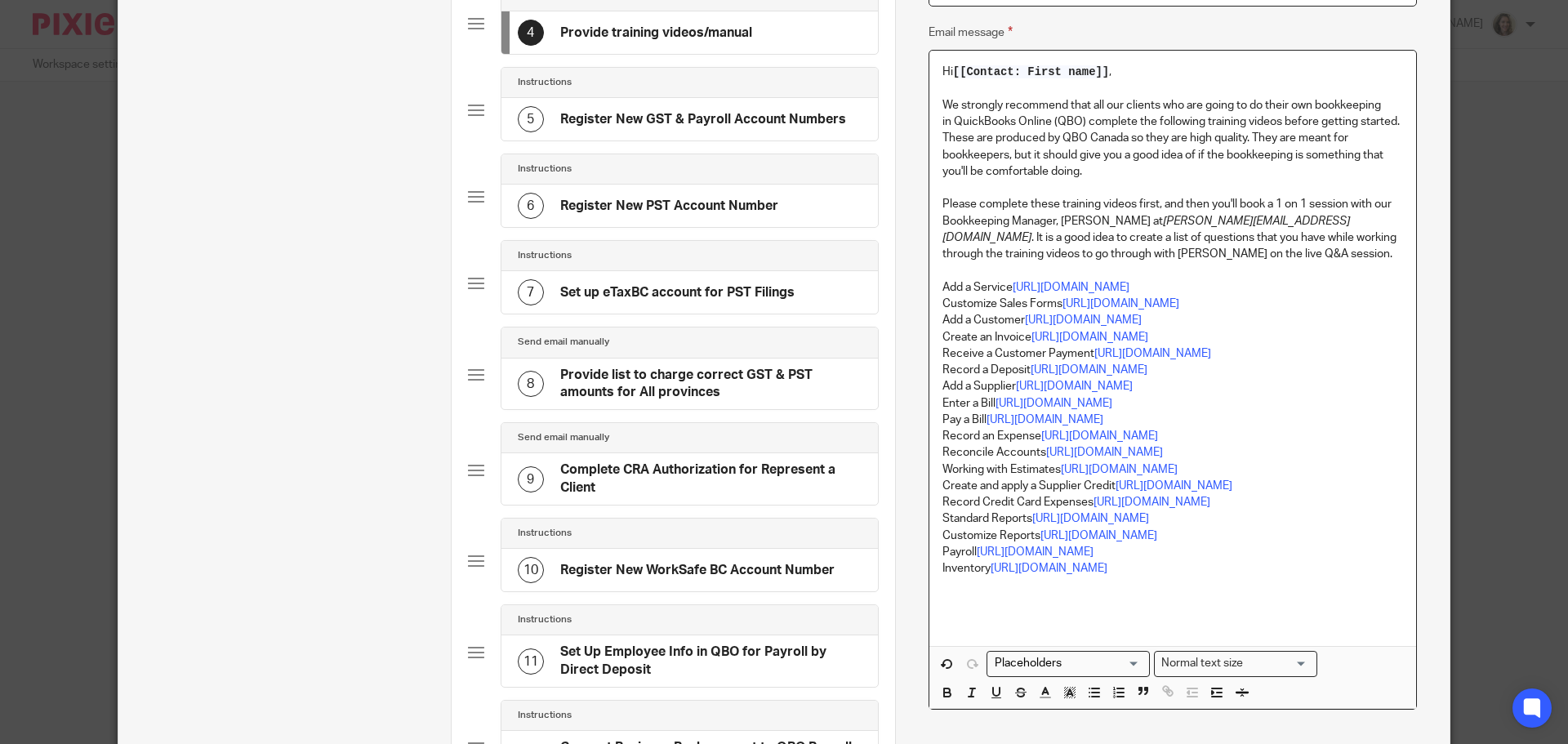
scroll to position [327, 0]
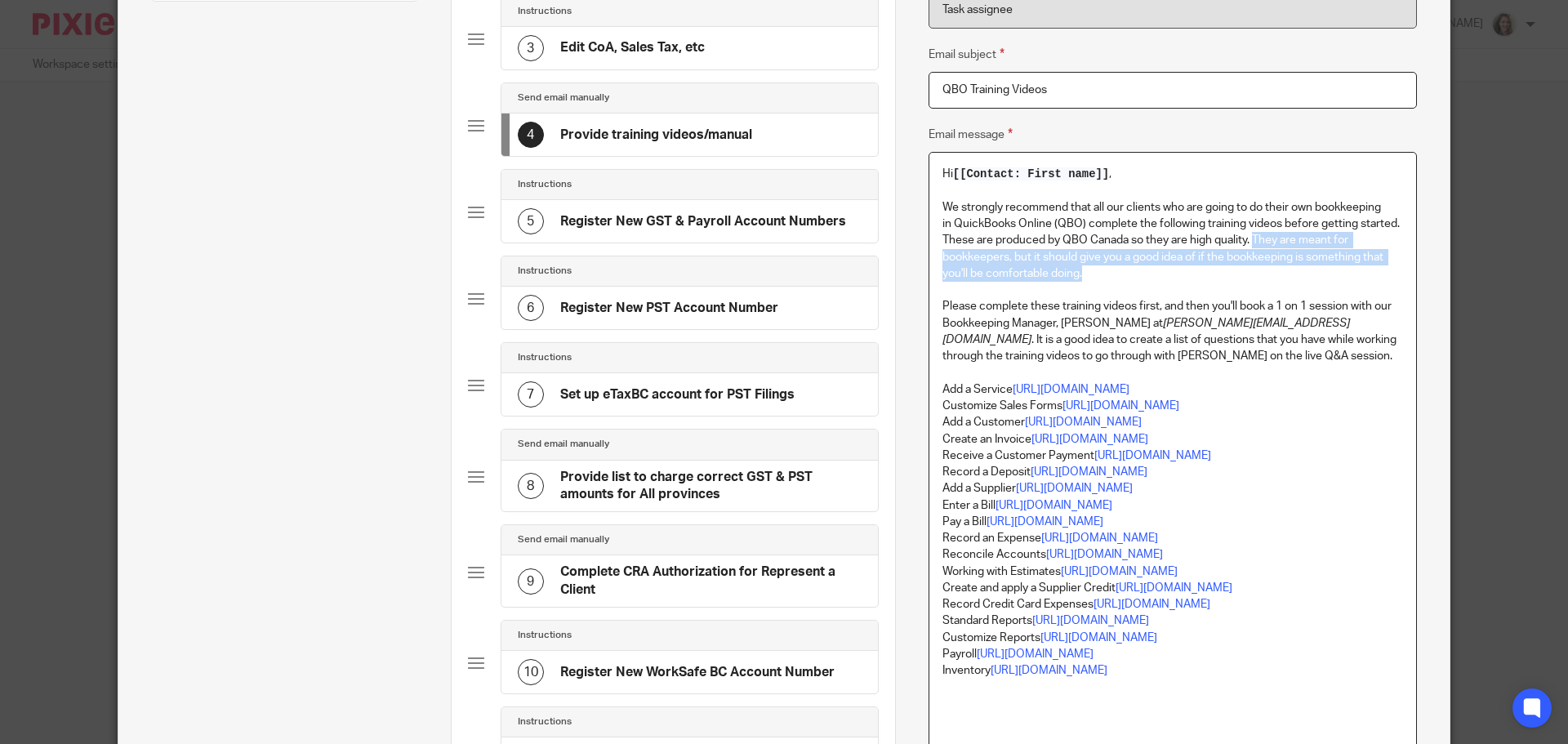
drag, startPoint x: 1100, startPoint y: 274, endPoint x: 1248, endPoint y: 237, distance: 152.6
click at [1248, 237] on p "We strongly recommend that all our clients who are going to do their own bookke…" at bounding box center [1172, 241] width 460 height 83
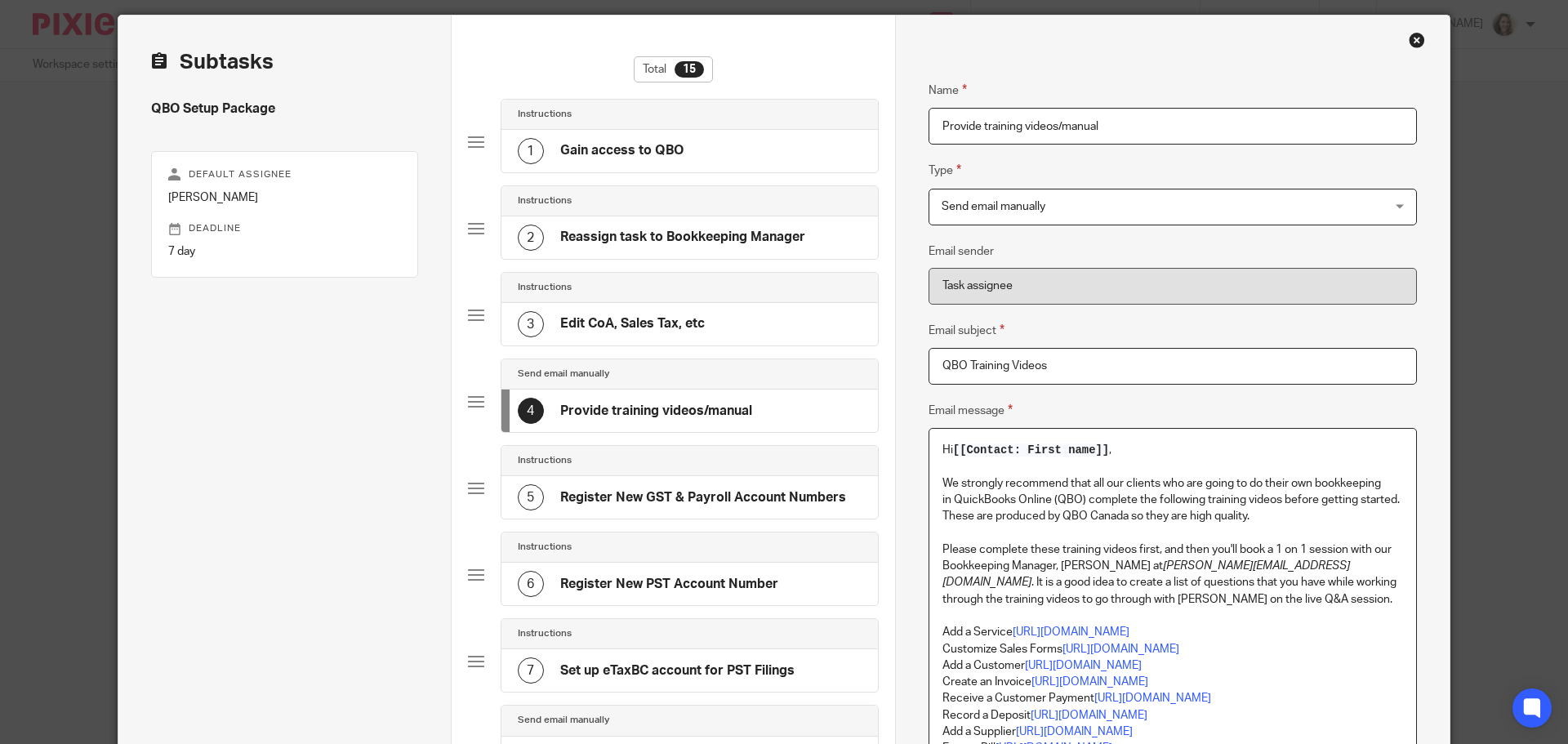
scroll to position [0, 0]
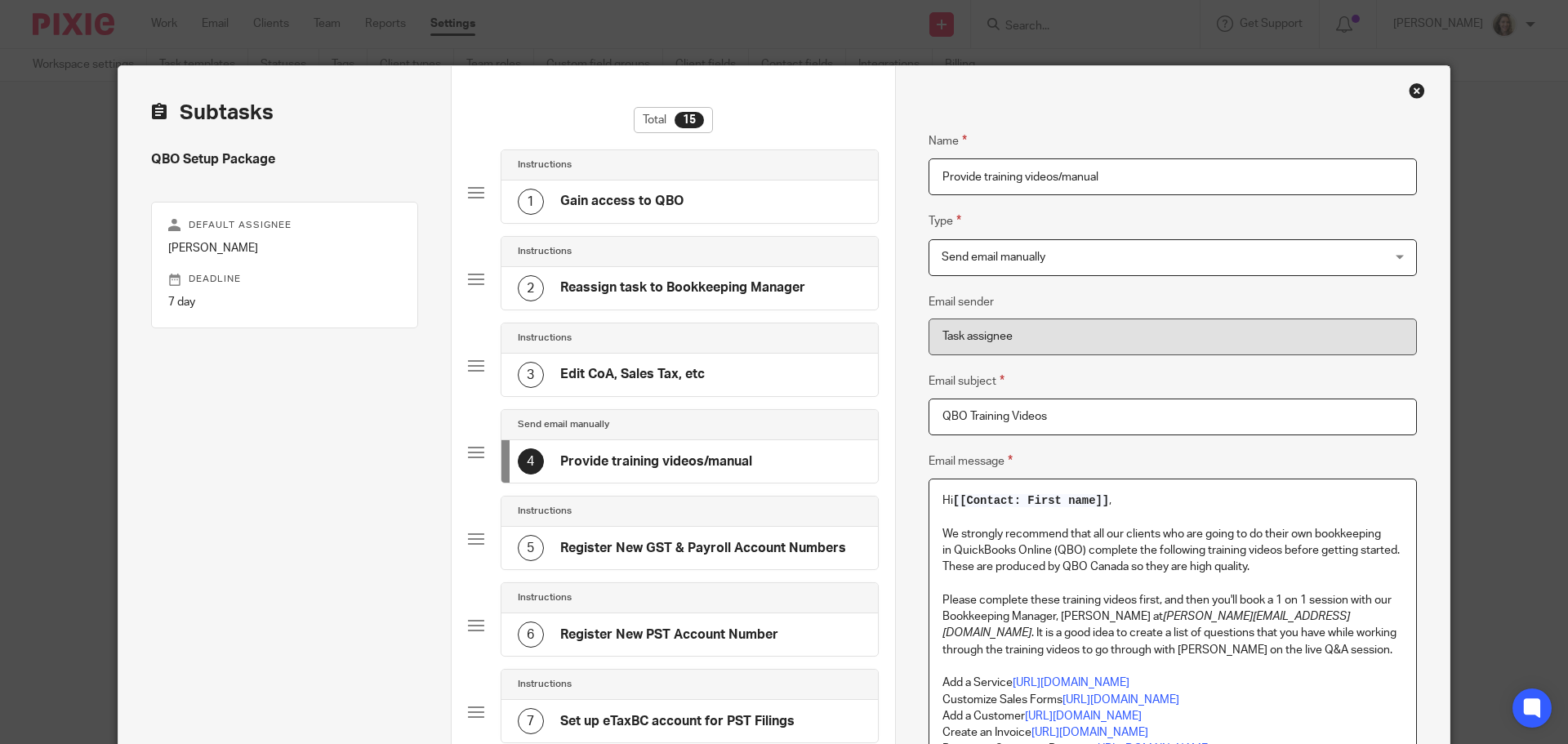
click at [1178, 176] on input "Provide training videos/manual" at bounding box center [1172, 176] width 488 height 37
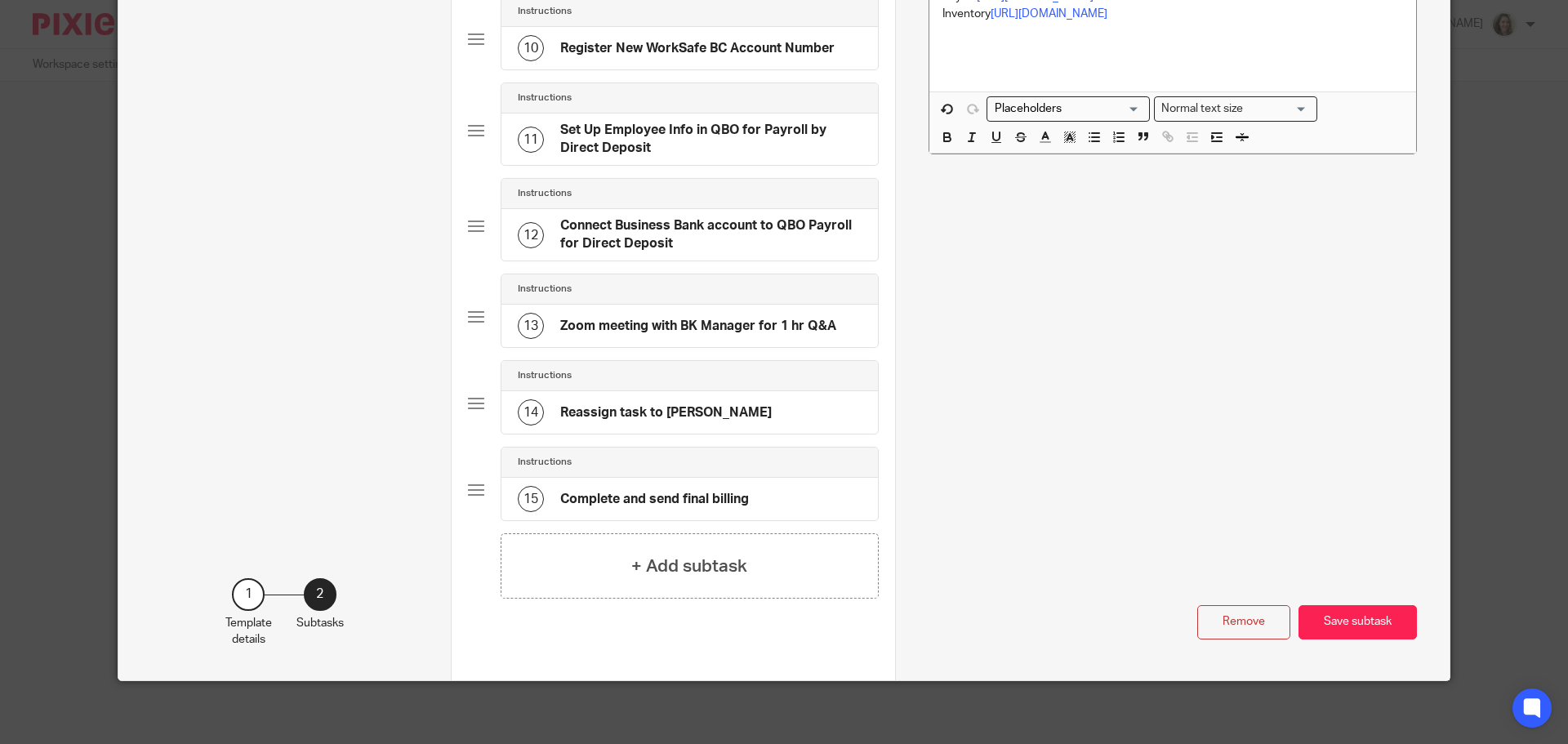
scroll to position [953, 0]
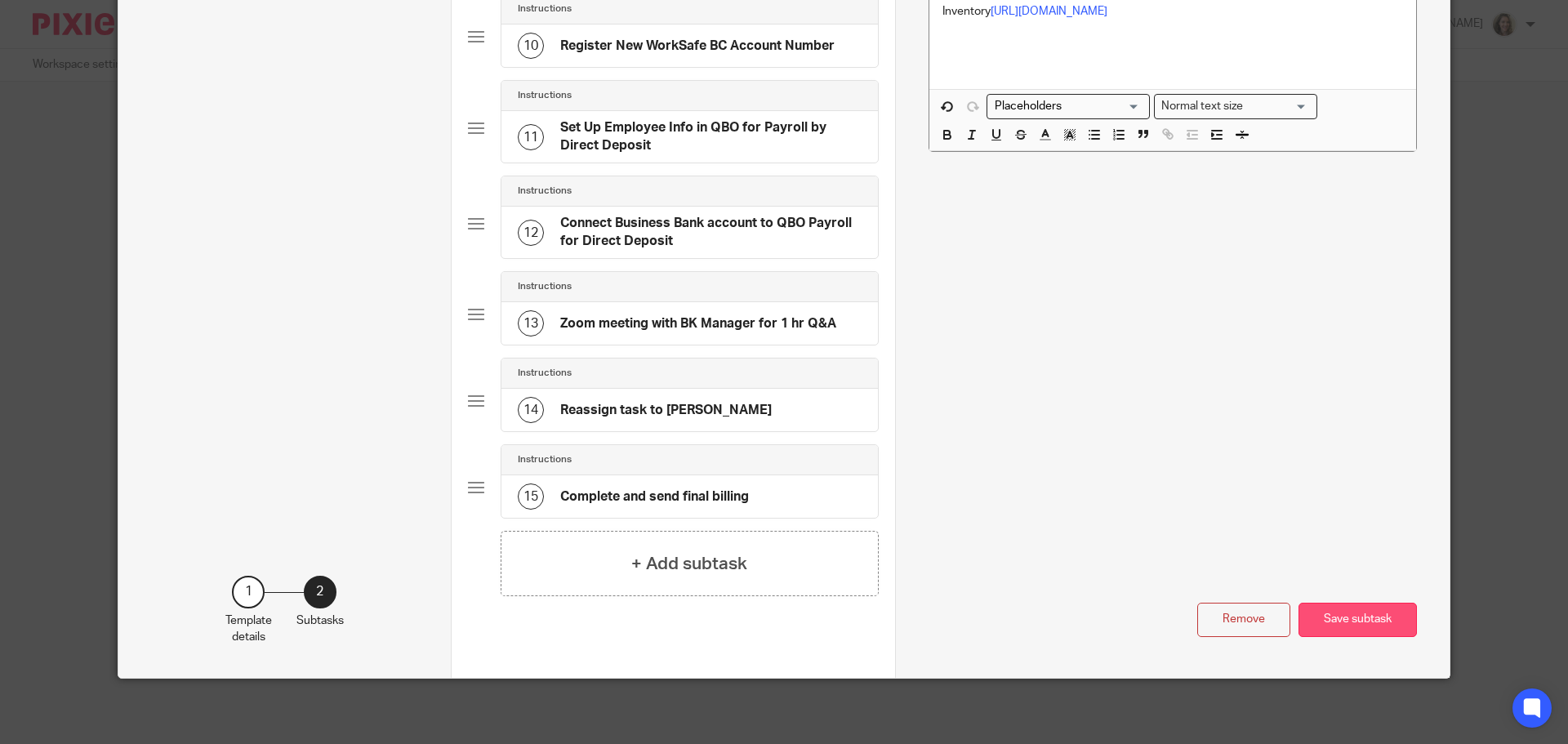
type input "Provide training videos"
click at [1362, 619] on button "Save subtask" at bounding box center [1357, 621] width 118 height 35
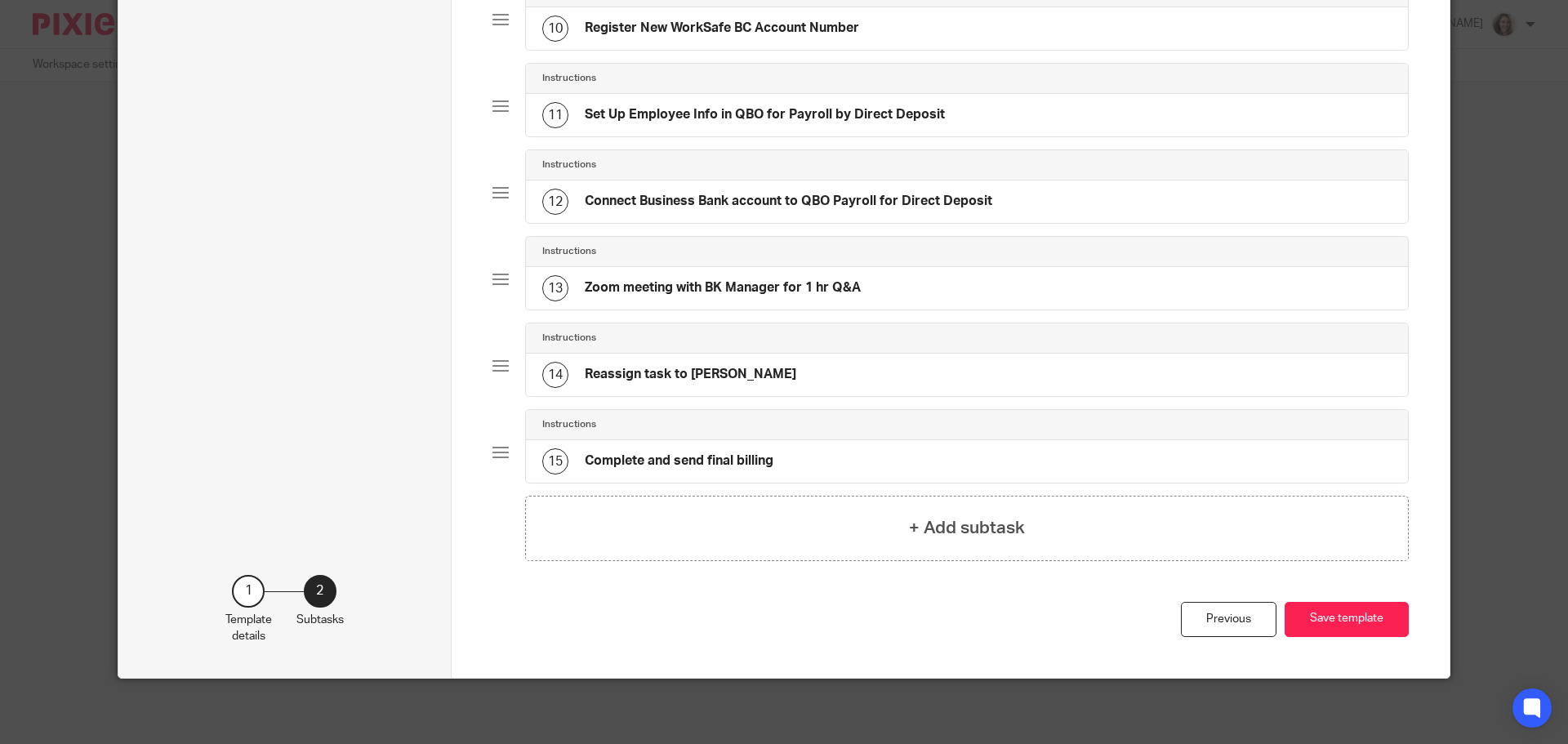
click at [1362, 619] on button "Save template" at bounding box center [1346, 620] width 124 height 35
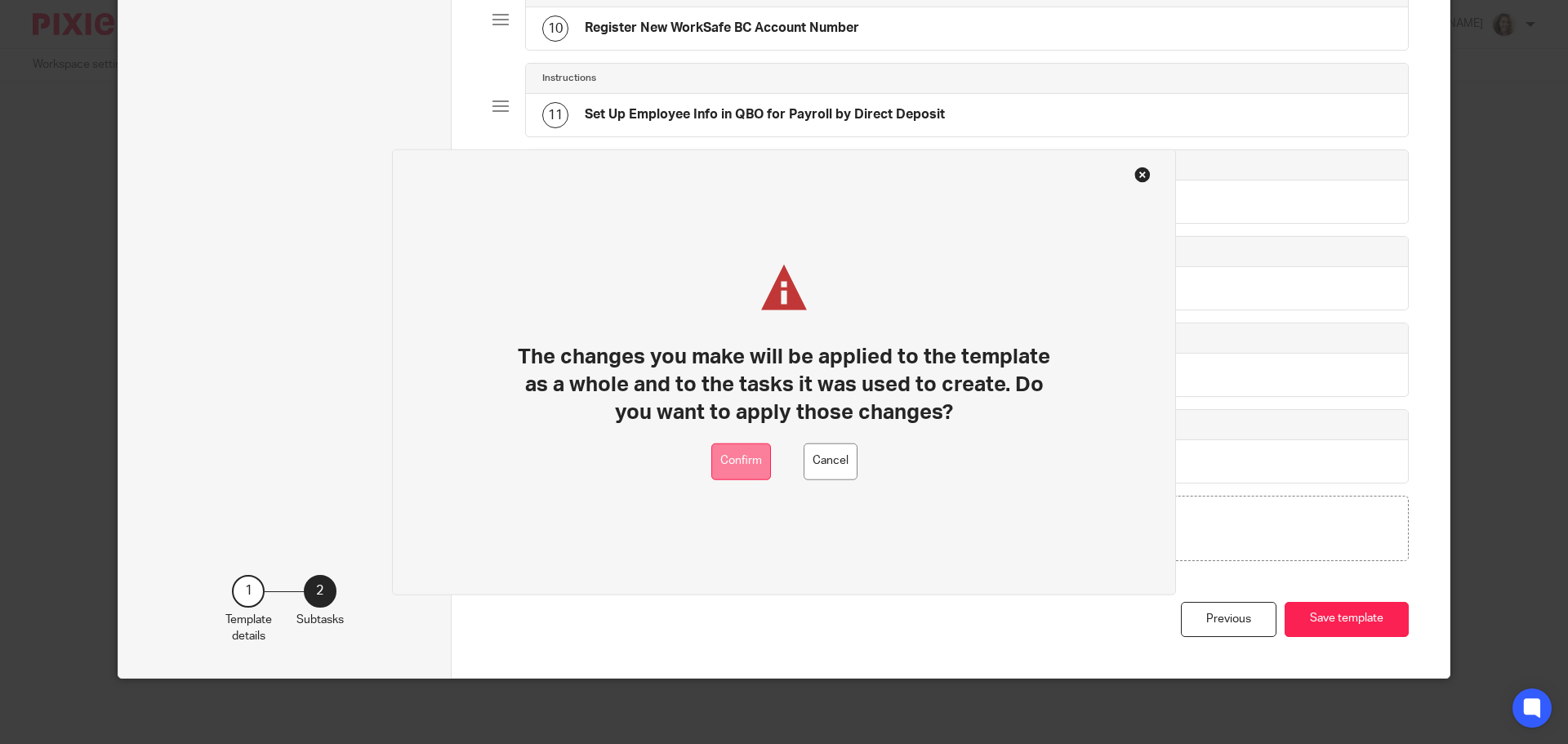
click at [741, 453] on button "Confirm" at bounding box center [741, 462] width 60 height 37
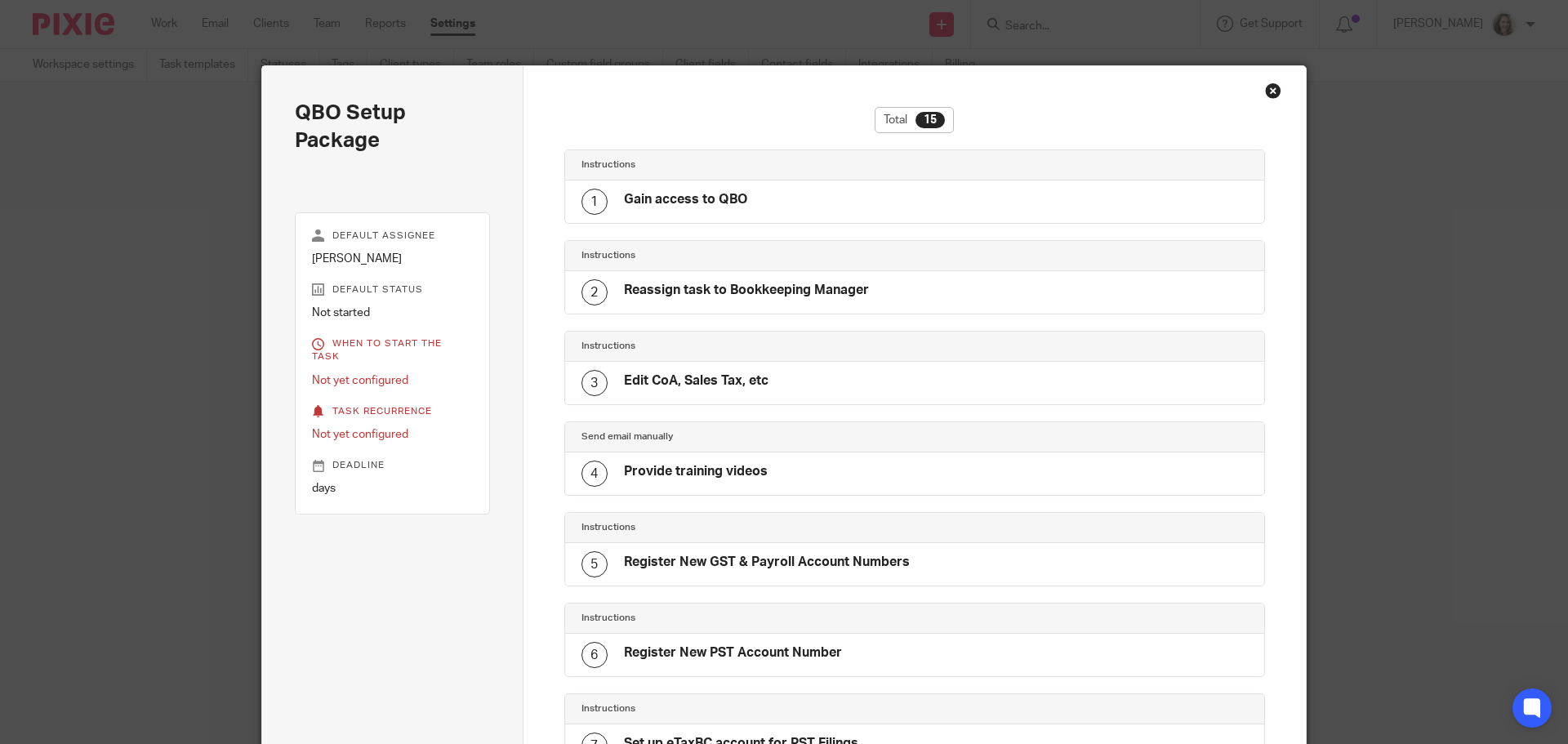
click at [1265, 90] on div "Close this dialog window" at bounding box center [1272, 91] width 16 height 16
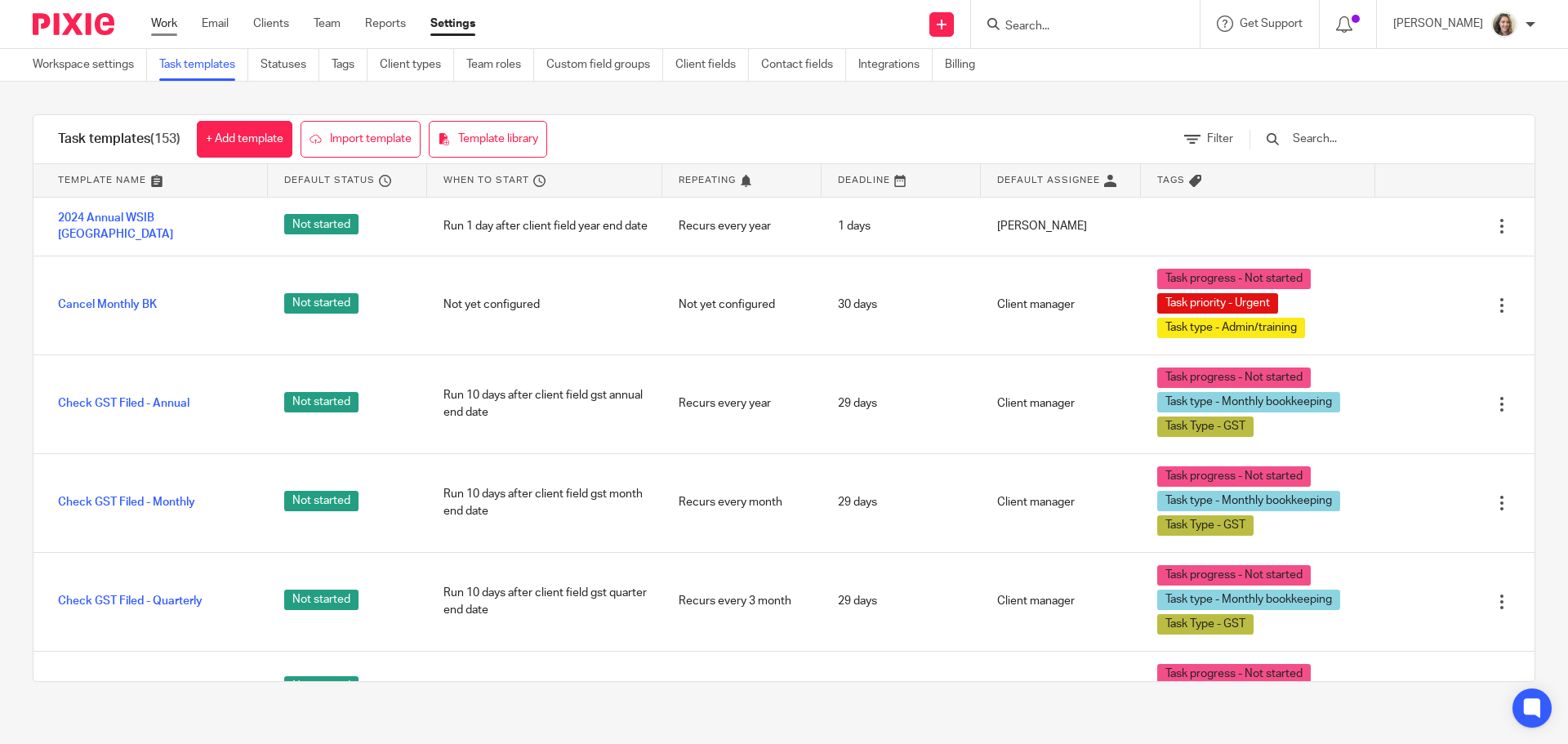
click at [169, 22] on link "Work" at bounding box center [164, 23] width 26 height 16
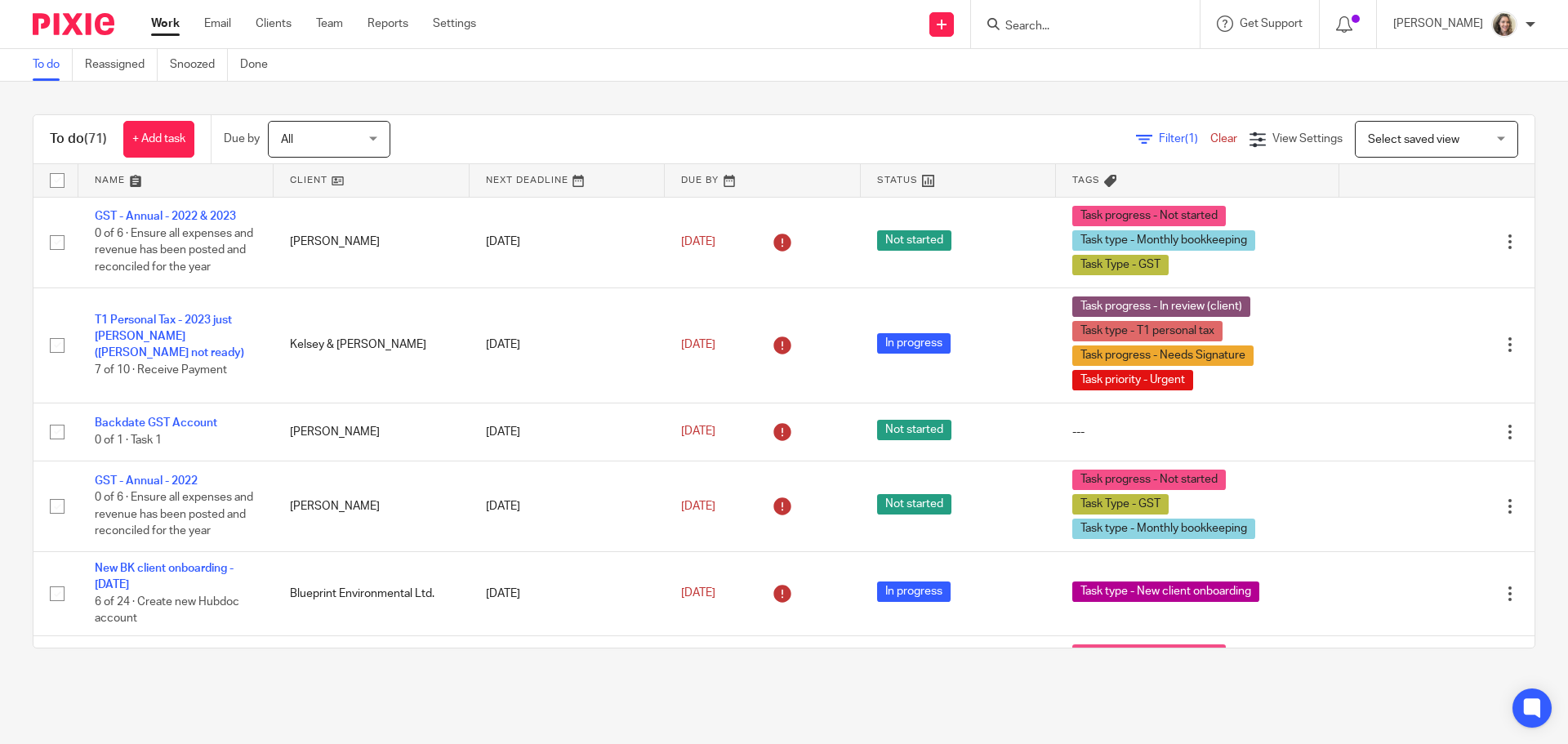
click at [1091, 30] on input "Search" at bounding box center [1077, 26] width 147 height 14
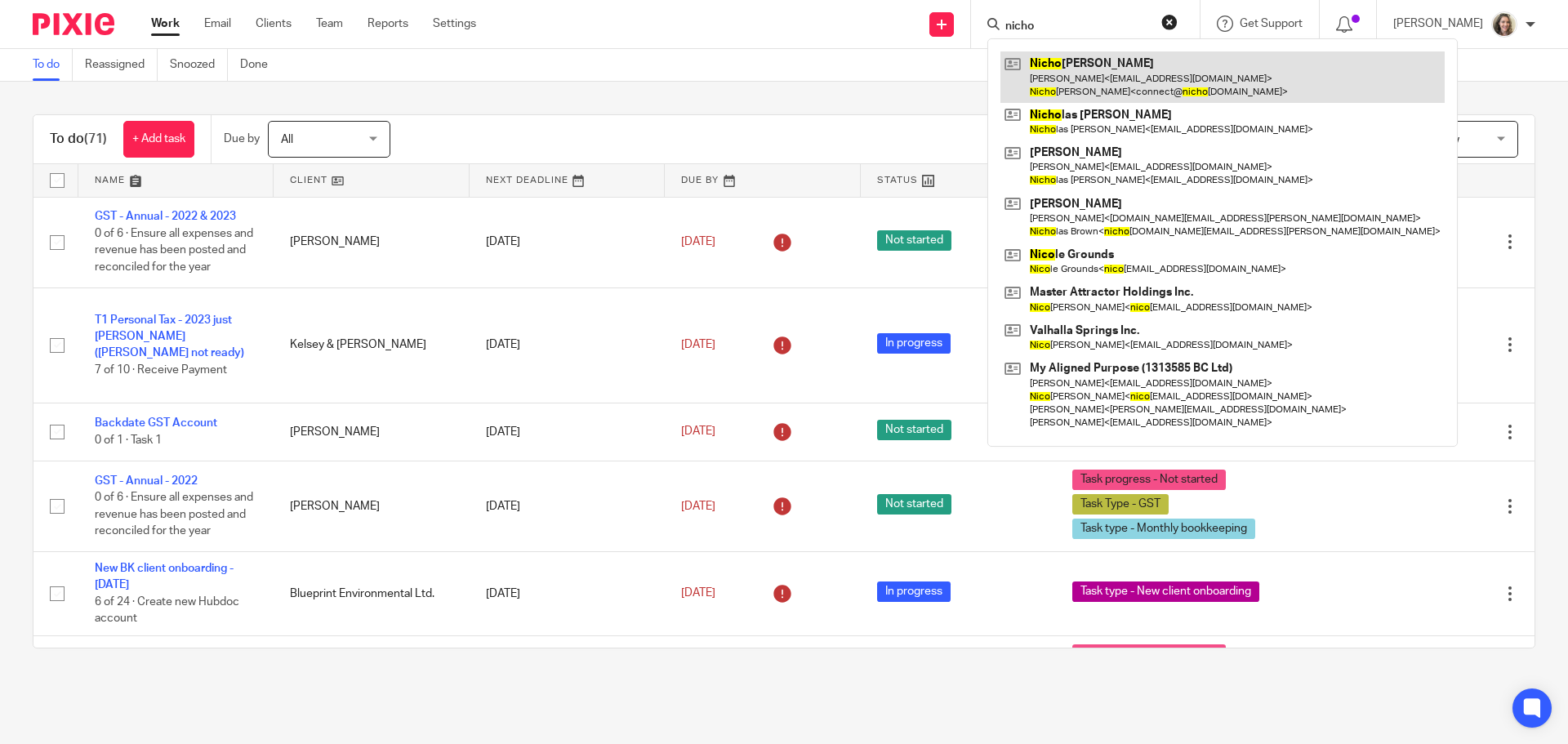
type input "nicho"
click at [1108, 67] on link at bounding box center [1222, 76] width 444 height 51
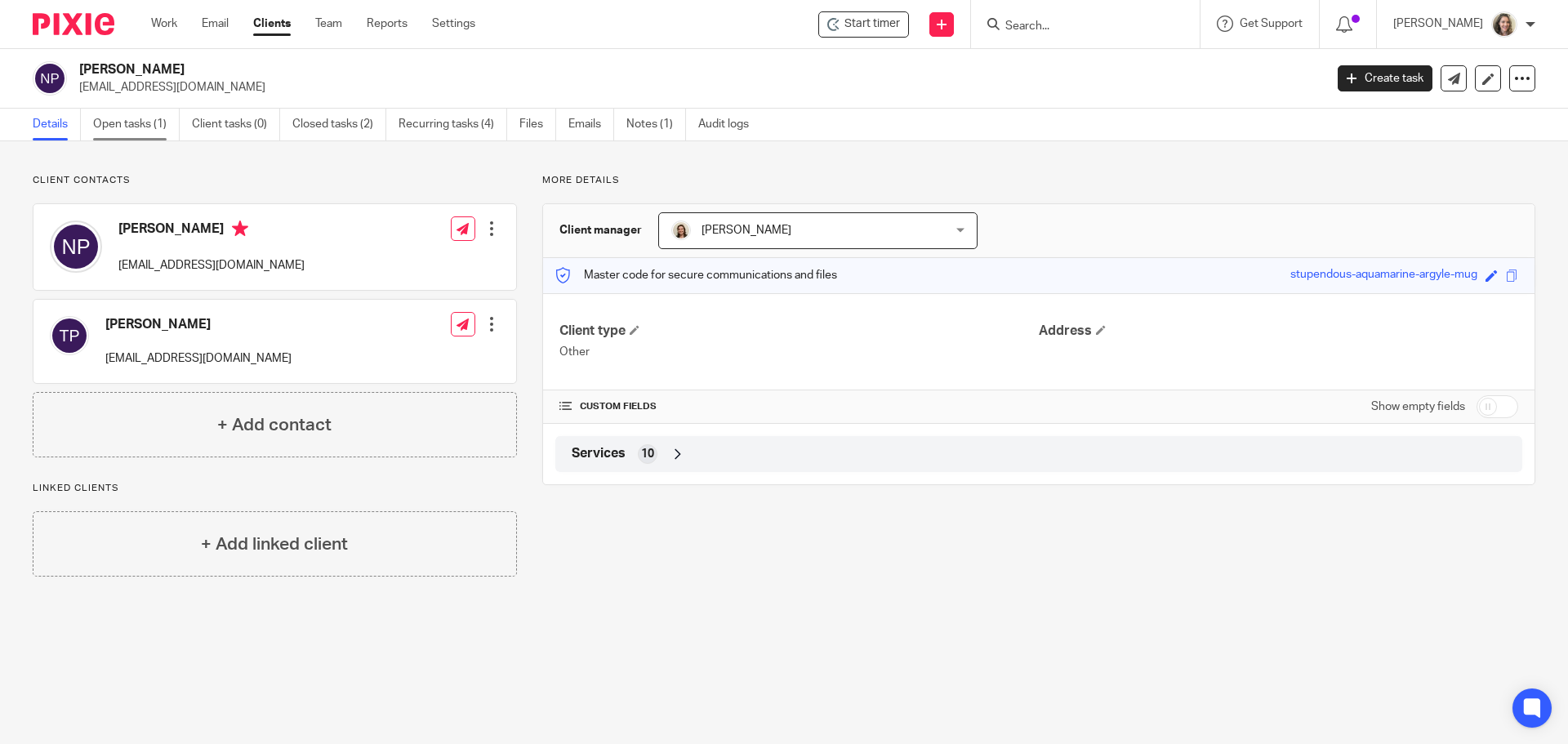
click at [138, 122] on link "Open tasks (1)" at bounding box center [137, 124] width 87 height 32
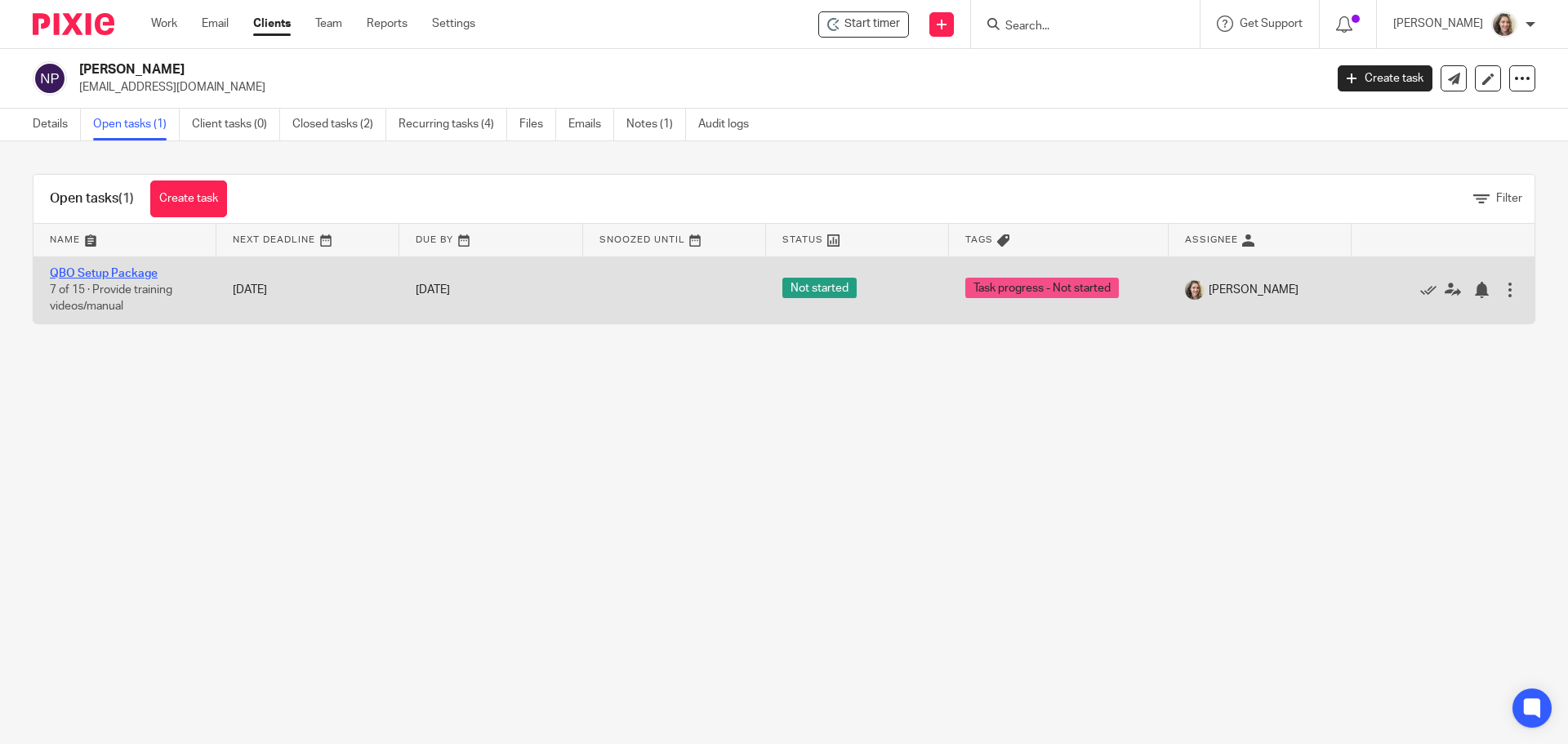
click at [116, 269] on link "QBO Setup Package" at bounding box center [104, 274] width 108 height 12
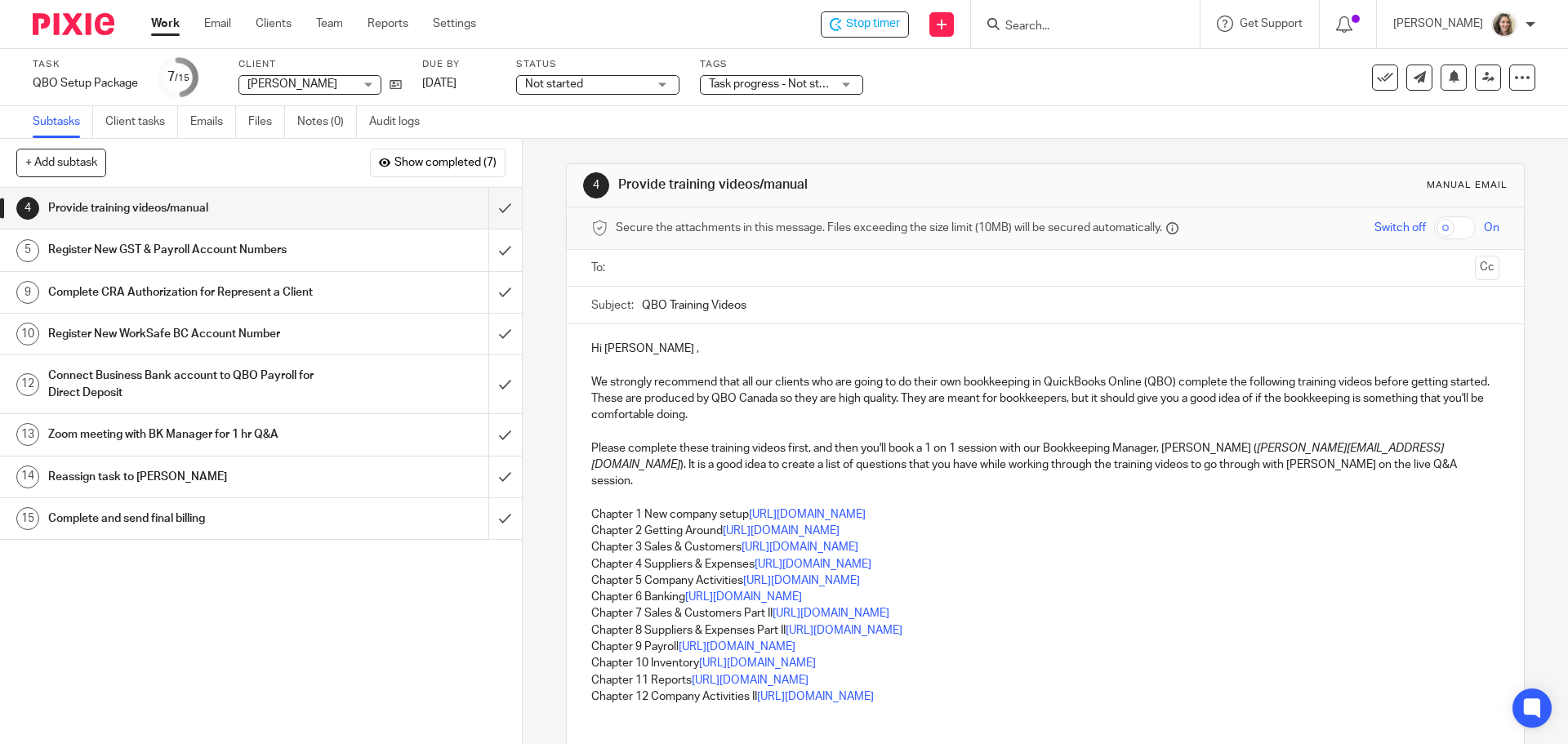
click at [689, 268] on input "text" at bounding box center [1044, 268] width 846 height 18
click at [664, 352] on p "Hi [PERSON_NAME] ," at bounding box center [1045, 352] width 907 height 16
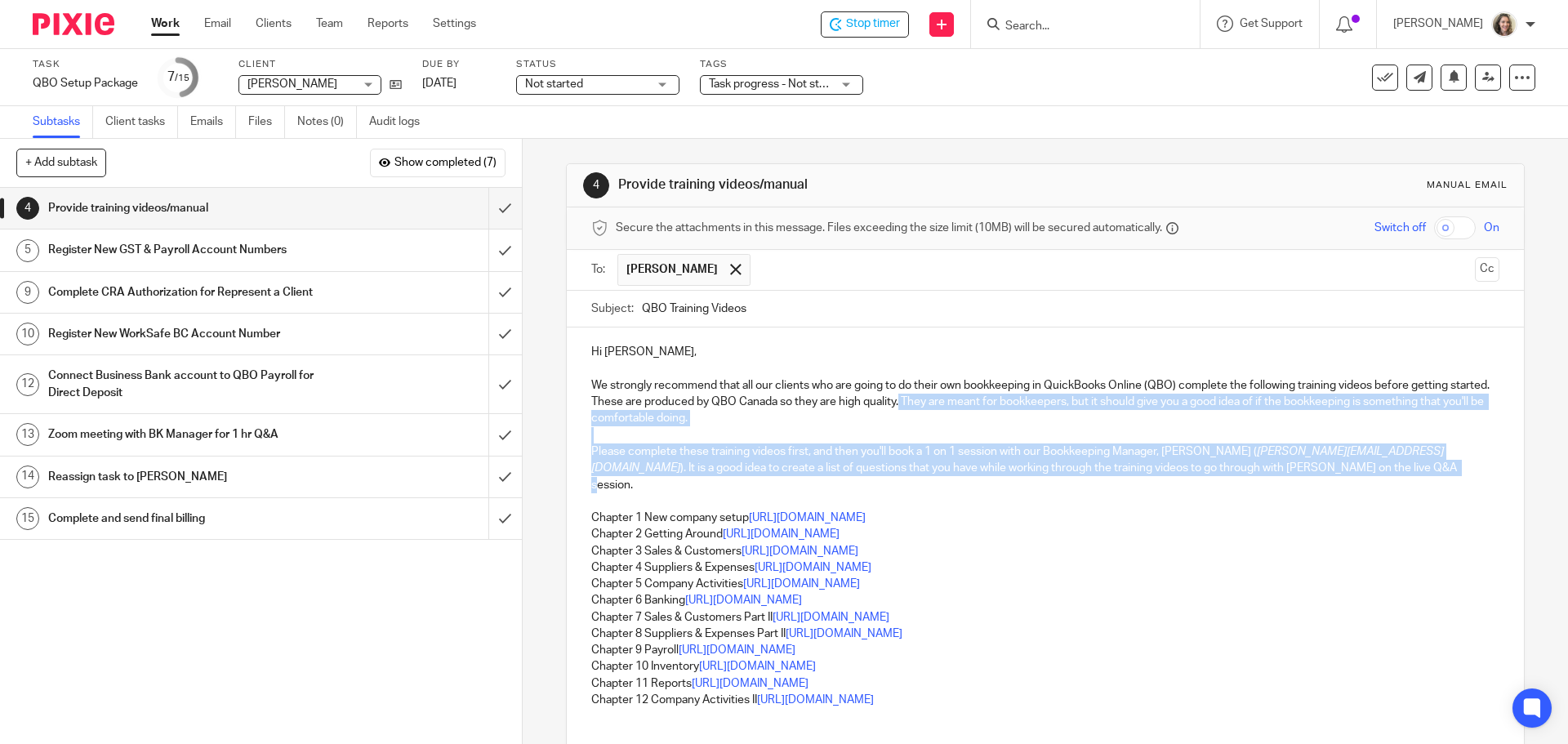
drag, startPoint x: 1242, startPoint y: 474, endPoint x: 939, endPoint y: 400, distance: 311.9
click at [939, 400] on div "Hi [PERSON_NAME], We strongly recommend that all our clients who are going to d…" at bounding box center [1044, 541] width 956 height 426
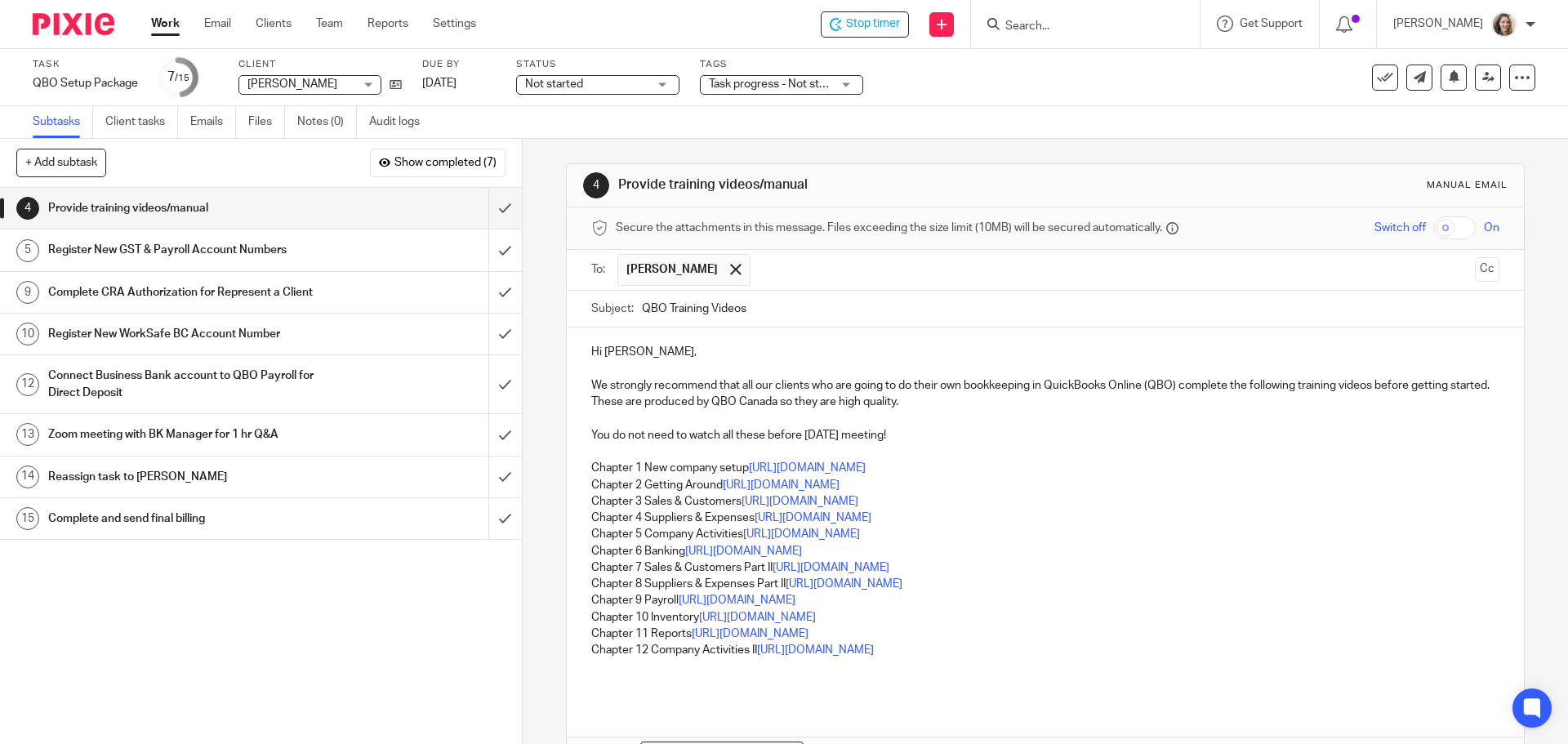
drag, startPoint x: 1257, startPoint y: 578, endPoint x: 1164, endPoint y: 607, distance: 97.4
click at [1257, 578] on p "Chapter 6 Banking [URL][DOMAIN_NAME] Chapter 7 Sales & Customers Part II [URL][…" at bounding box center [1045, 569] width 907 height 50
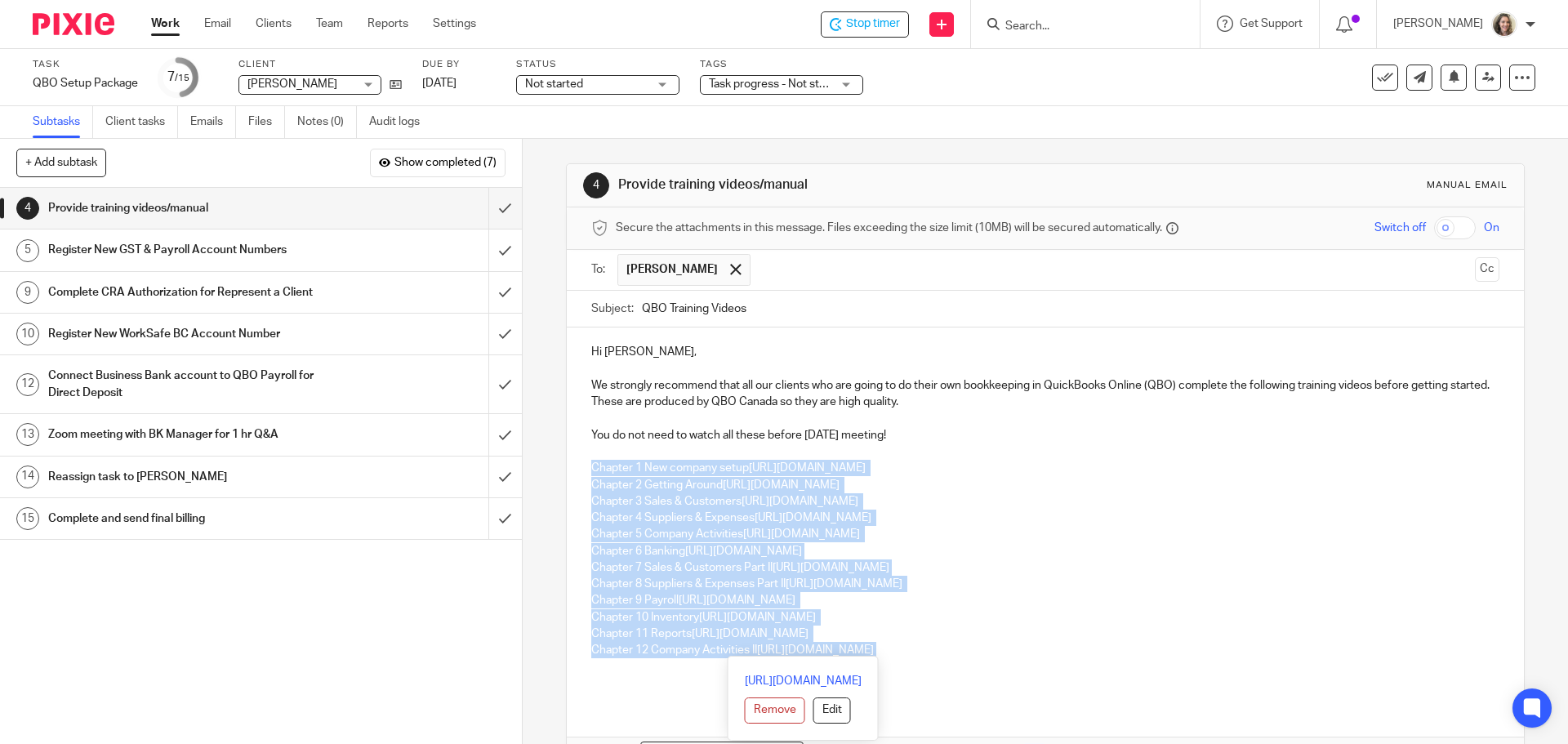
drag, startPoint x: 1063, startPoint y: 646, endPoint x: 555, endPoint y: 465, distance: 539.3
click at [555, 465] on div "4 Provide training videos/manual Manual email Secure the attachments in this me…" at bounding box center [1045, 441] width 1045 height 605
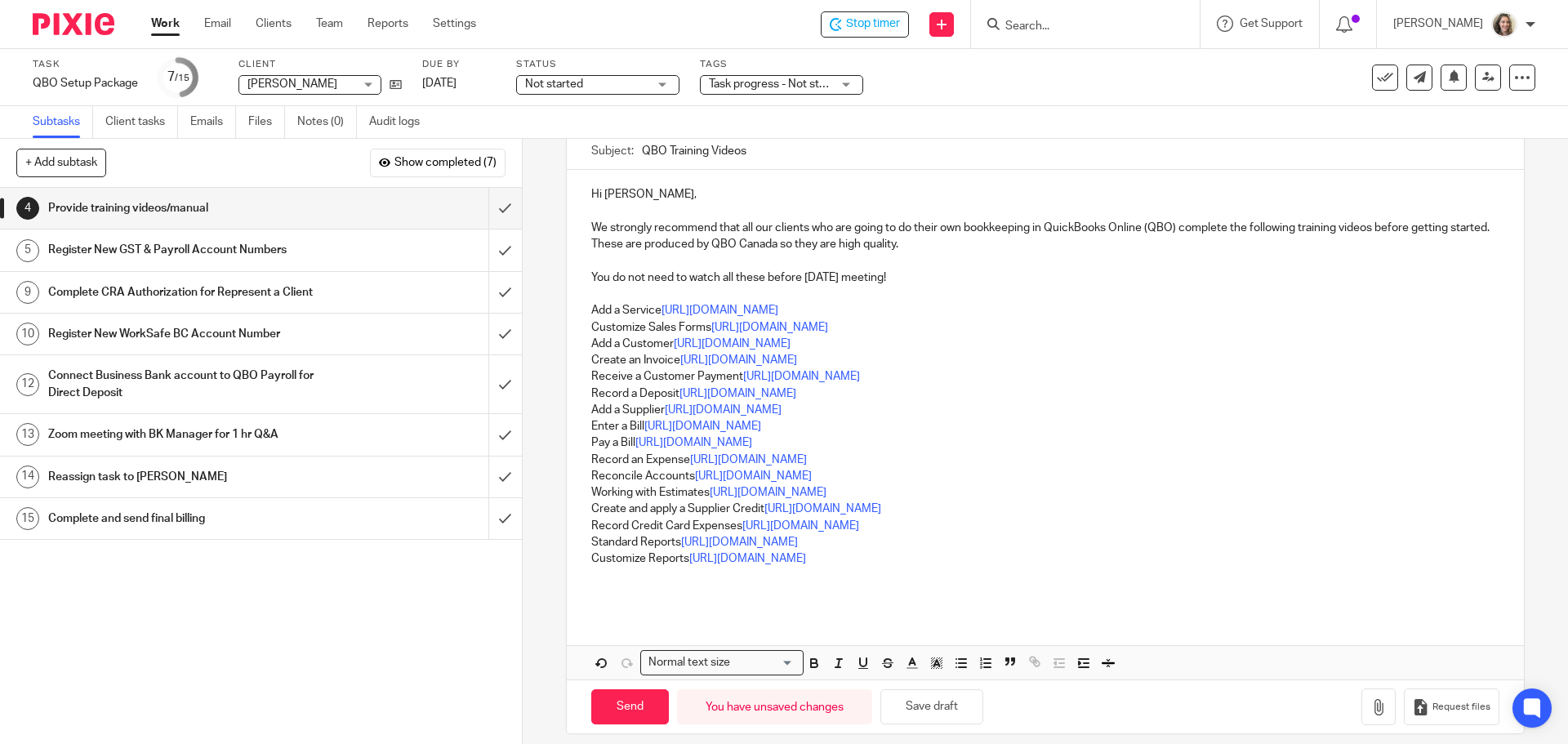
scroll to position [164, 0]
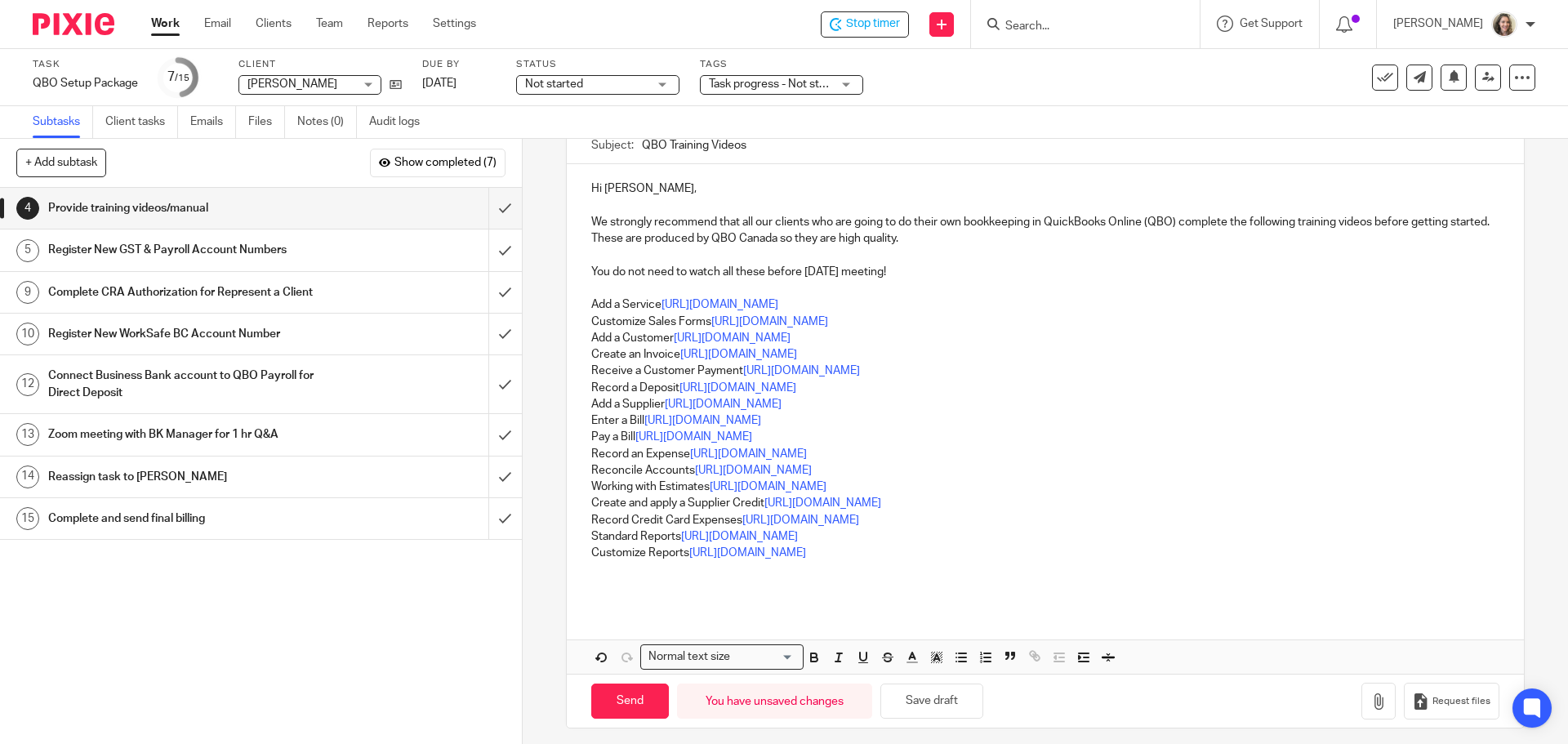
click at [1022, 273] on p "You do not need to watch all these before [DATE] meeting!" at bounding box center [1045, 272] width 907 height 16
drag, startPoint x: 1001, startPoint y: 274, endPoint x: 1011, endPoint y: 272, distance: 10.2
click at [1004, 273] on p "You do not need to watch all these before [DATE] meeting! This can just be extr…" at bounding box center [1045, 272] width 907 height 16
click at [1152, 265] on p "You do not need to watch all these before [DATE] meeting! This can just be extr…" at bounding box center [1045, 272] width 907 height 16
click at [1175, 273] on p "You do not need to watch all these before [DATE] meeting! This can just be extr…" at bounding box center [1045, 272] width 907 height 16
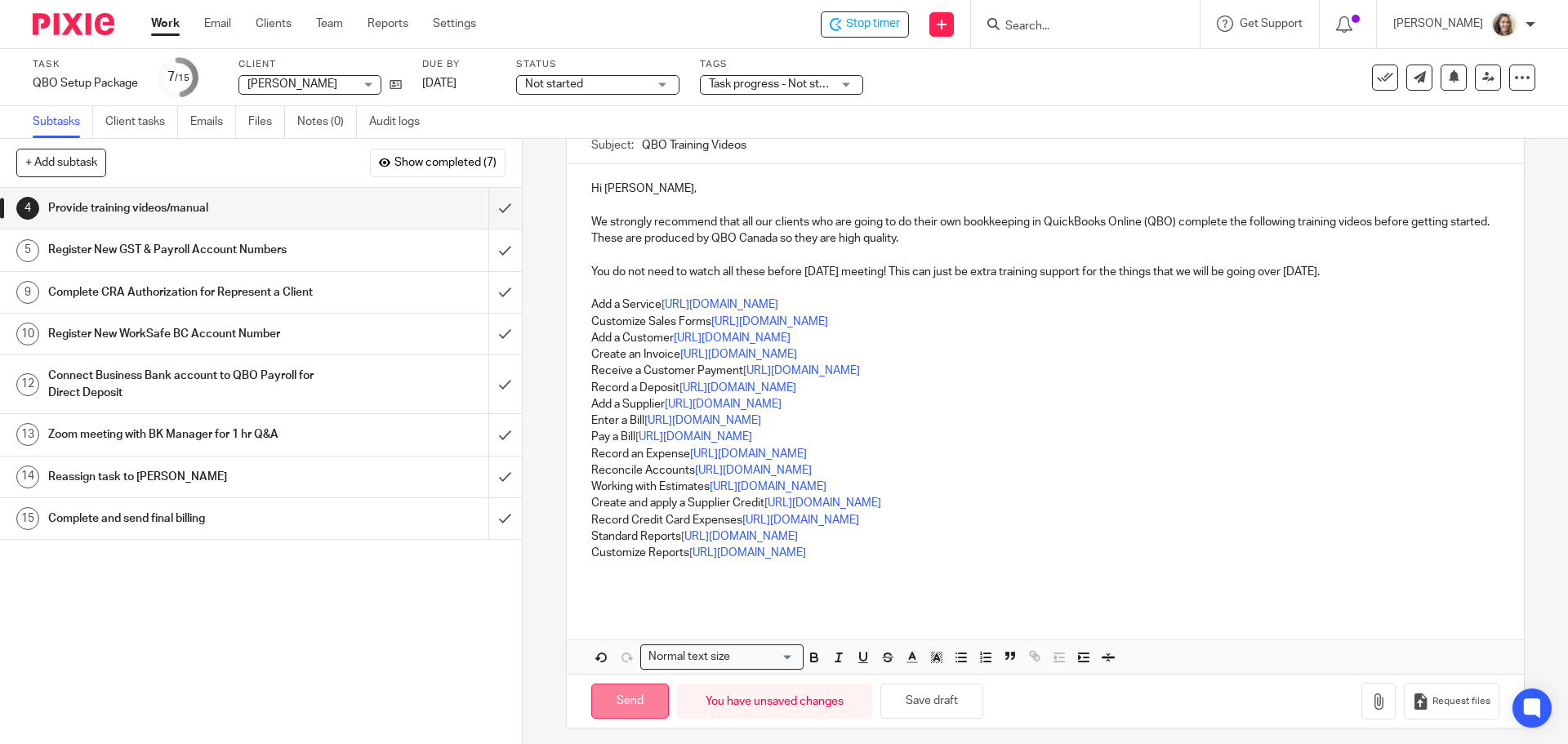
click at [618, 700] on input "Send" at bounding box center [630, 702] width 78 height 35
type input "Sent"
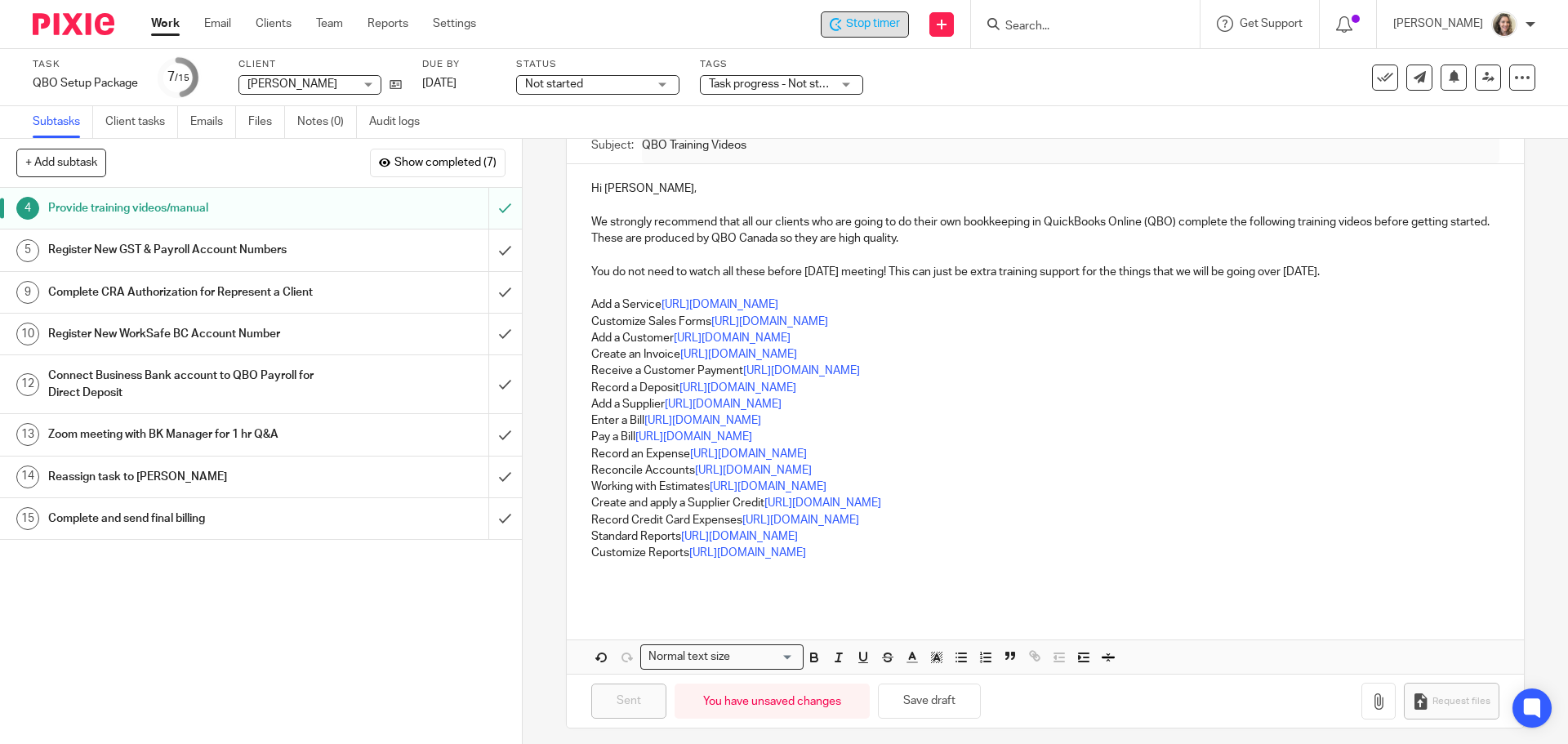
click at [900, 32] on span "Stop timer" at bounding box center [873, 24] width 54 height 17
